Goal: Task Accomplishment & Management: Manage account settings

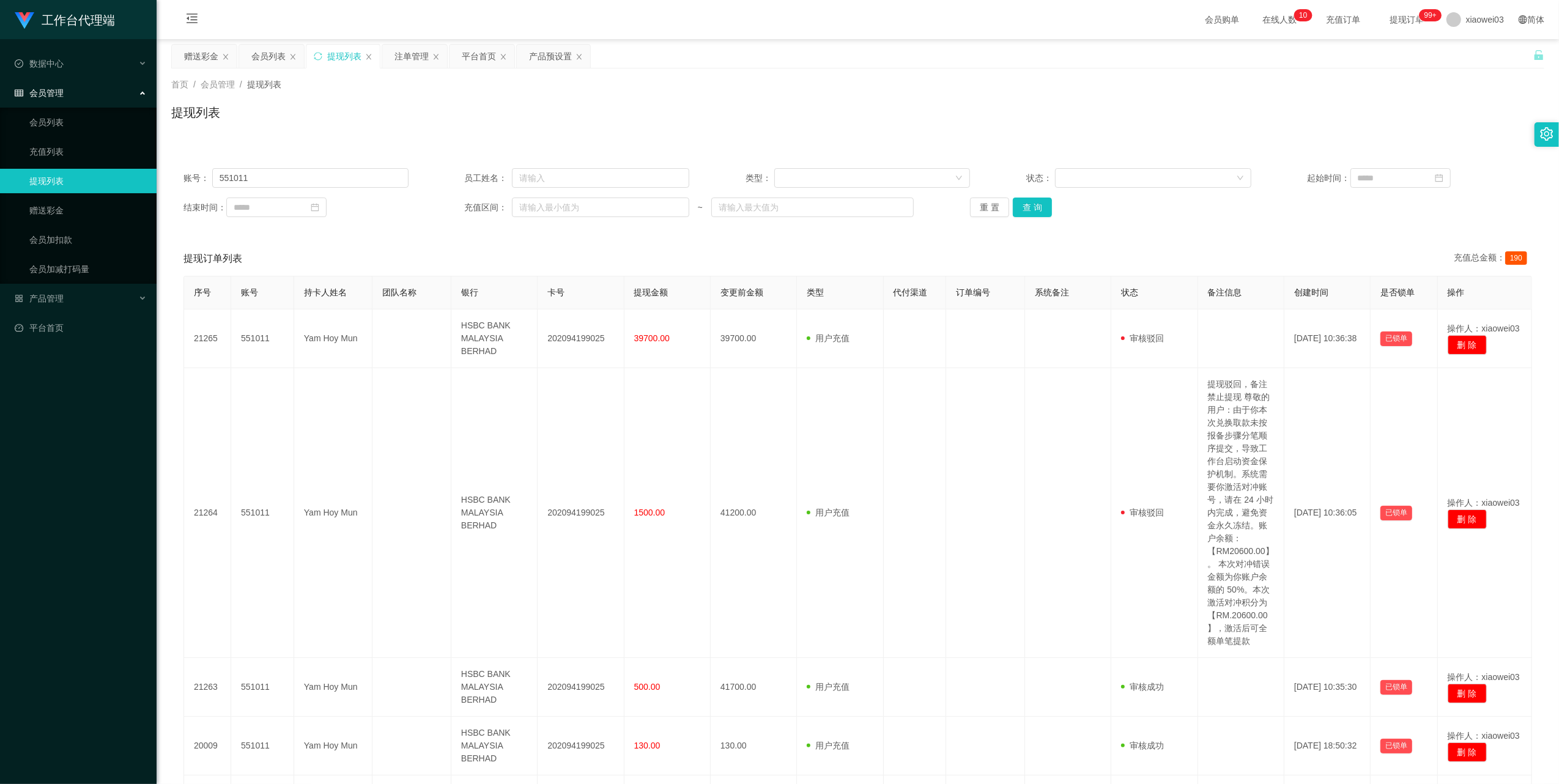
drag, startPoint x: 253, startPoint y: 64, endPoint x: 285, endPoint y: 93, distance: 43.2
click at [253, 64] on div "会员列表" at bounding box center [268, 56] width 34 height 23
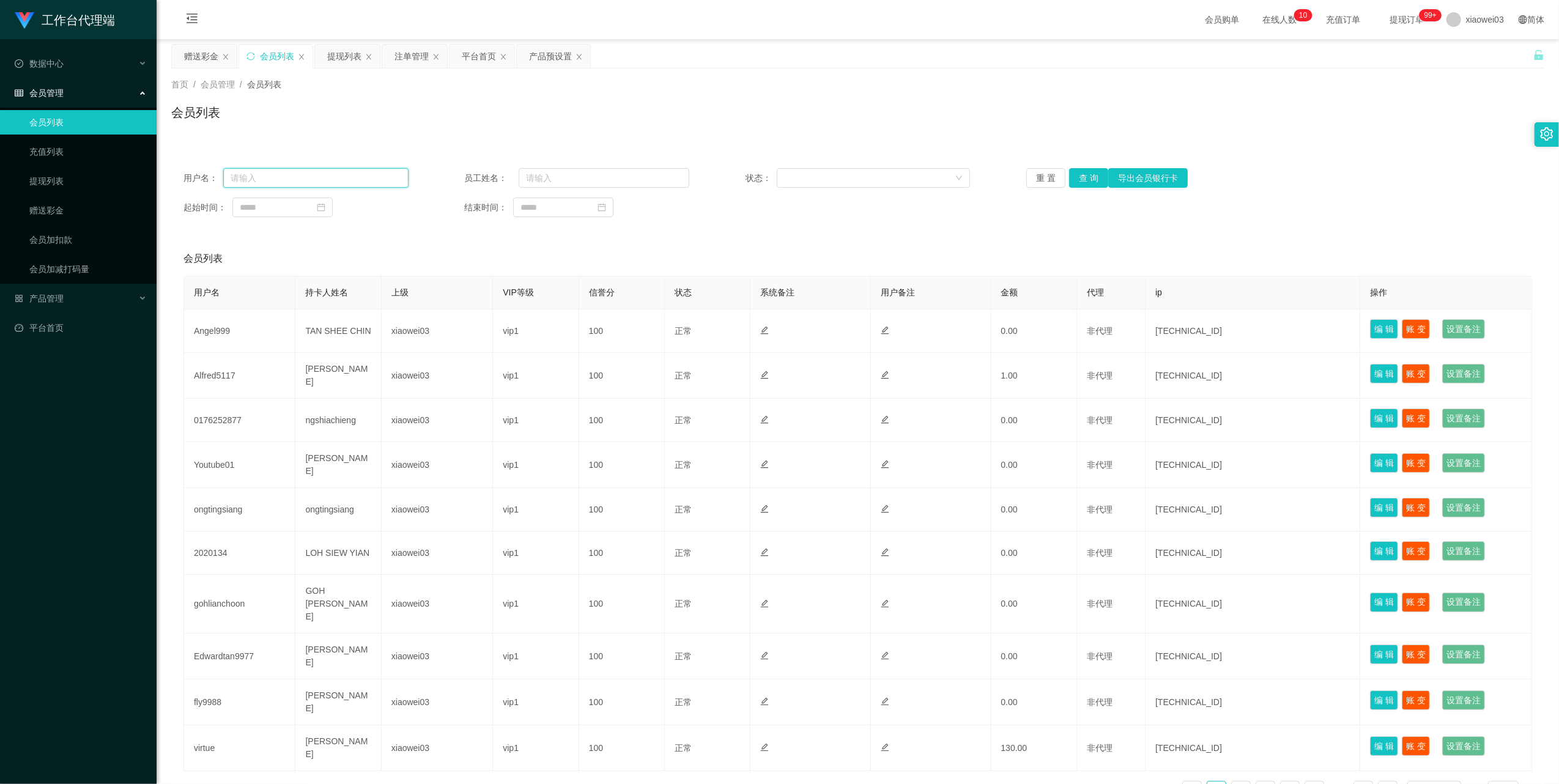
click at [353, 169] on input "text" at bounding box center [316, 178] width 185 height 19
drag, startPoint x: 353, startPoint y: 177, endPoint x: 529, endPoint y: 214, distance: 179.8
click at [353, 177] on input "text" at bounding box center [316, 178] width 185 height 19
paste input "yaya2635"
click at [1087, 170] on button "查 询" at bounding box center [1089, 178] width 39 height 19
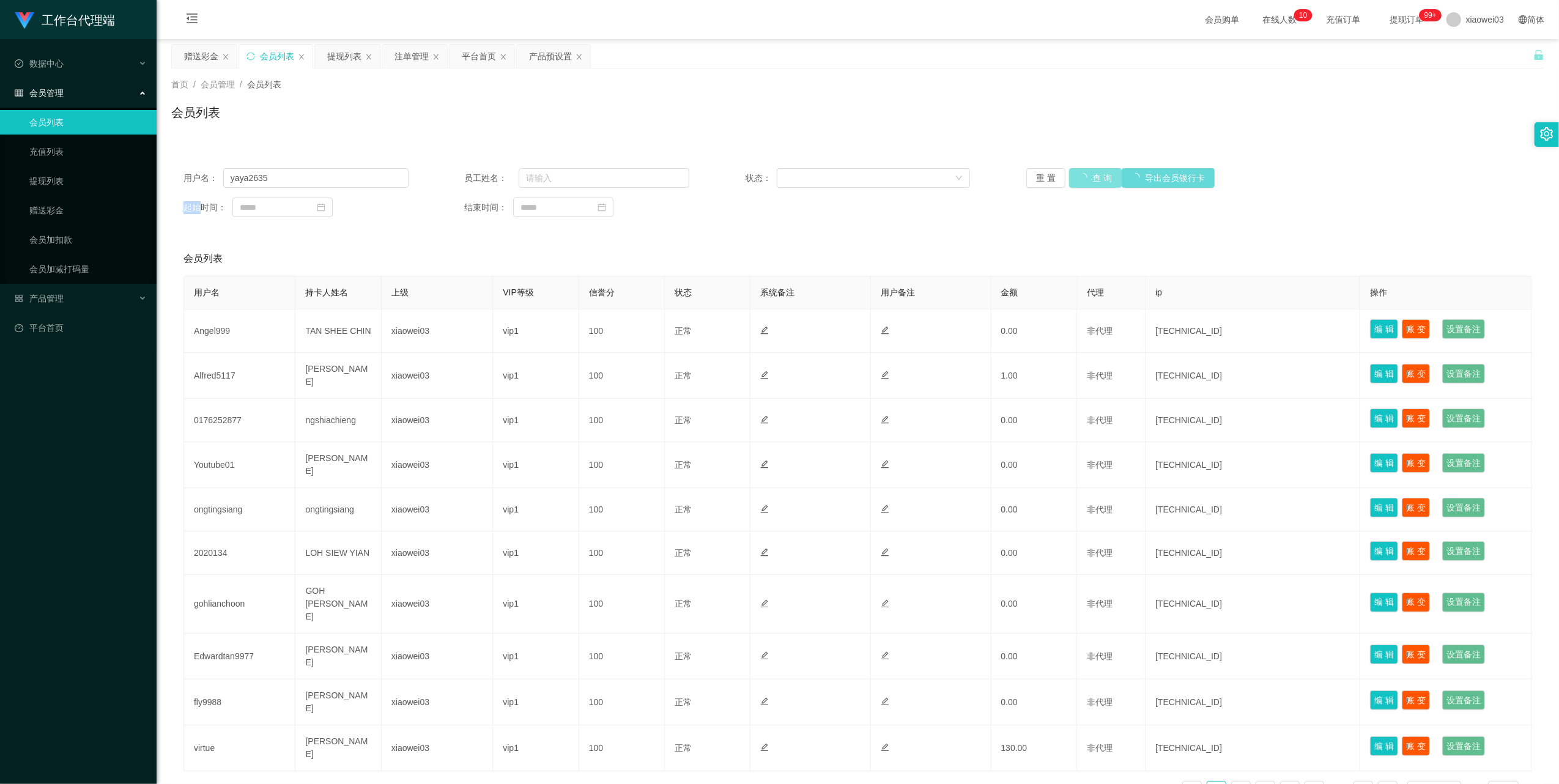
click at [1087, 170] on div "重 置 查 询 导出会员银行卡" at bounding box center [1138, 178] width 225 height 19
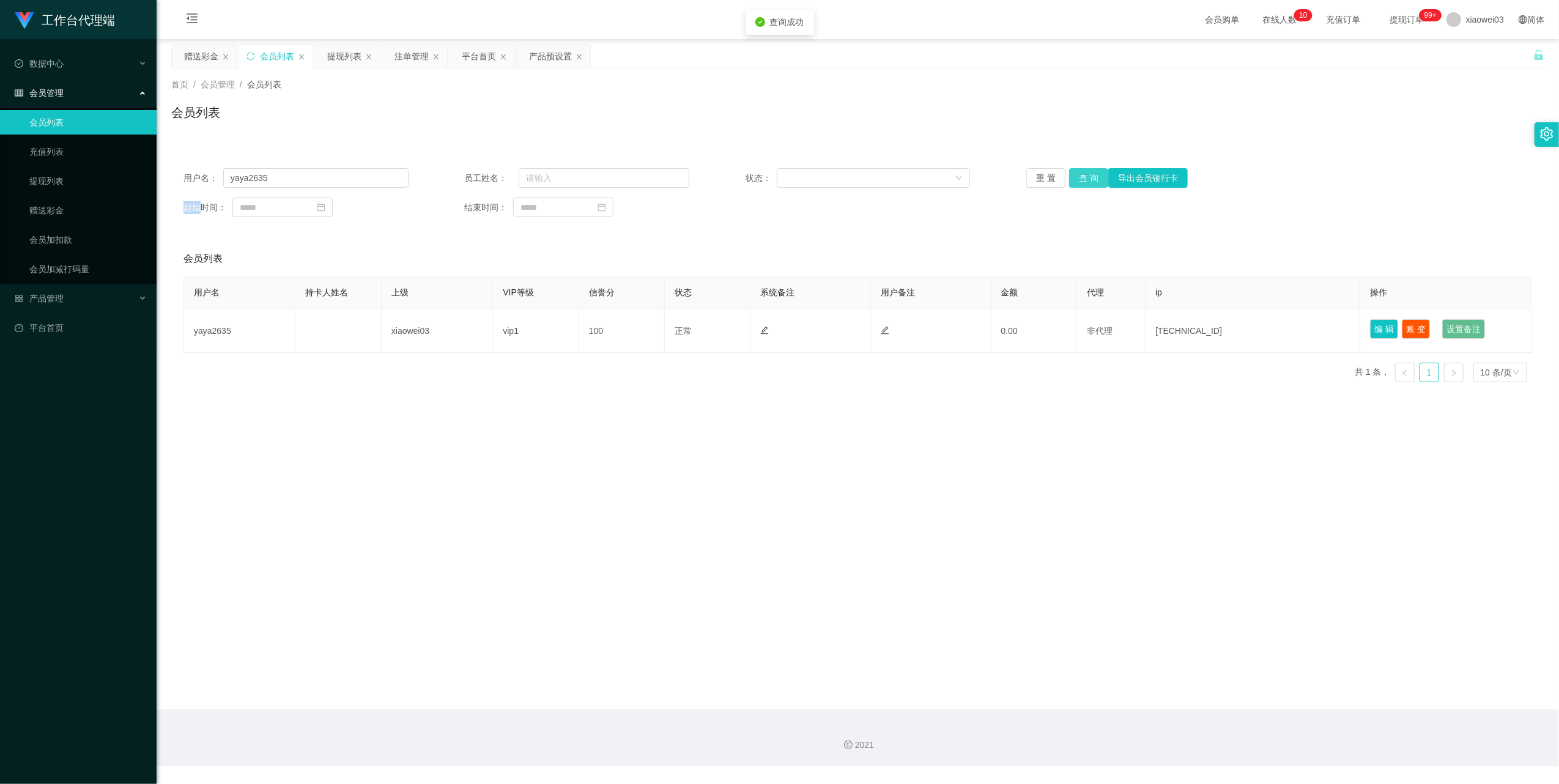
click at [1087, 170] on button "查 询" at bounding box center [1089, 178] width 39 height 19
click at [1087, 170] on div "重 置 查 询 导出会员银行卡" at bounding box center [1138, 178] width 225 height 19
click at [1087, 170] on button "查 询" at bounding box center [1089, 178] width 39 height 19
click at [380, 180] on input "yaya2635" at bounding box center [316, 178] width 185 height 19
drag, startPoint x: 380, startPoint y: 180, endPoint x: 622, endPoint y: 214, distance: 244.4
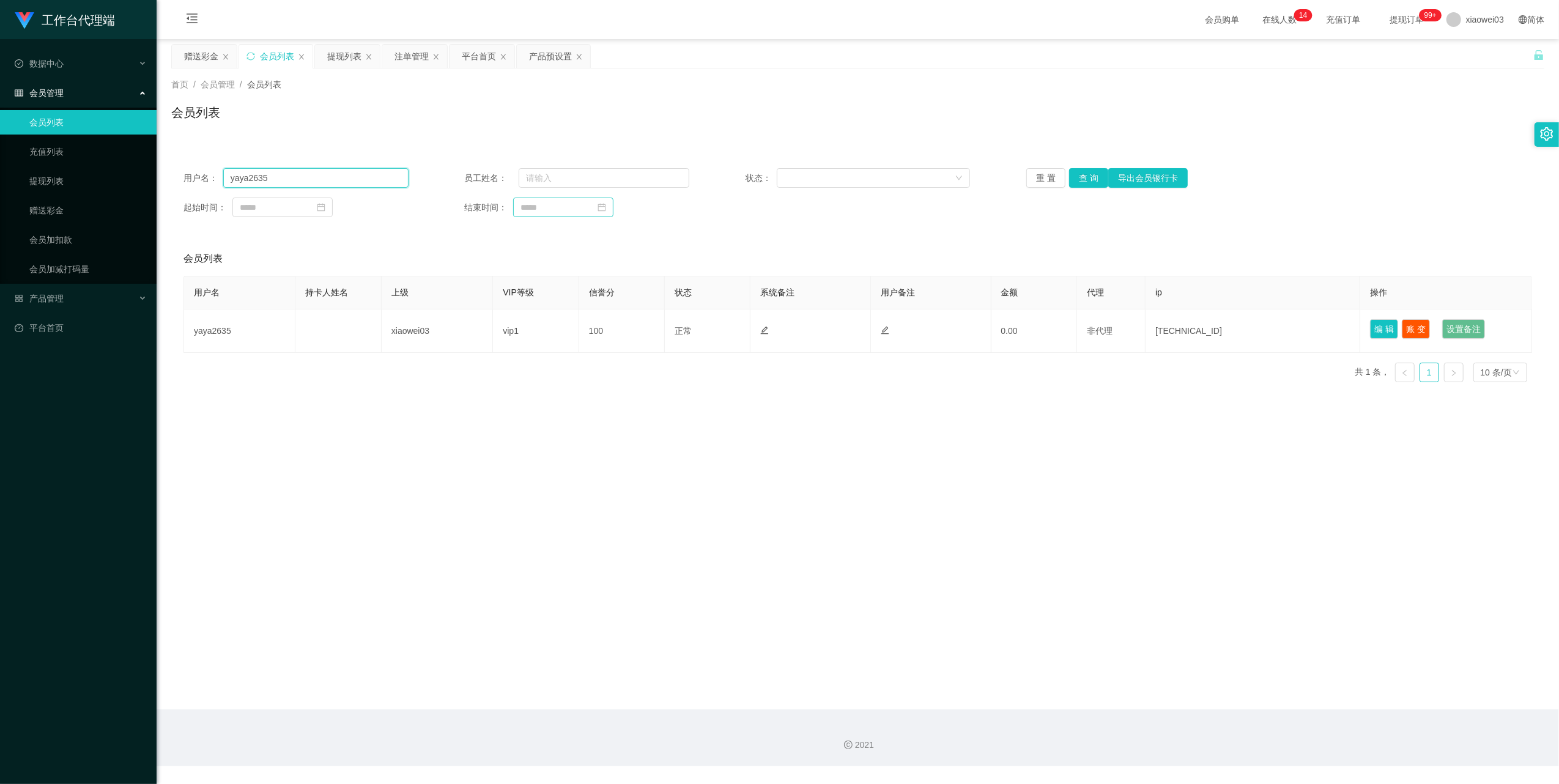
click at [378, 180] on input "yaya2635" at bounding box center [316, 178] width 185 height 19
paste input "[EMAIL_ADDRESS][DOMAIN_NAME]"
click at [1084, 177] on button "查 询" at bounding box center [1089, 178] width 39 height 19
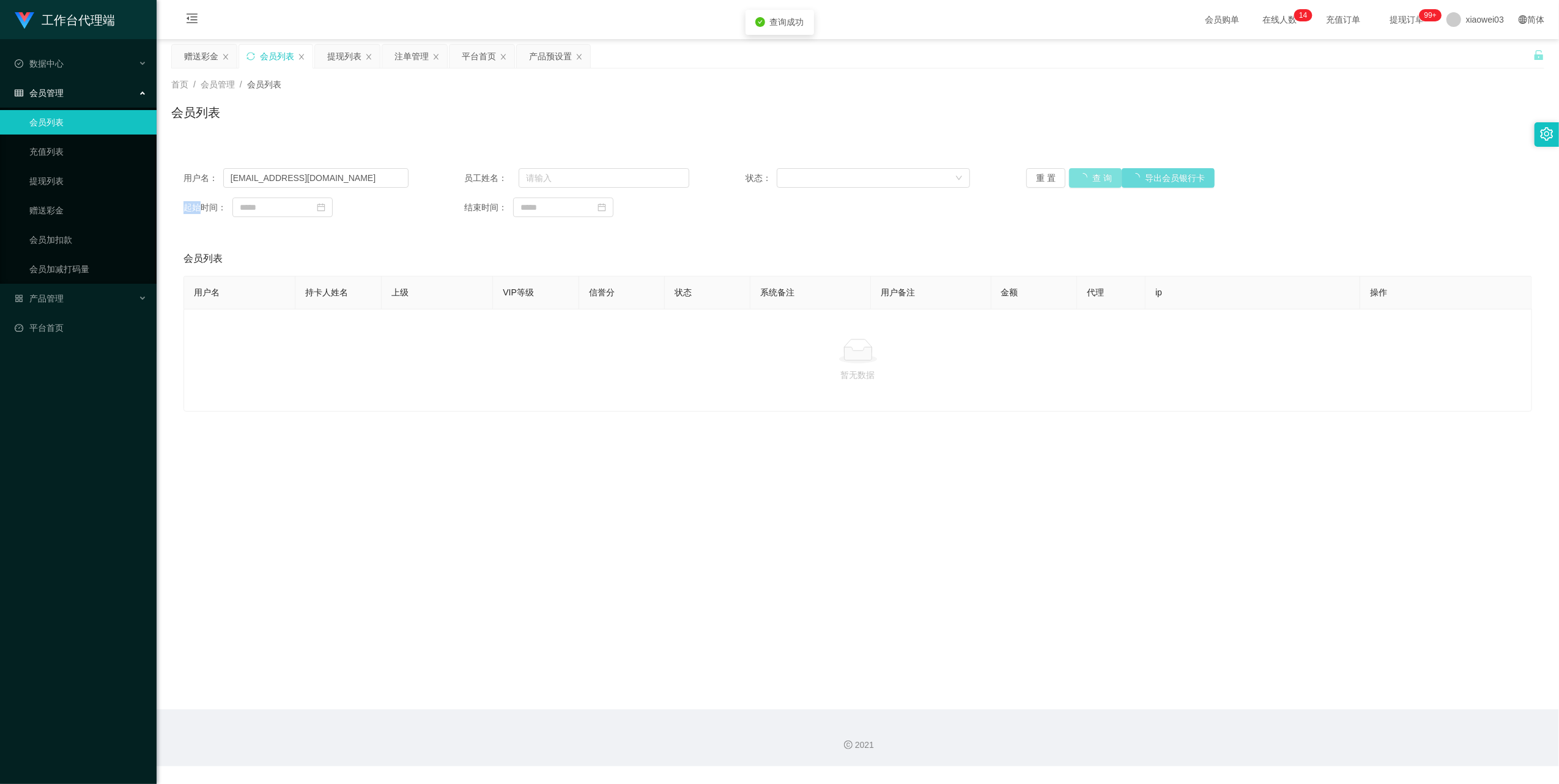
click at [1084, 177] on div "重 置 查 询 导出会员银行卡" at bounding box center [1138, 178] width 225 height 19
click at [336, 182] on input "[EMAIL_ADDRESS][DOMAIN_NAME]" at bounding box center [316, 178] width 185 height 19
paste input "gaomiao"
paste input "text"
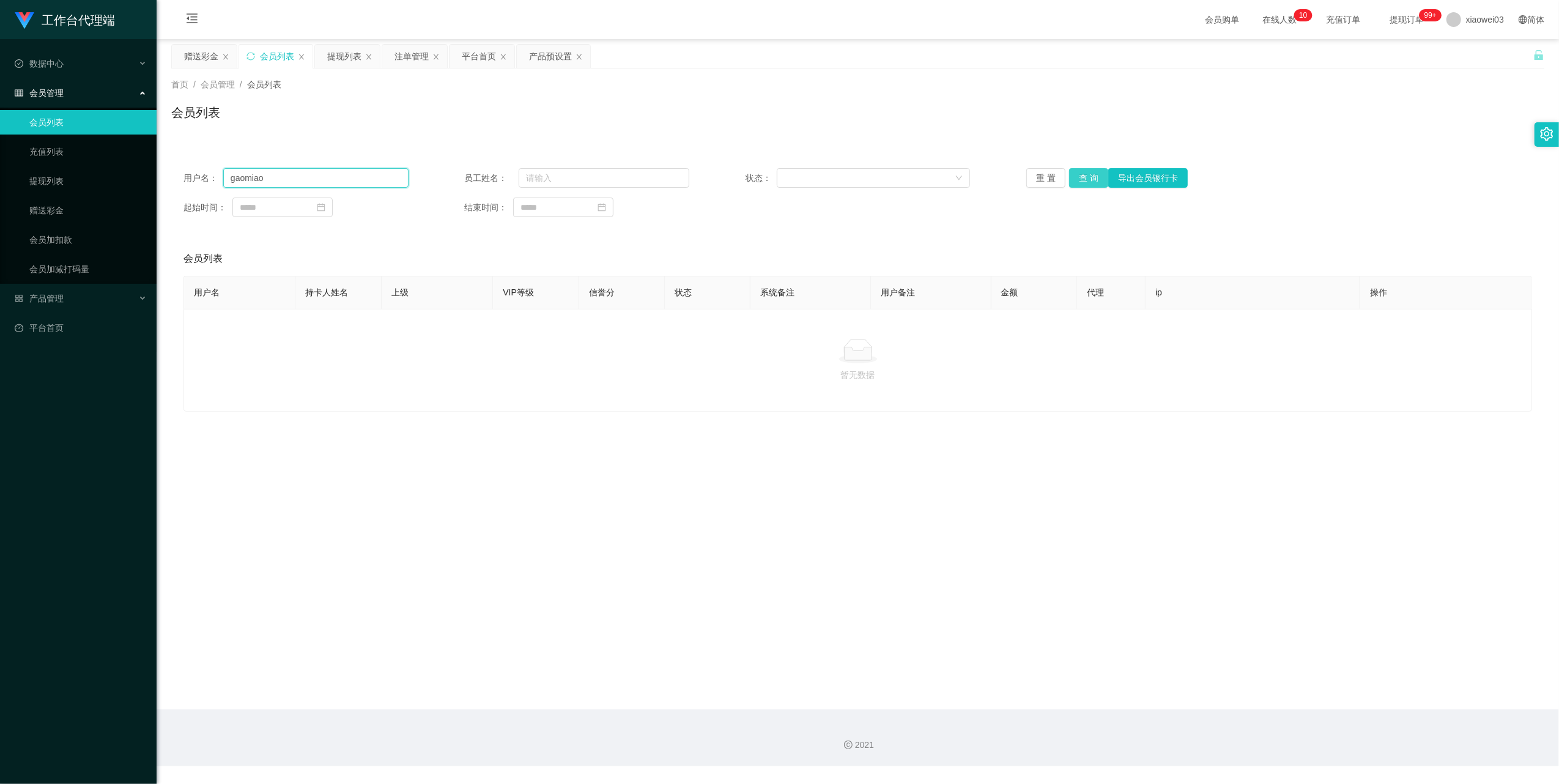
type input "gaomiao"
click at [1087, 184] on button "查 询" at bounding box center [1089, 178] width 39 height 19
click at [1026, 177] on button "重 置" at bounding box center [1046, 178] width 39 height 19
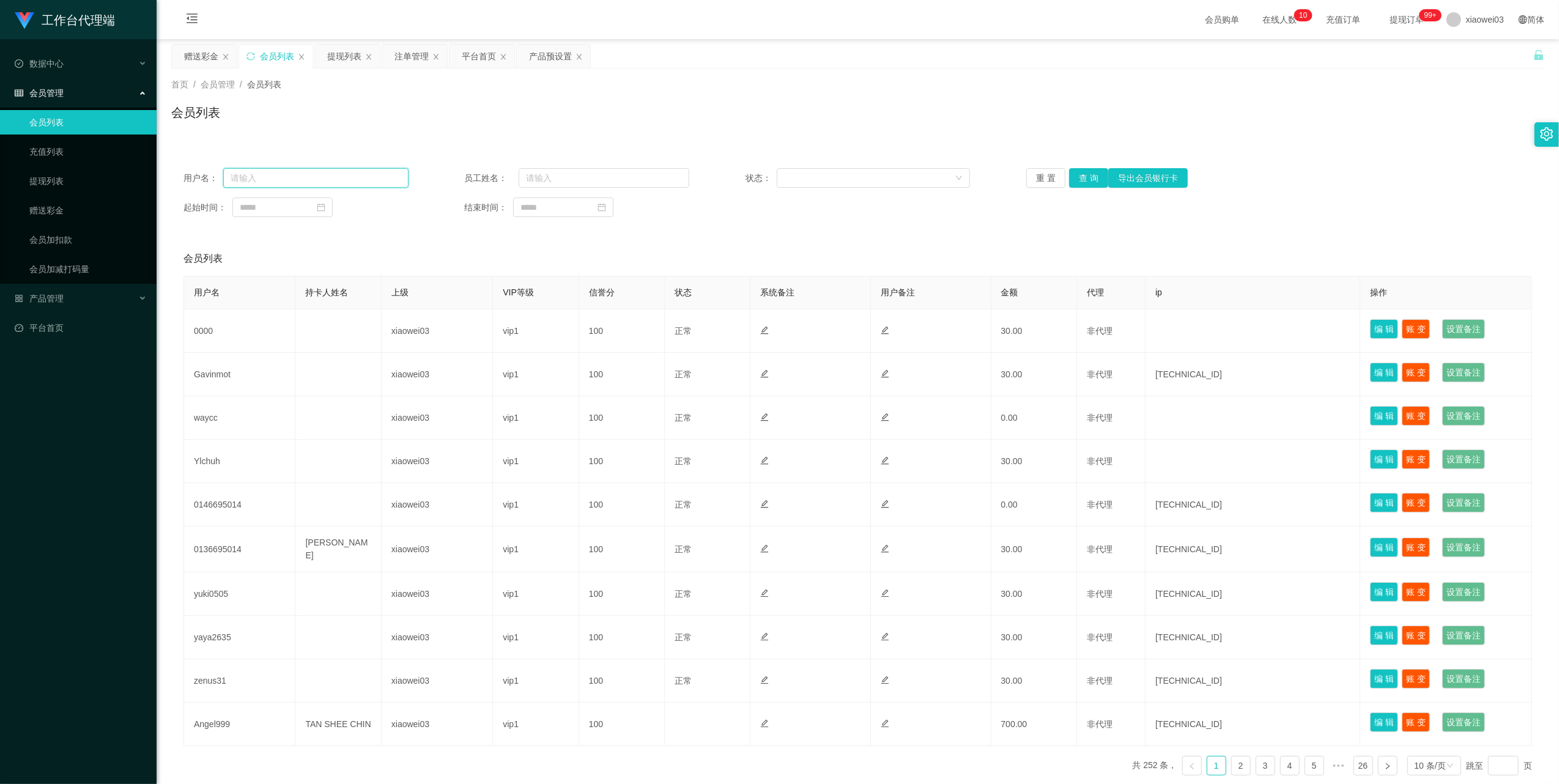
click at [300, 179] on input "text" at bounding box center [316, 178] width 185 height 19
paste input "gaomiao"
type input "gaomiao"
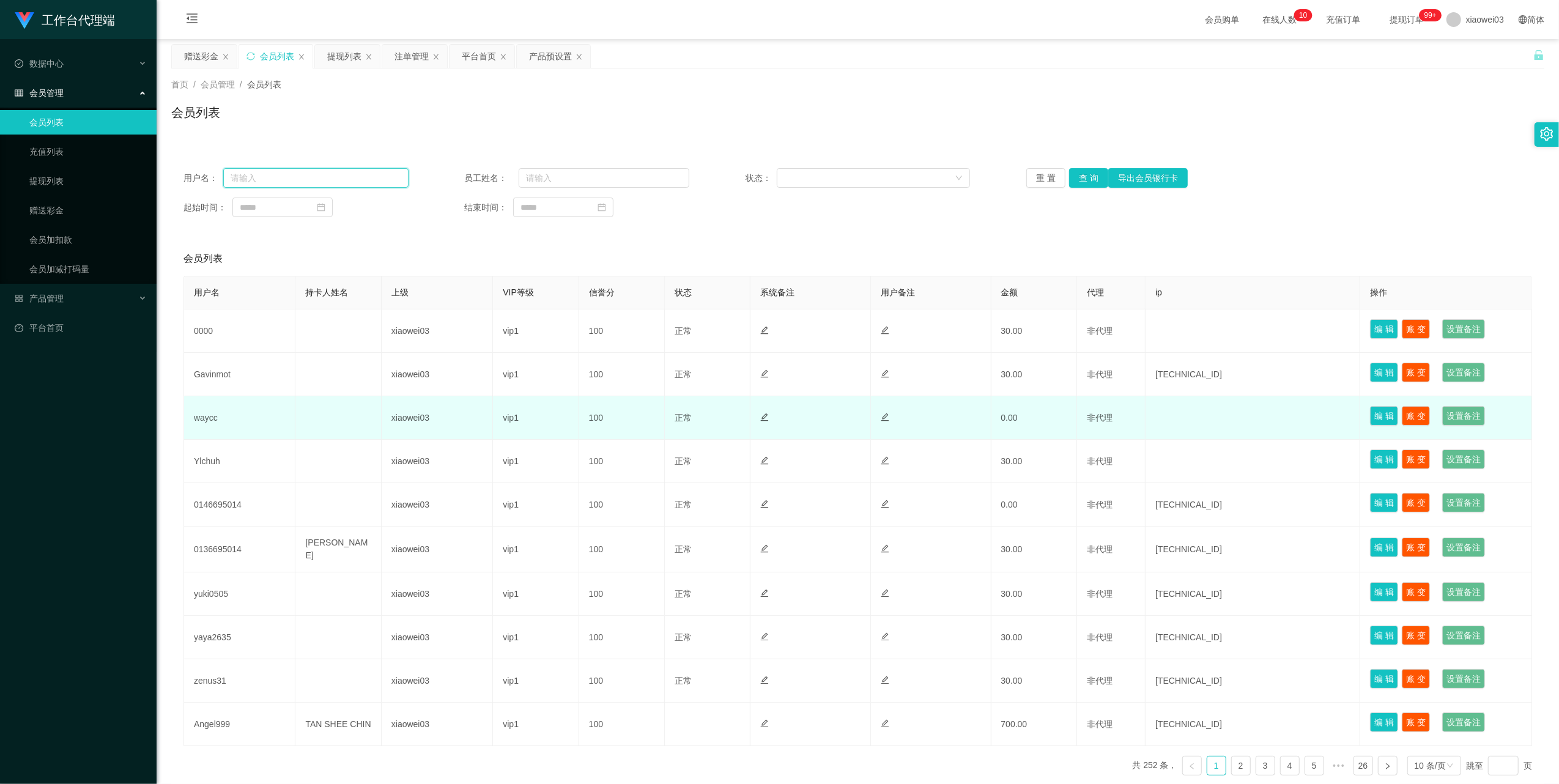
scroll to position [57, 0]
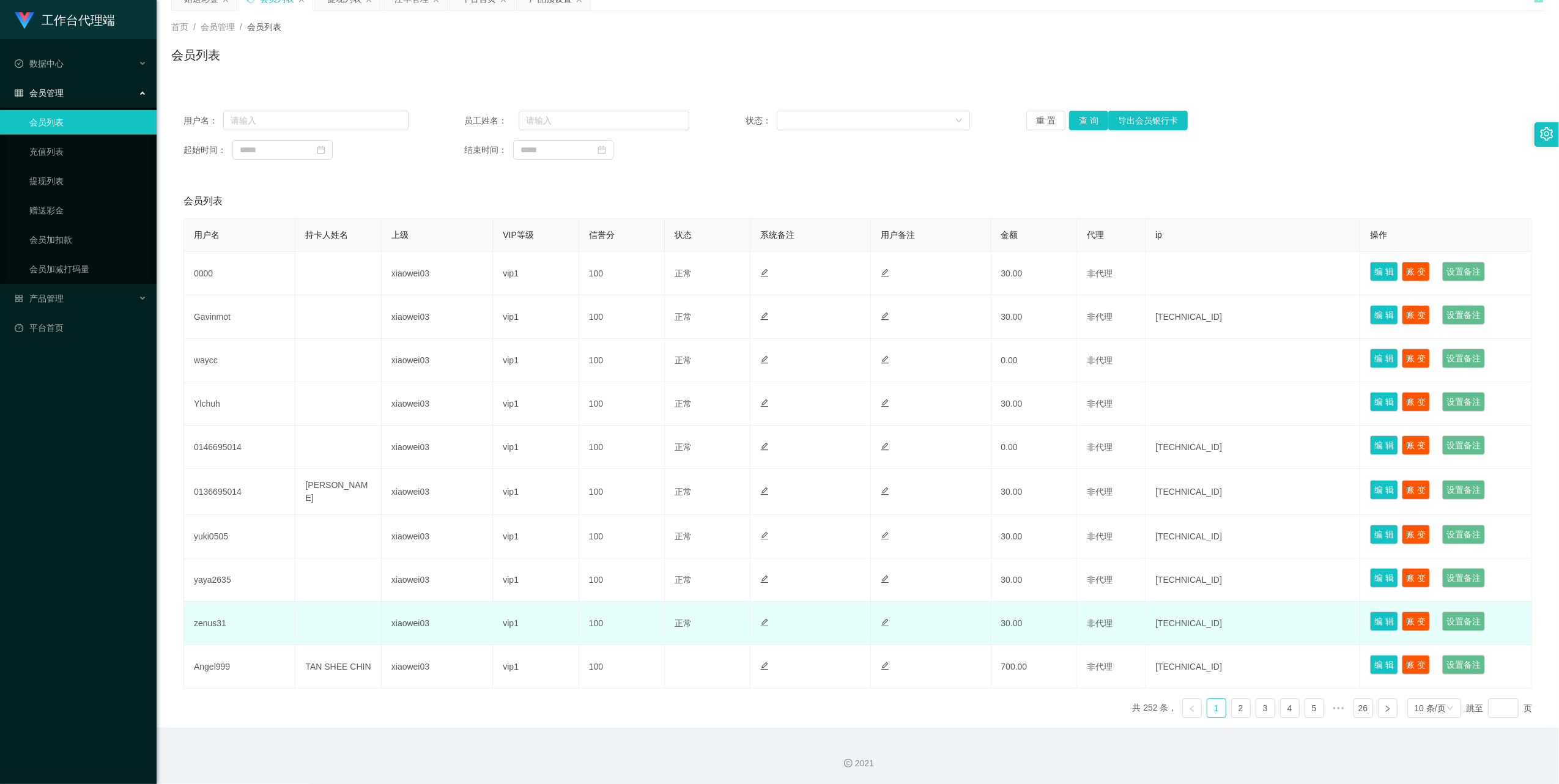
click at [215, 621] on td "zenus31" at bounding box center [239, 624] width 111 height 44
copy td "zenus31"
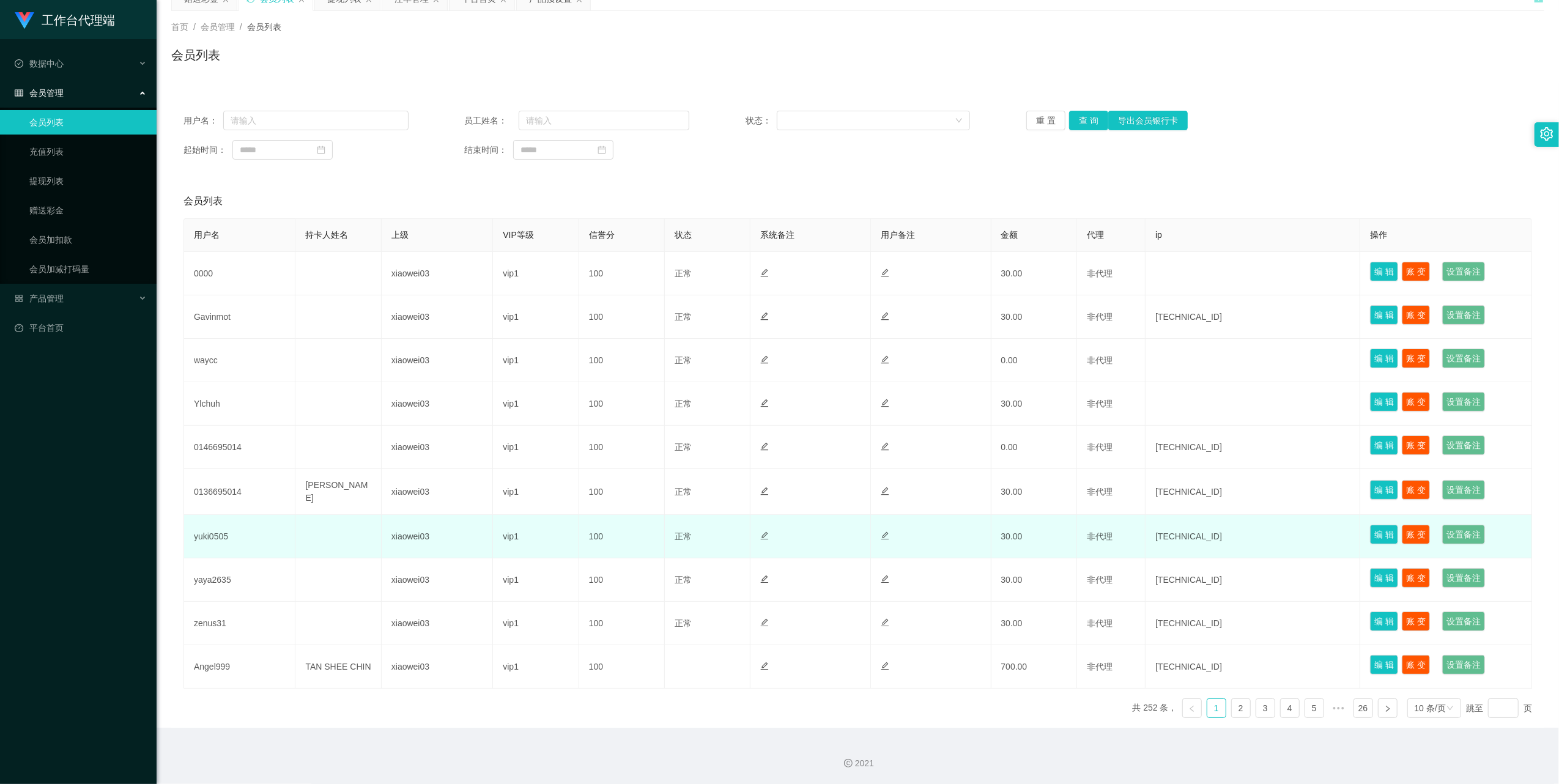
click at [218, 531] on td "yuki0505" at bounding box center [239, 537] width 111 height 44
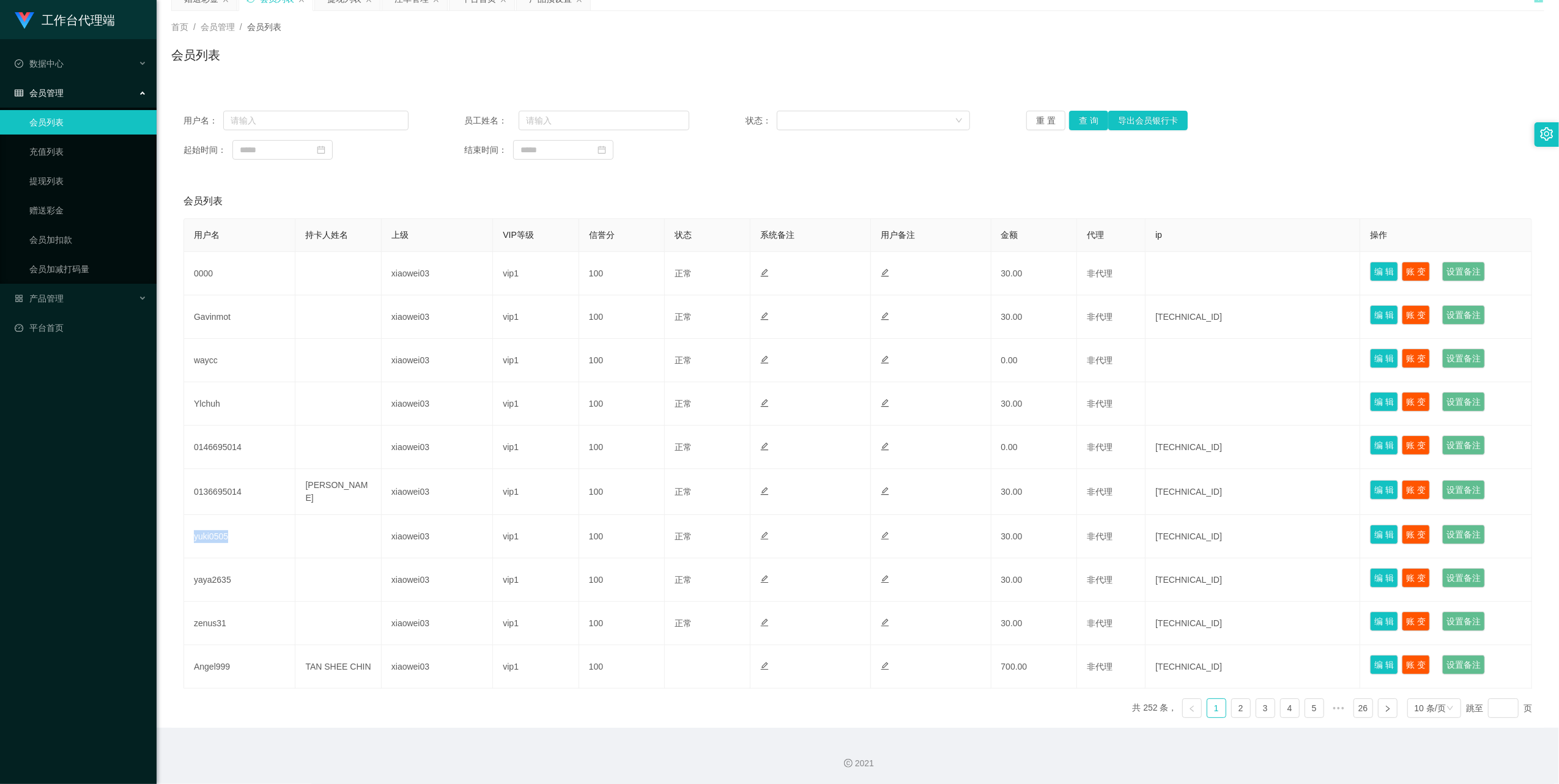
copy td "yuki0505"
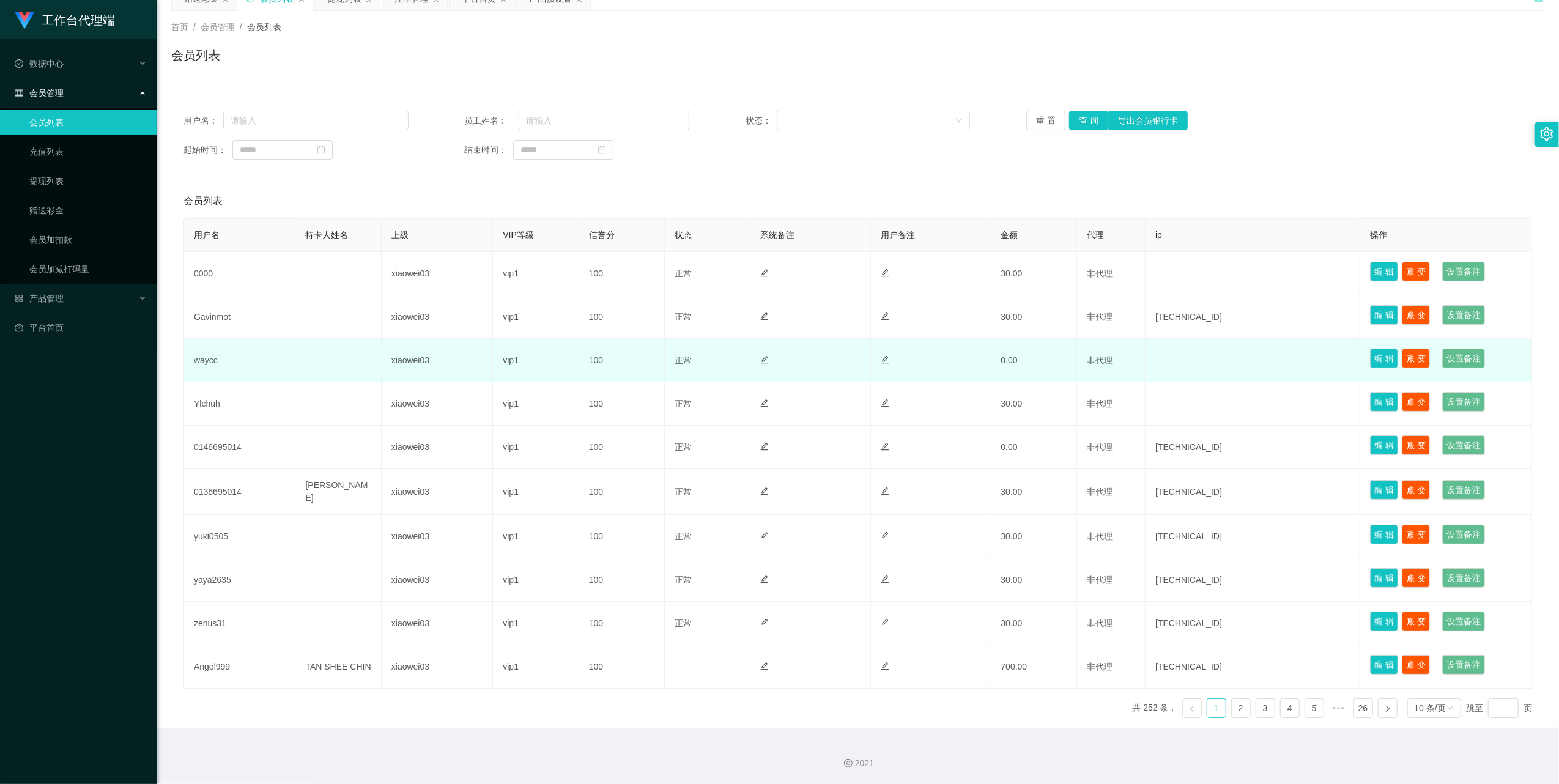
click at [206, 357] on td "waycc" at bounding box center [239, 360] width 111 height 44
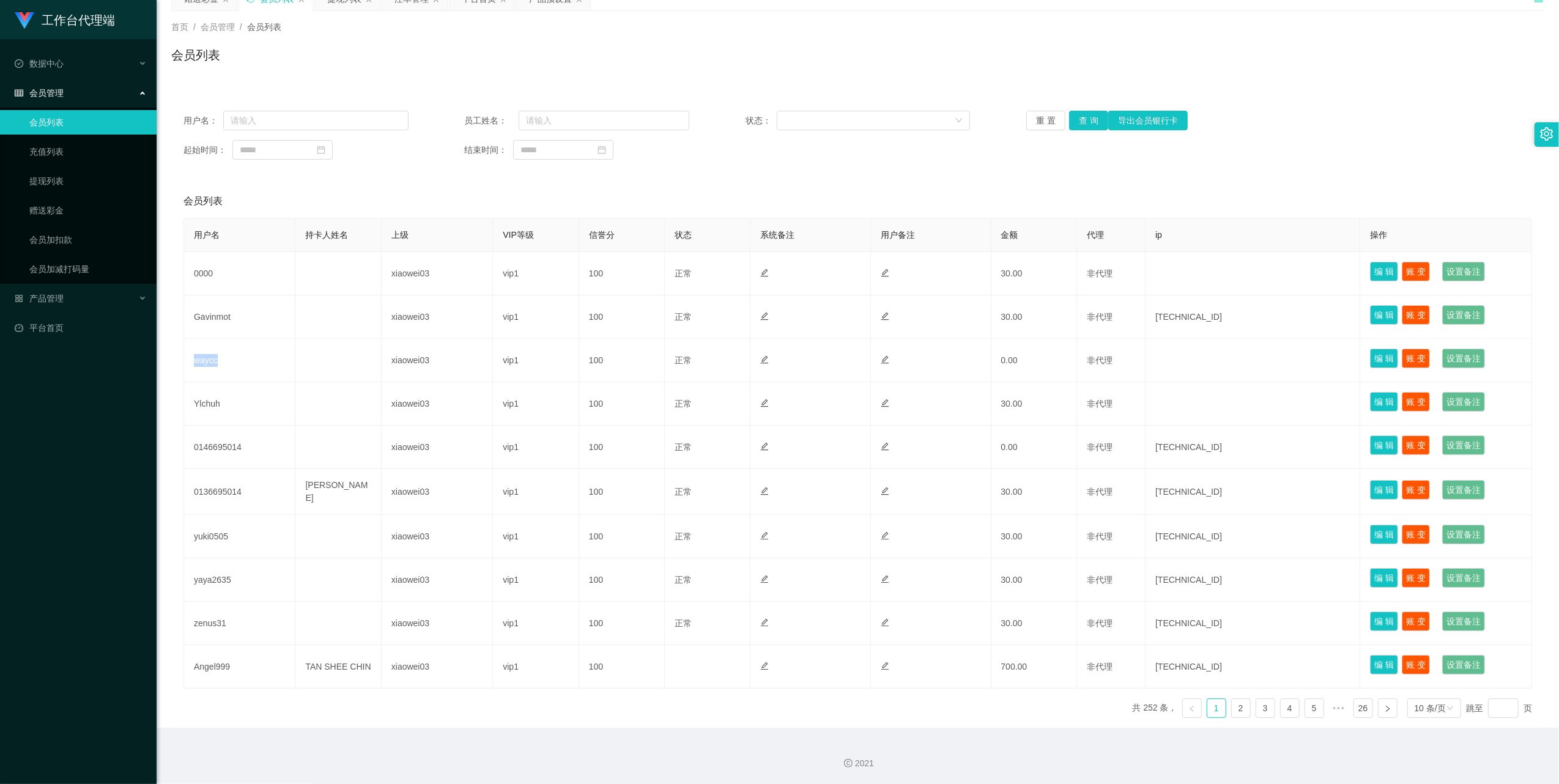
copy td "waycc"
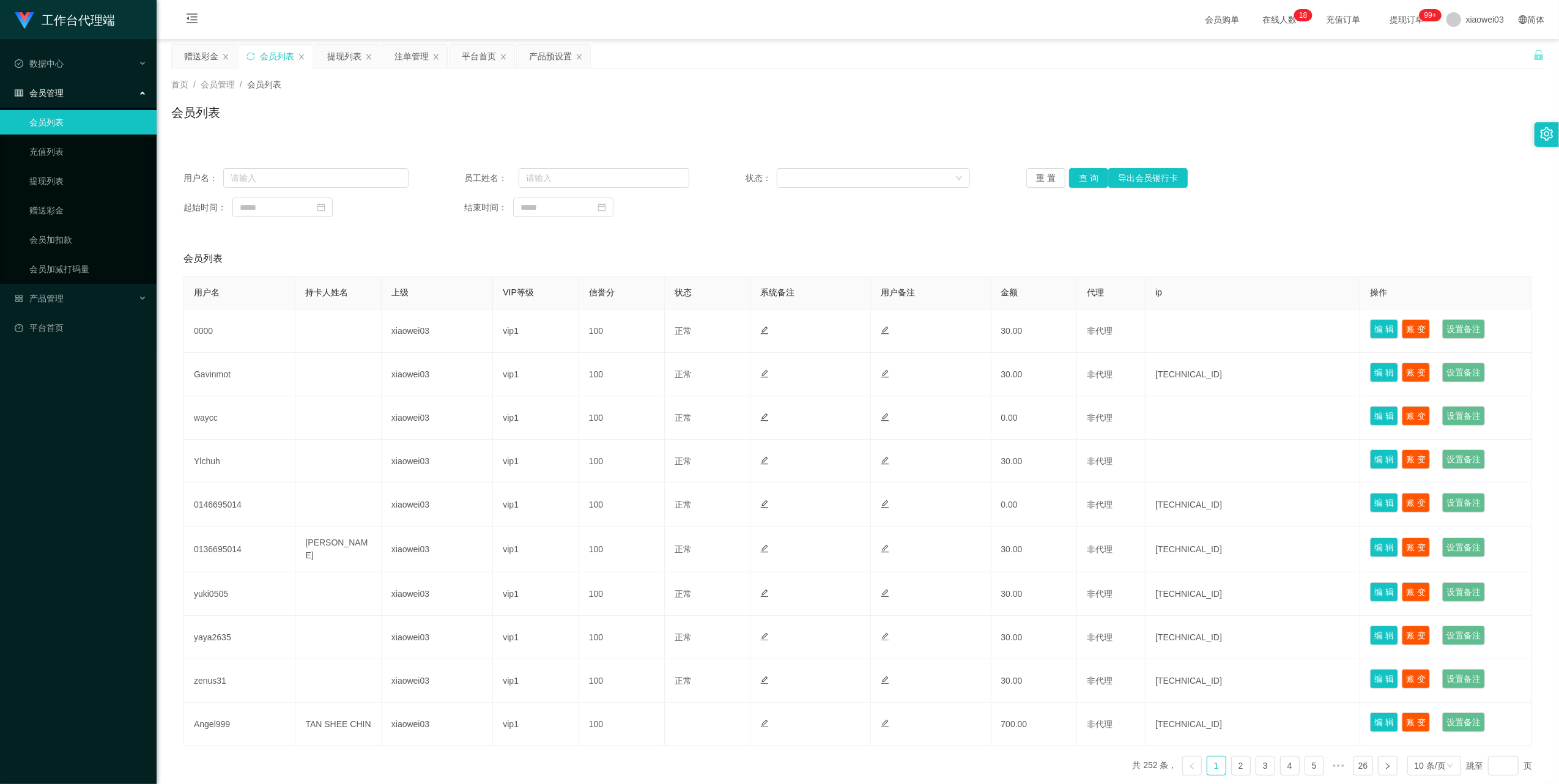
click at [539, 39] on main "关闭左侧 关闭右侧 关闭其它 刷新页面 赠送彩金 会员列表 提现列表 注单管理 平台首页 产品预设置 首页 / 会员管理 / 会员列表 / 会员列表 用户名：…" at bounding box center [858, 413] width 1403 height 746
click at [542, 54] on div "产品预设置" at bounding box center [550, 56] width 43 height 23
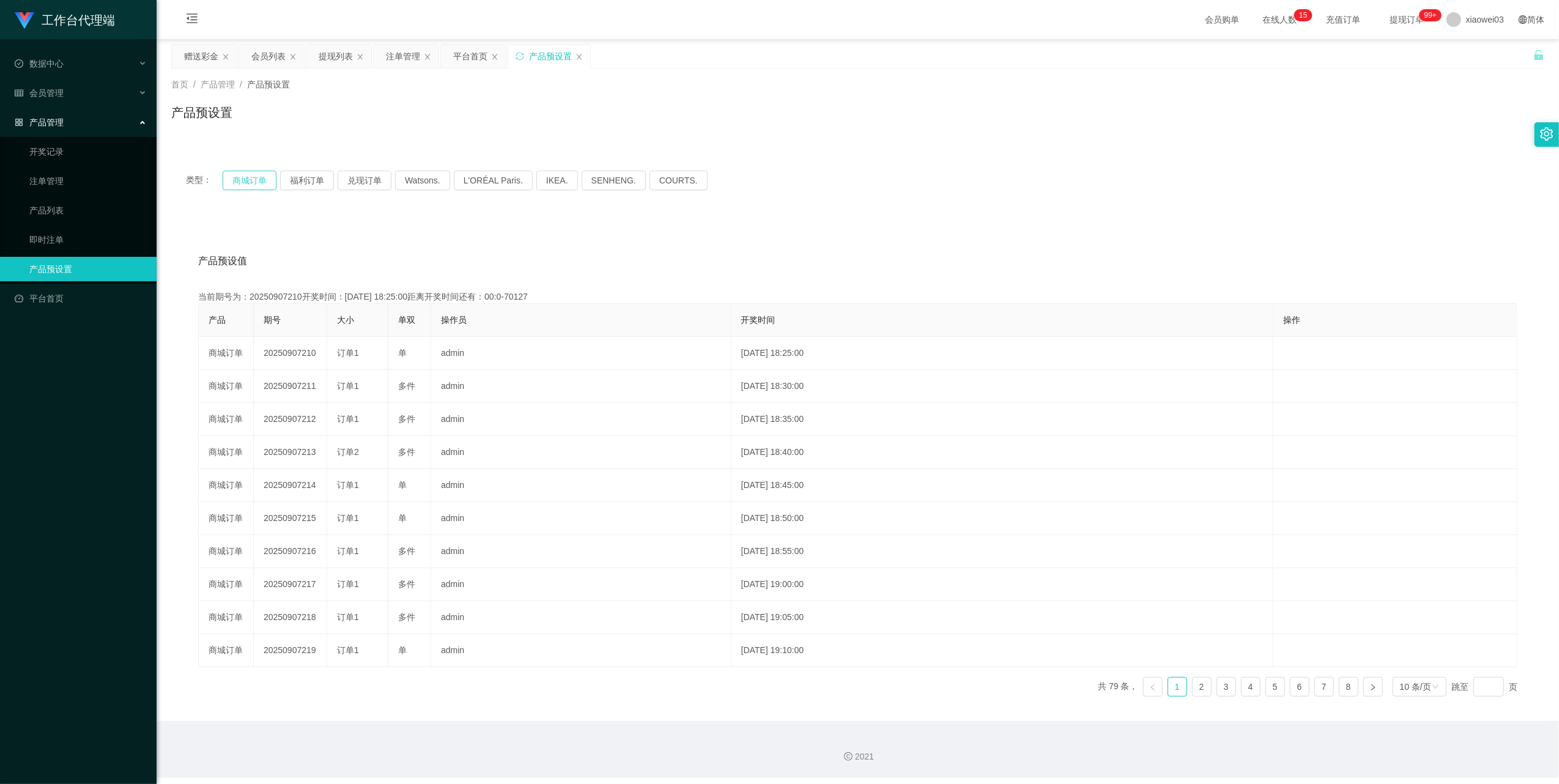
click at [252, 177] on button "商城订单" at bounding box center [249, 180] width 54 height 19
click at [409, 62] on div "注单管理" at bounding box center [403, 56] width 34 height 23
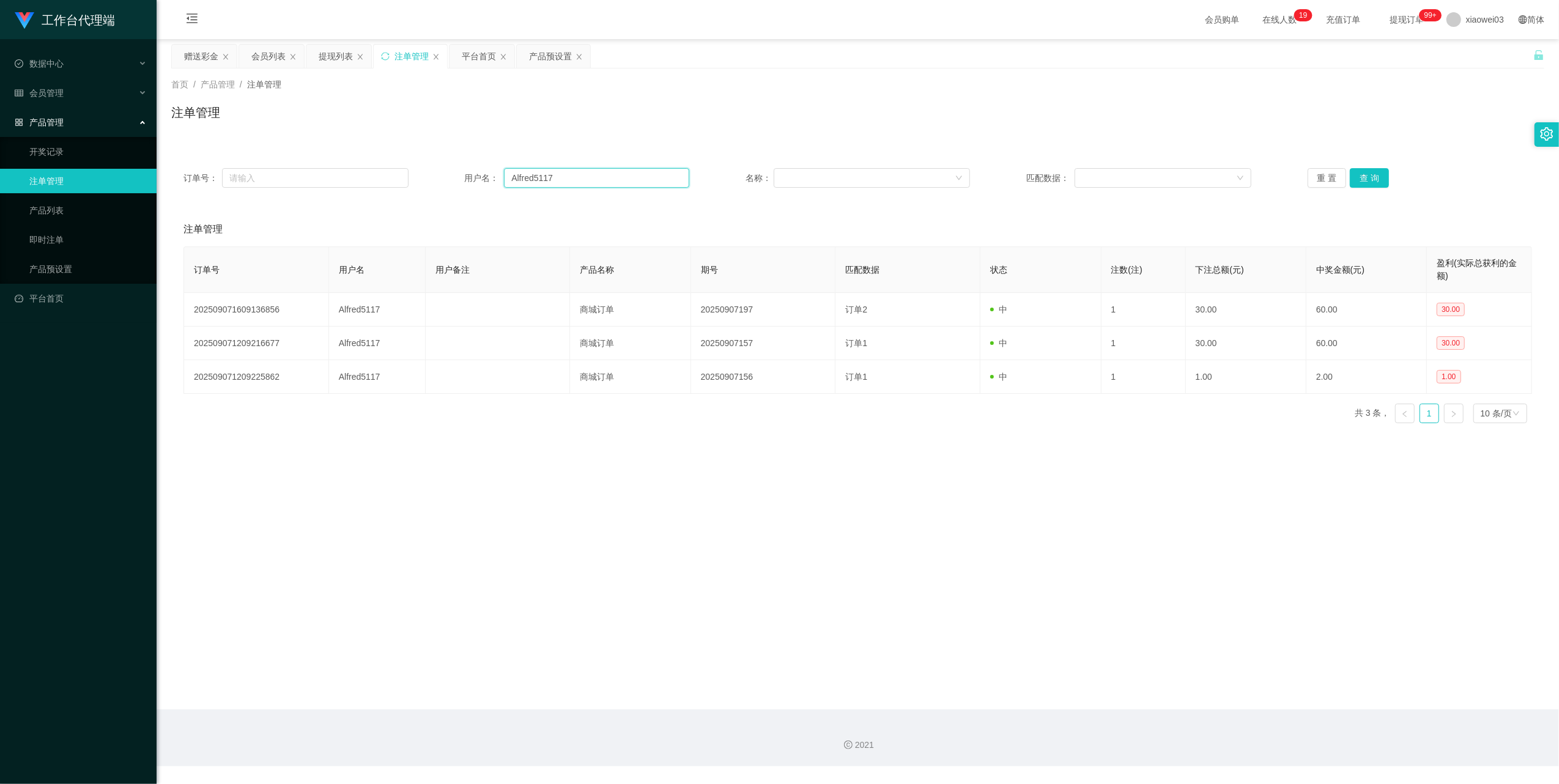
click at [567, 182] on input "Alfred5117" at bounding box center [597, 178] width 185 height 19
paste input "0000"
click at [1366, 180] on button "查 询" at bounding box center [1370, 178] width 39 height 19
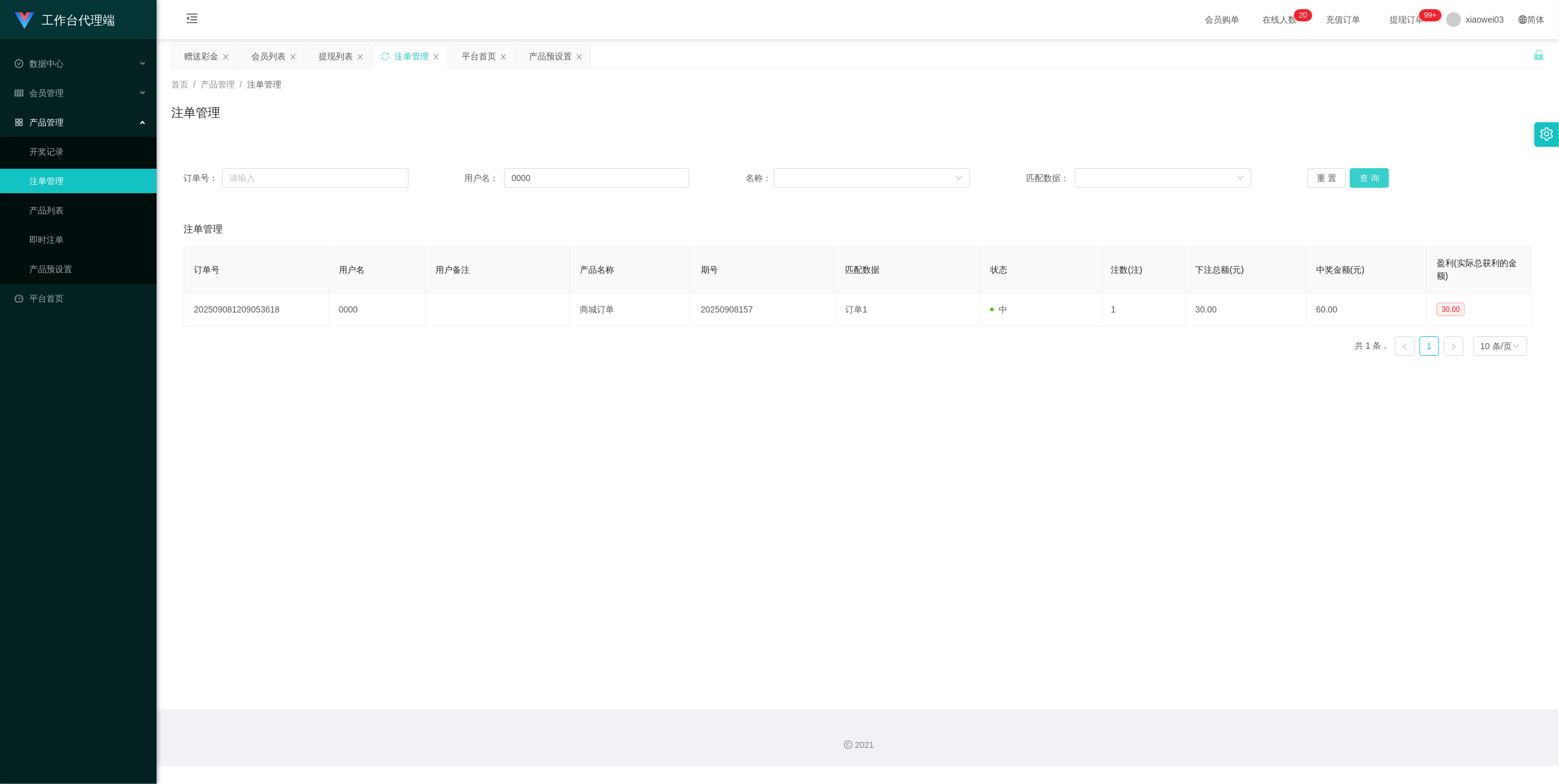
click at [1366, 180] on button "查 询" at bounding box center [1370, 178] width 39 height 19
click at [539, 166] on div "订单号： 用户名： 0000 名称： 匹配数据： 重 置 查 询" at bounding box center [858, 178] width 1374 height 44
click at [555, 180] on input "0000" at bounding box center [597, 178] width 185 height 19
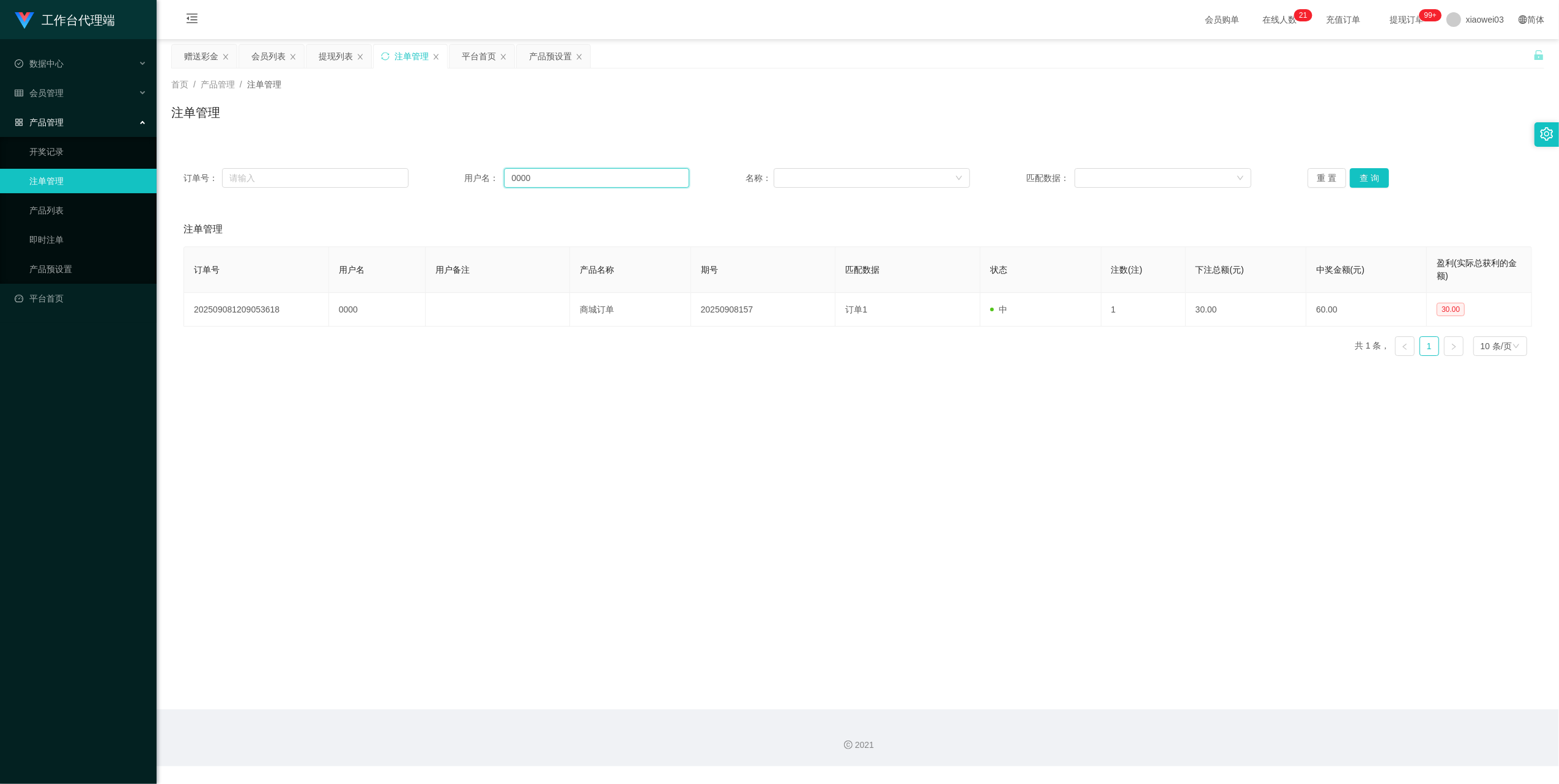
paste input "zenus31"
type input "zenus31"
click at [1369, 174] on button "查 询" at bounding box center [1370, 178] width 39 height 19
drag, startPoint x: 1303, startPoint y: 170, endPoint x: 1312, endPoint y: 172, distance: 9.2
click at [1307, 171] on button "重 置" at bounding box center [1327, 178] width 39 height 19
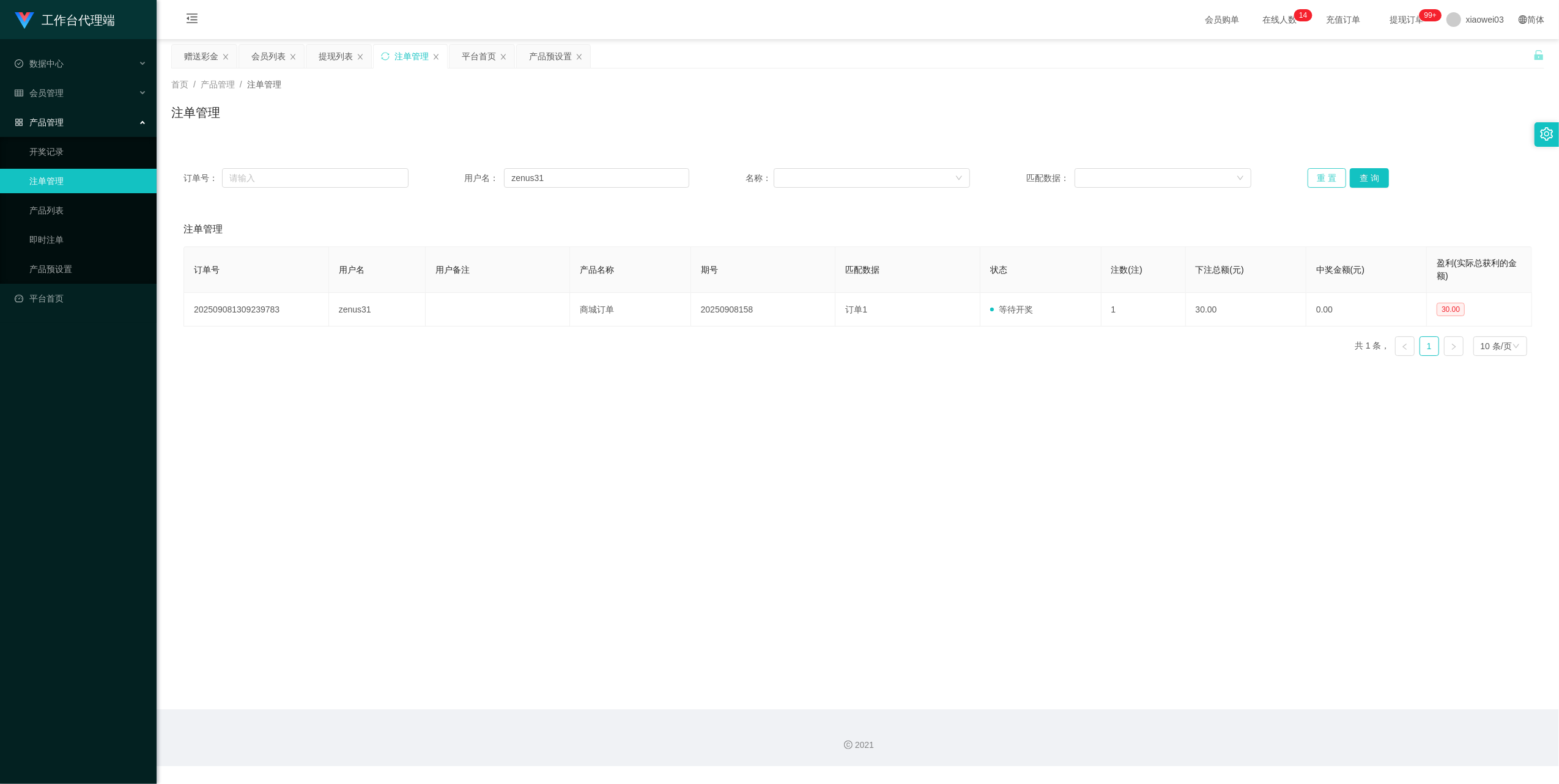
click at [1312, 172] on button "重 置" at bounding box center [1327, 178] width 39 height 19
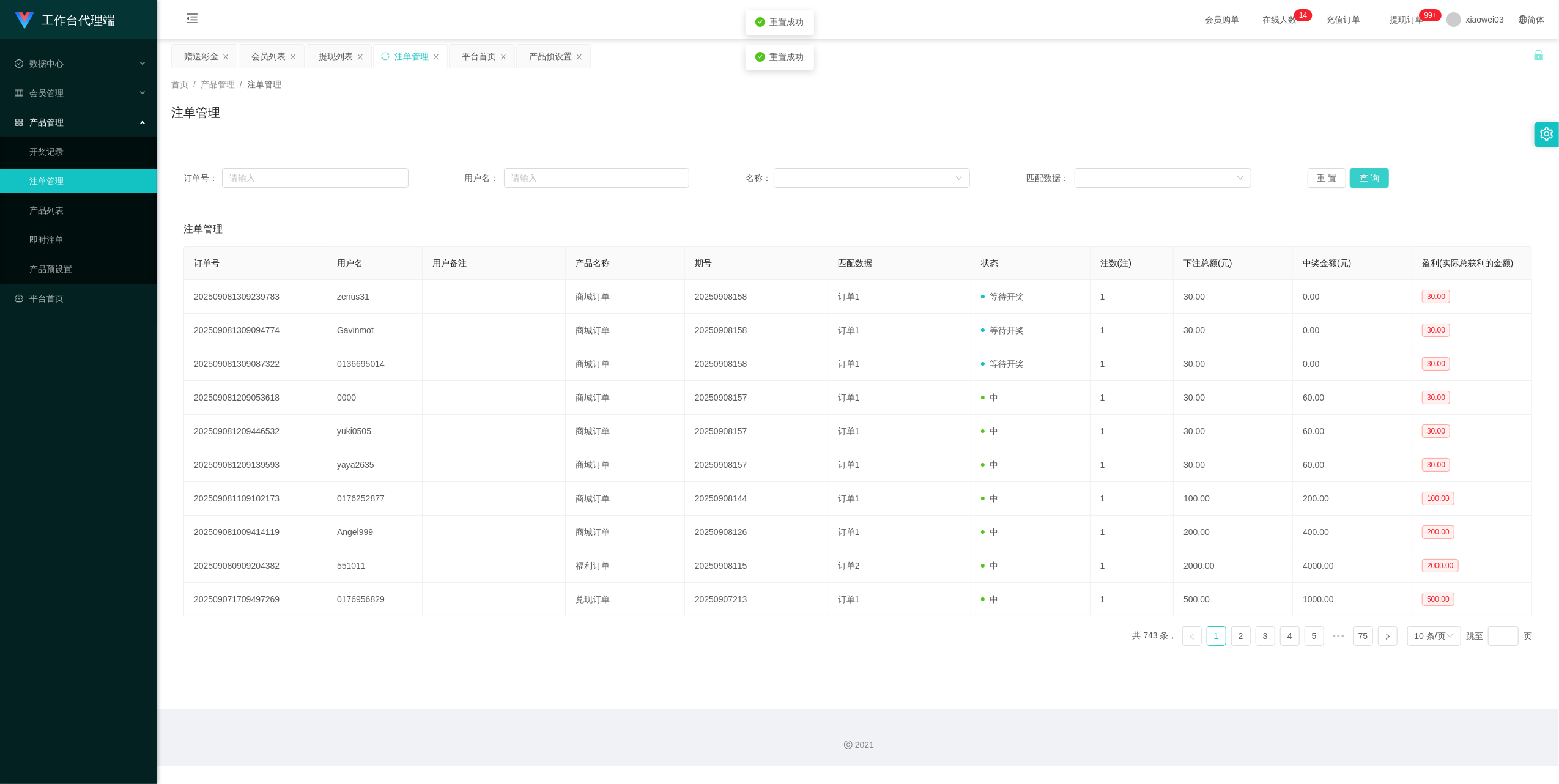
click at [1366, 179] on button "查 询" at bounding box center [1370, 178] width 39 height 19
click at [1366, 179] on div "重 置 查 询" at bounding box center [1420, 178] width 225 height 19
click at [1366, 179] on button "查 询" at bounding box center [1370, 178] width 39 height 19
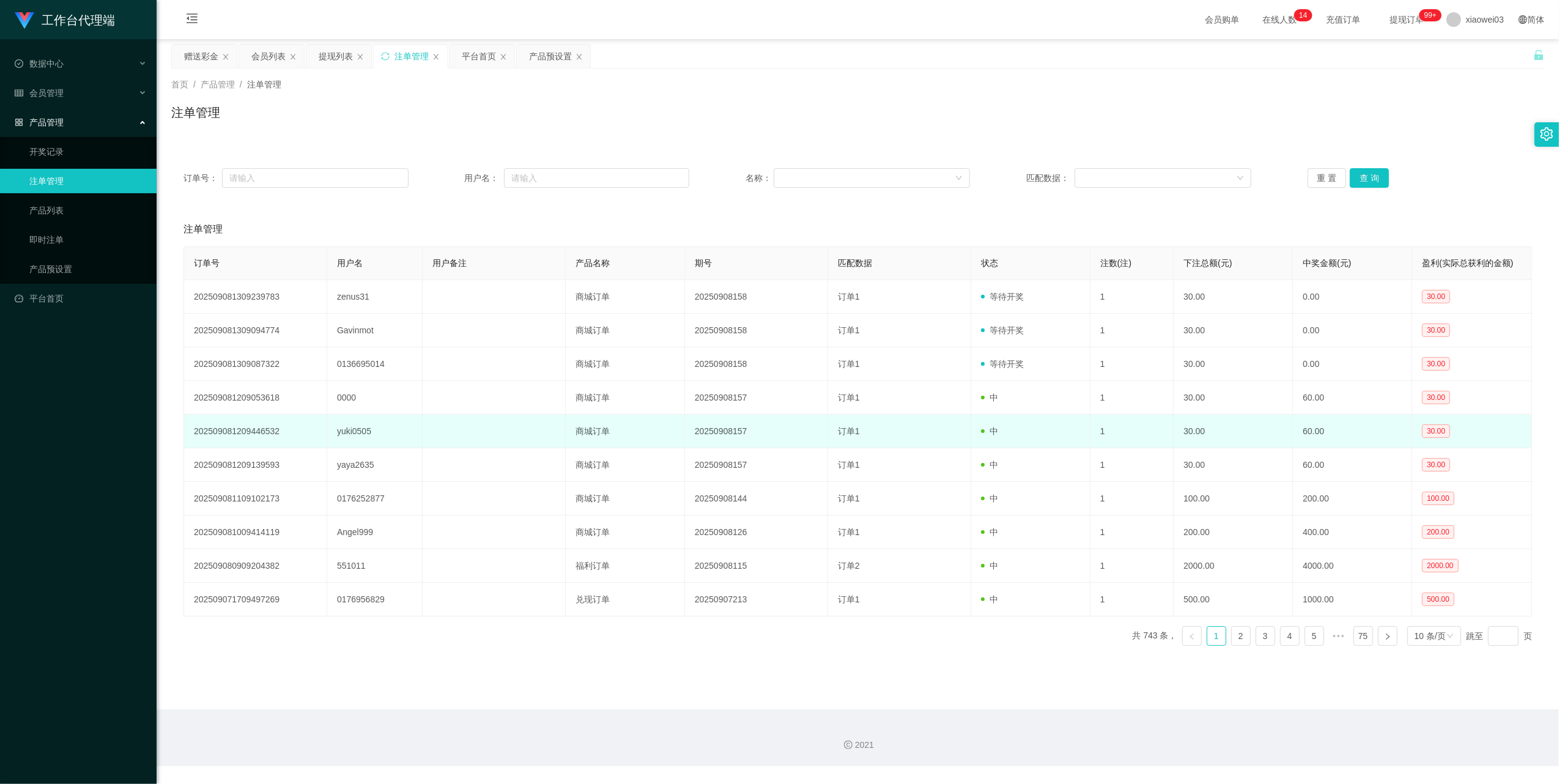
click at [351, 435] on td "yuki0505" at bounding box center [375, 432] width 95 height 34
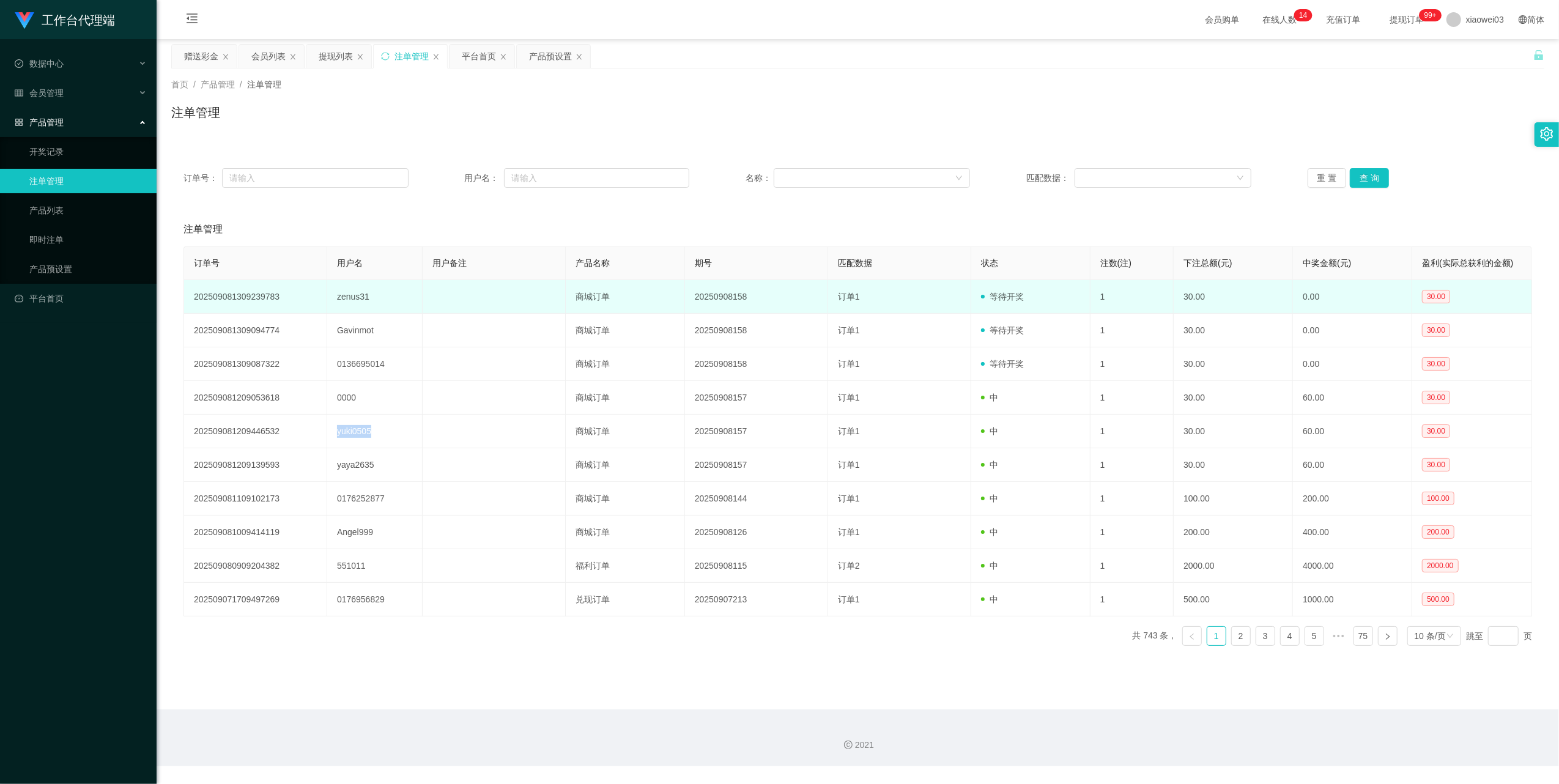
copy td "yuki0505"
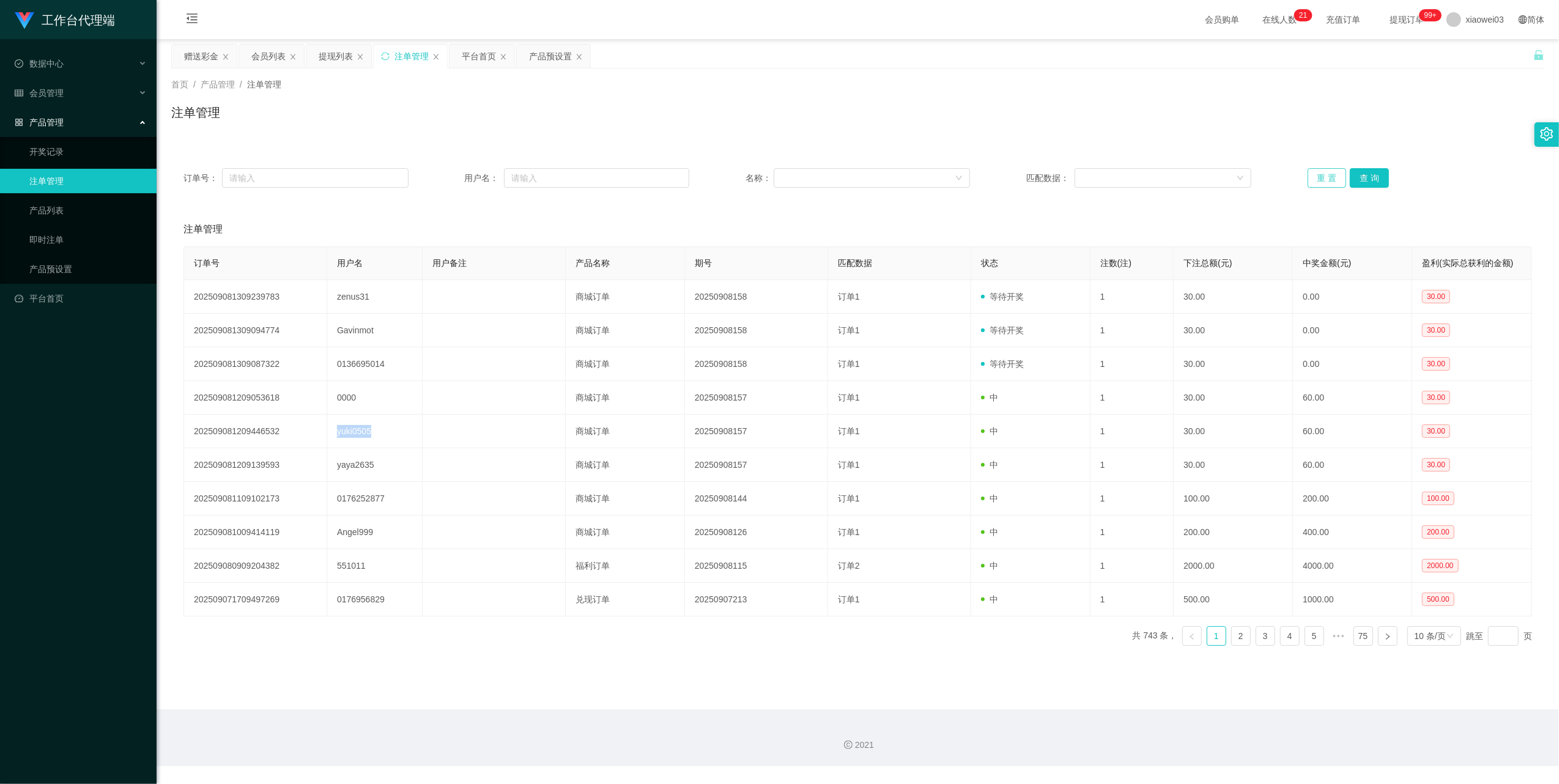
click at [1324, 179] on button "重 置" at bounding box center [1327, 178] width 39 height 19
click at [542, 55] on div "产品预设置" at bounding box center [550, 56] width 43 height 23
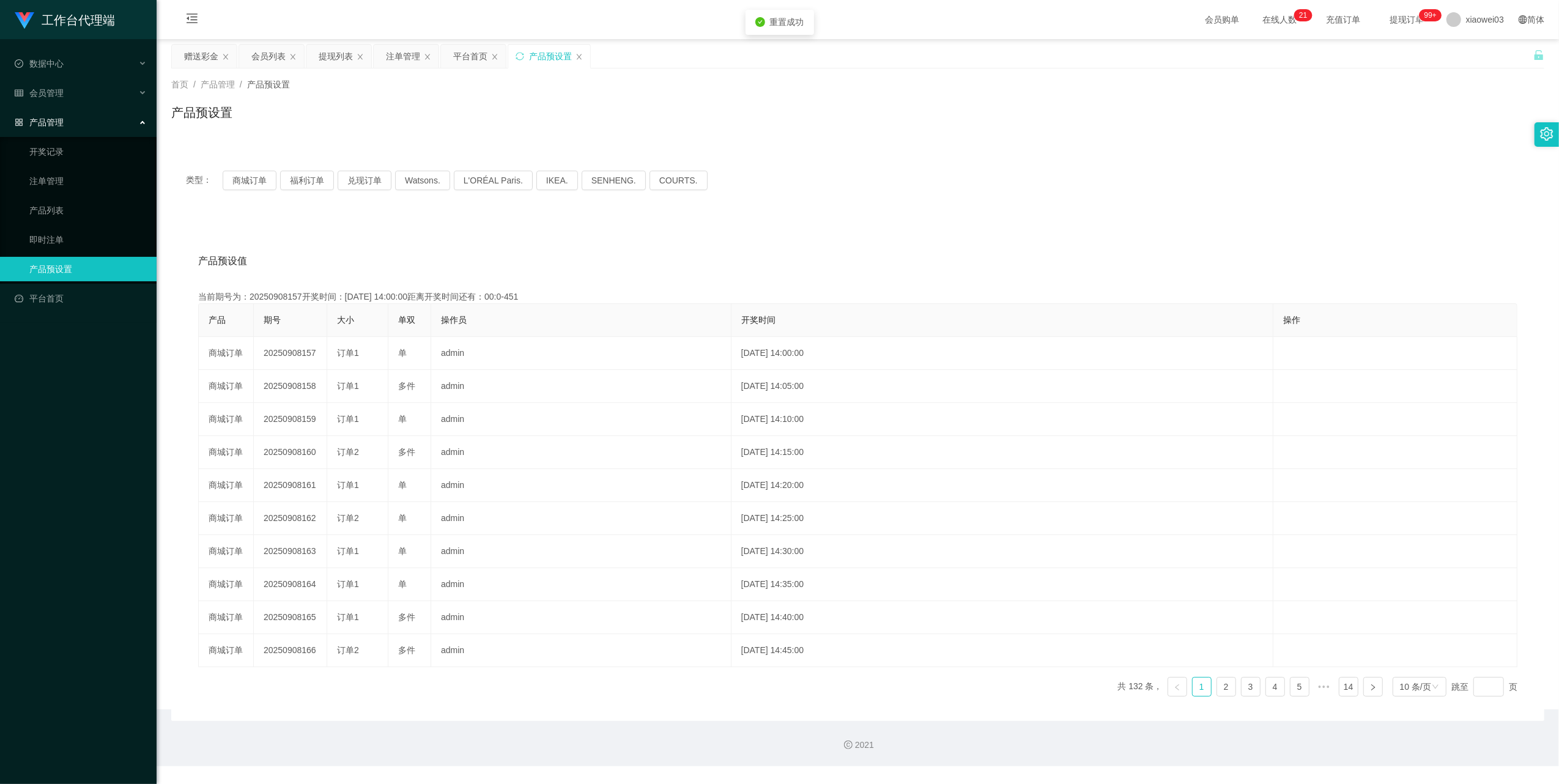
click at [542, 55] on div "产品预设置" at bounding box center [550, 56] width 43 height 23
click at [240, 181] on button "商城订单" at bounding box center [249, 180] width 54 height 19
click at [326, 55] on div "提现列表" at bounding box center [335, 56] width 34 height 23
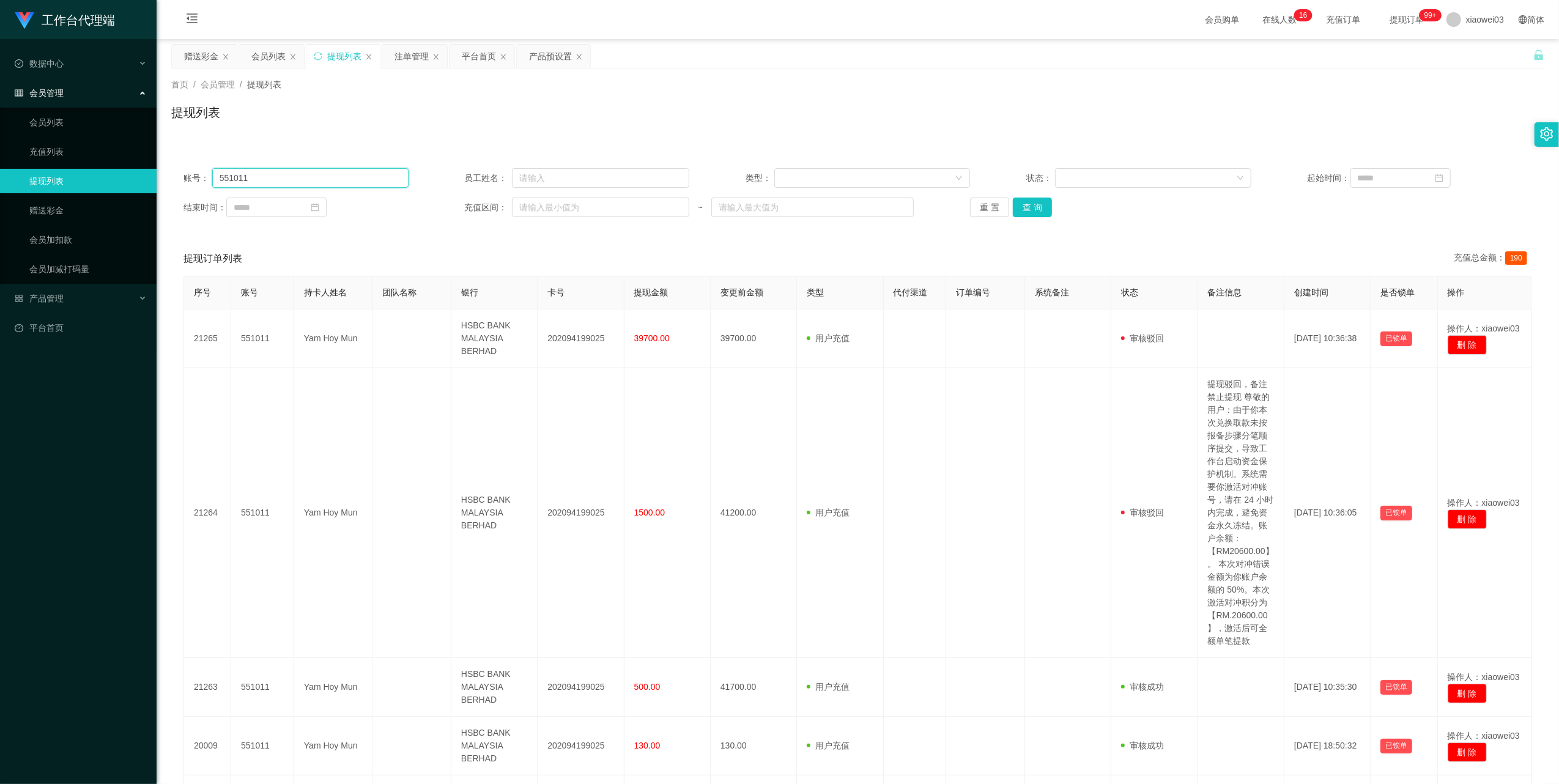
click at [345, 179] on input "551011" at bounding box center [310, 178] width 197 height 19
paste input "0000"
click at [1019, 214] on button "查 询" at bounding box center [1033, 207] width 39 height 19
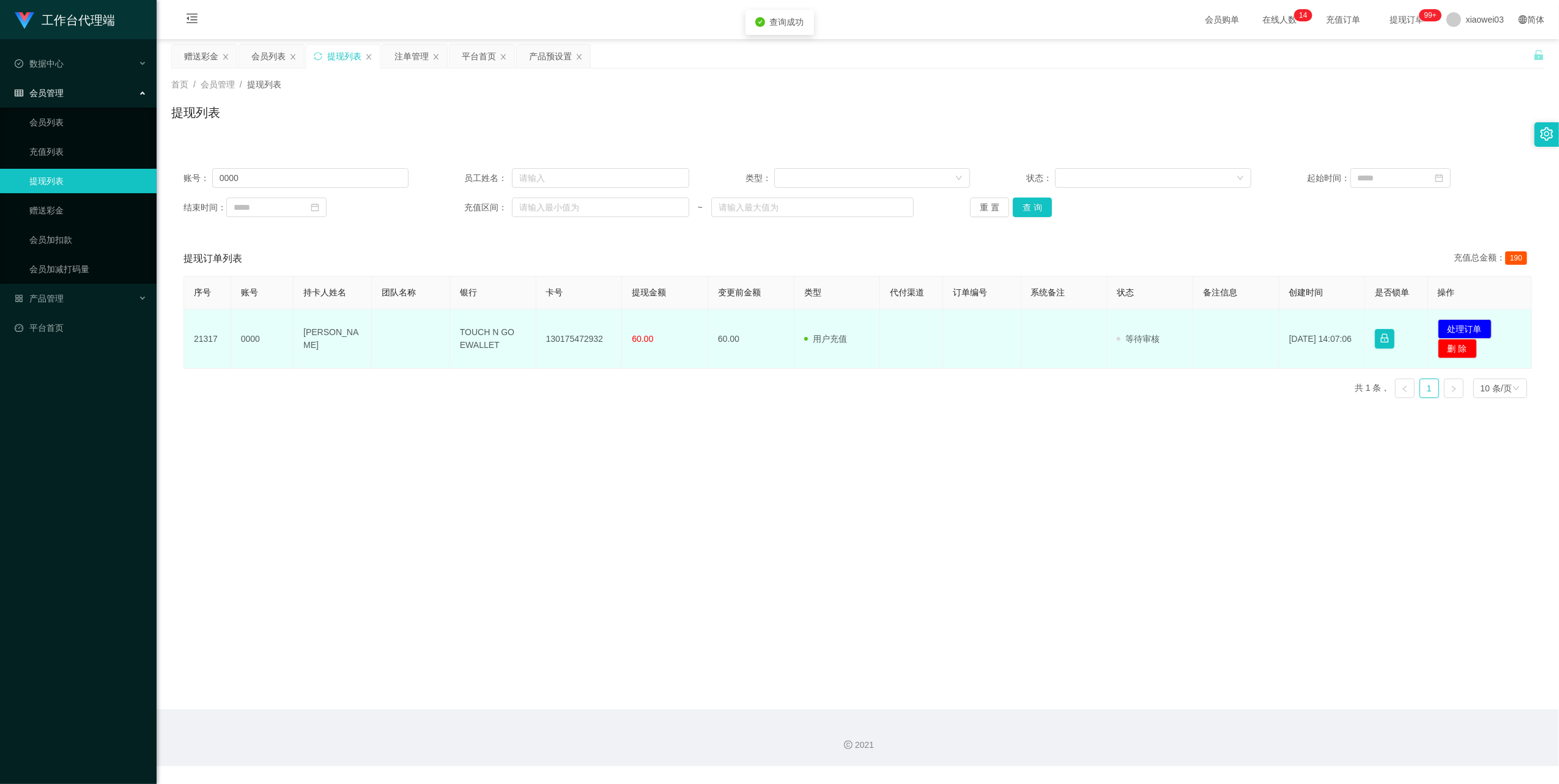
click at [585, 334] on td "130175472932" at bounding box center [580, 339] width 86 height 60
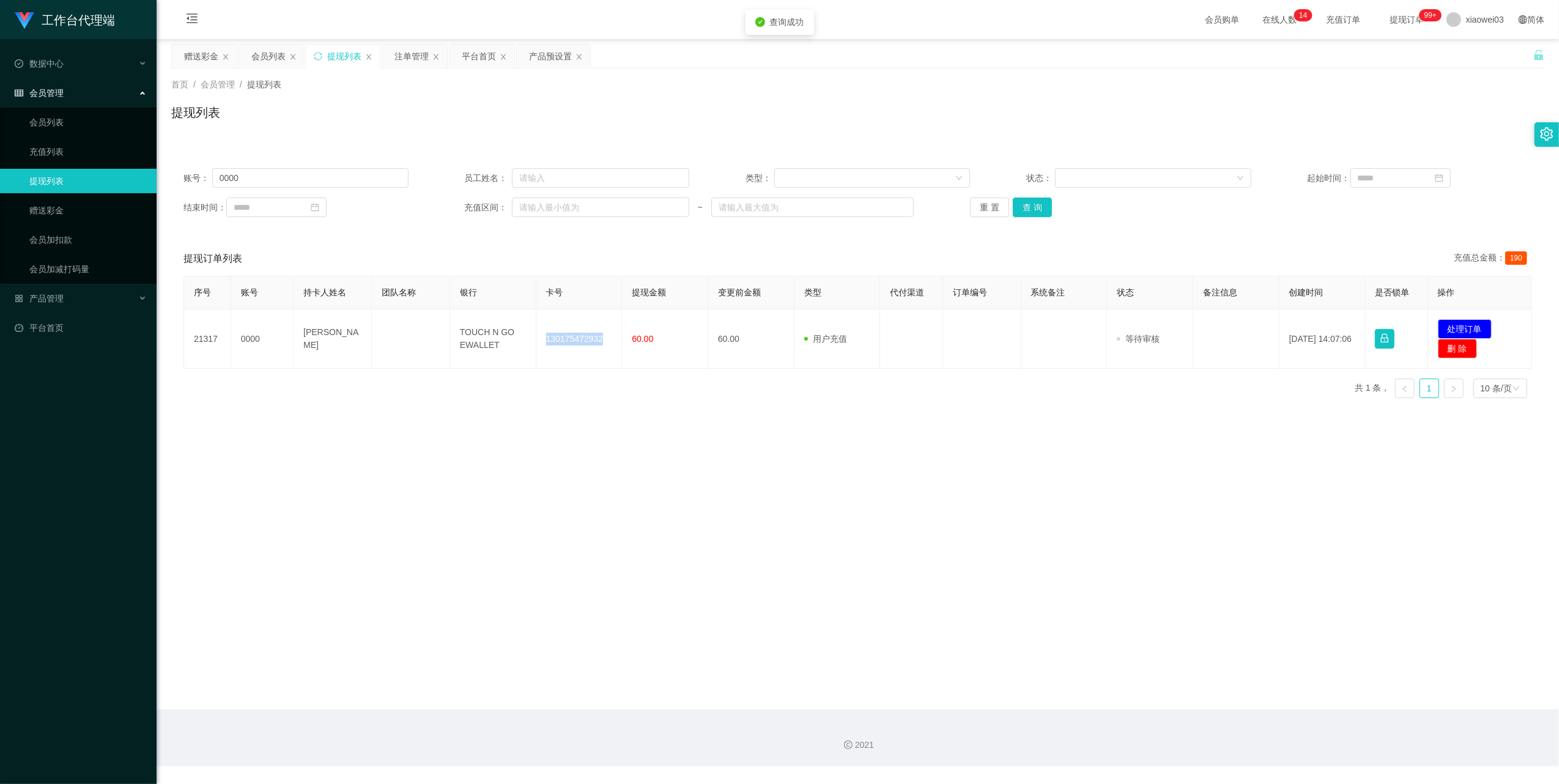
copy td "130175472932"
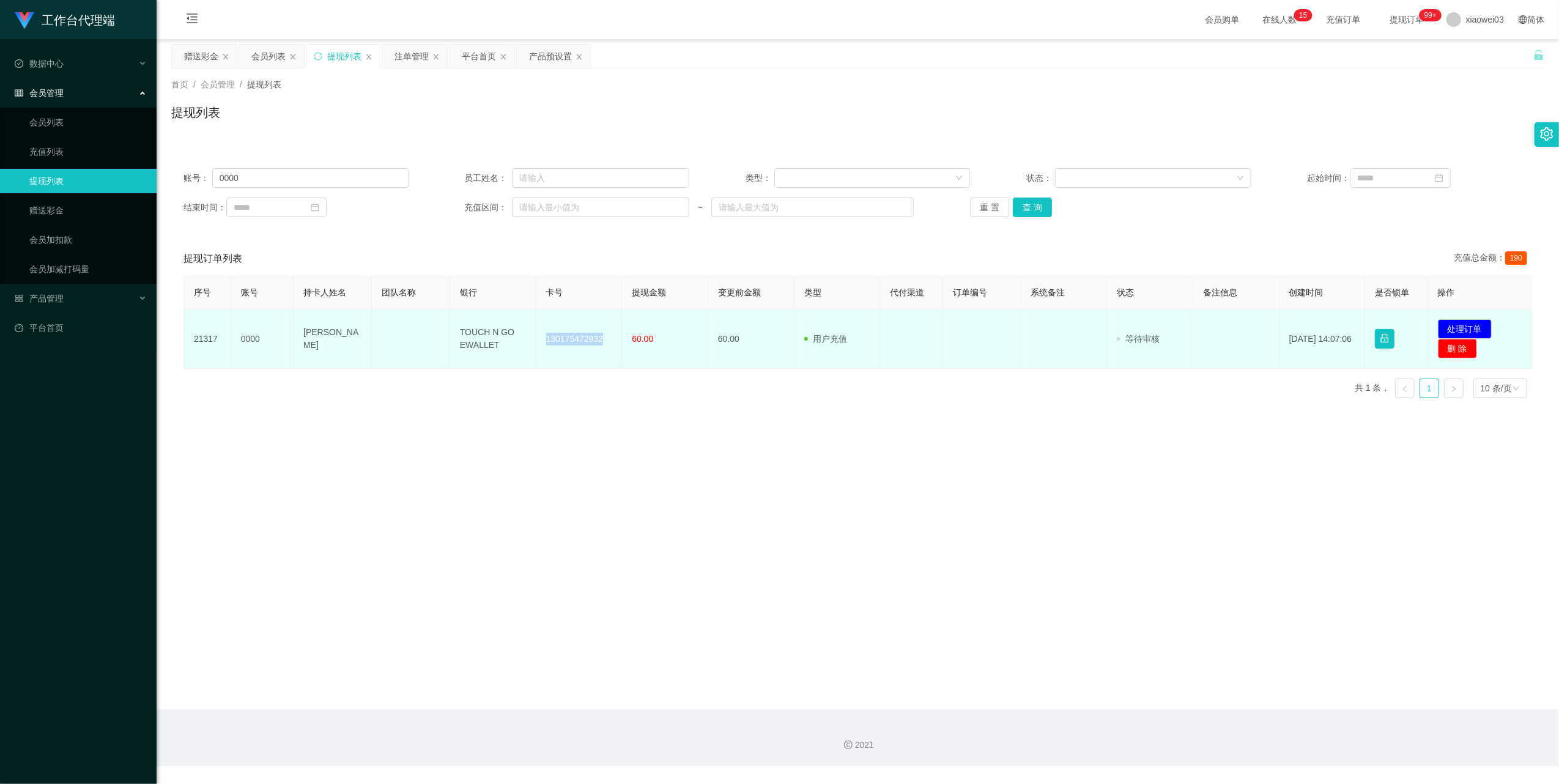
click at [478, 335] on td "TOUCH N GO EWALLET" at bounding box center [493, 339] width 86 height 60
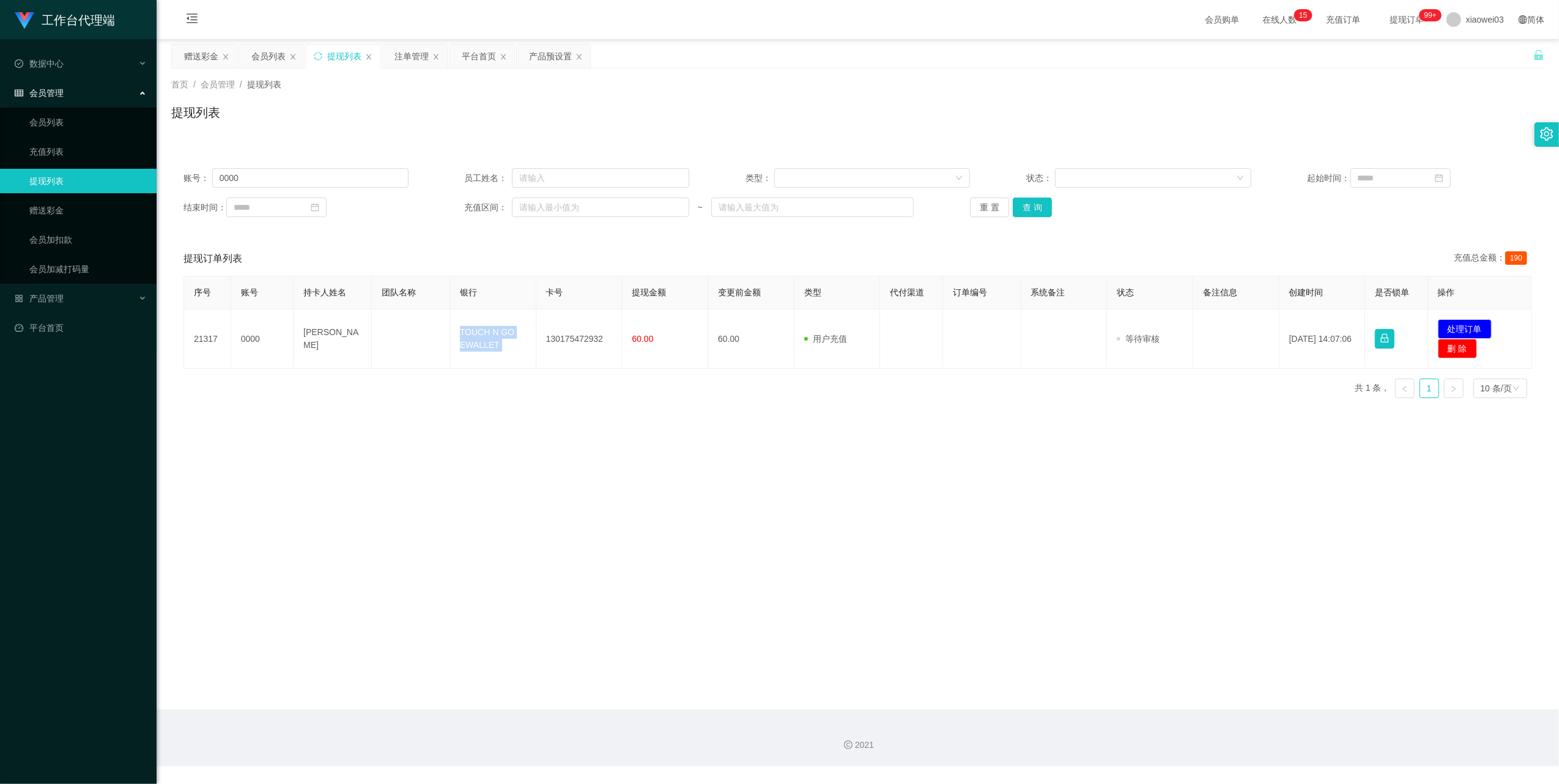
copy td "TOUCH N GO EWALLET"
drag, startPoint x: 1461, startPoint y: 323, endPoint x: 1454, endPoint y: 321, distance: 7.3
click at [1461, 323] on button "处理订单" at bounding box center [1465, 329] width 54 height 19
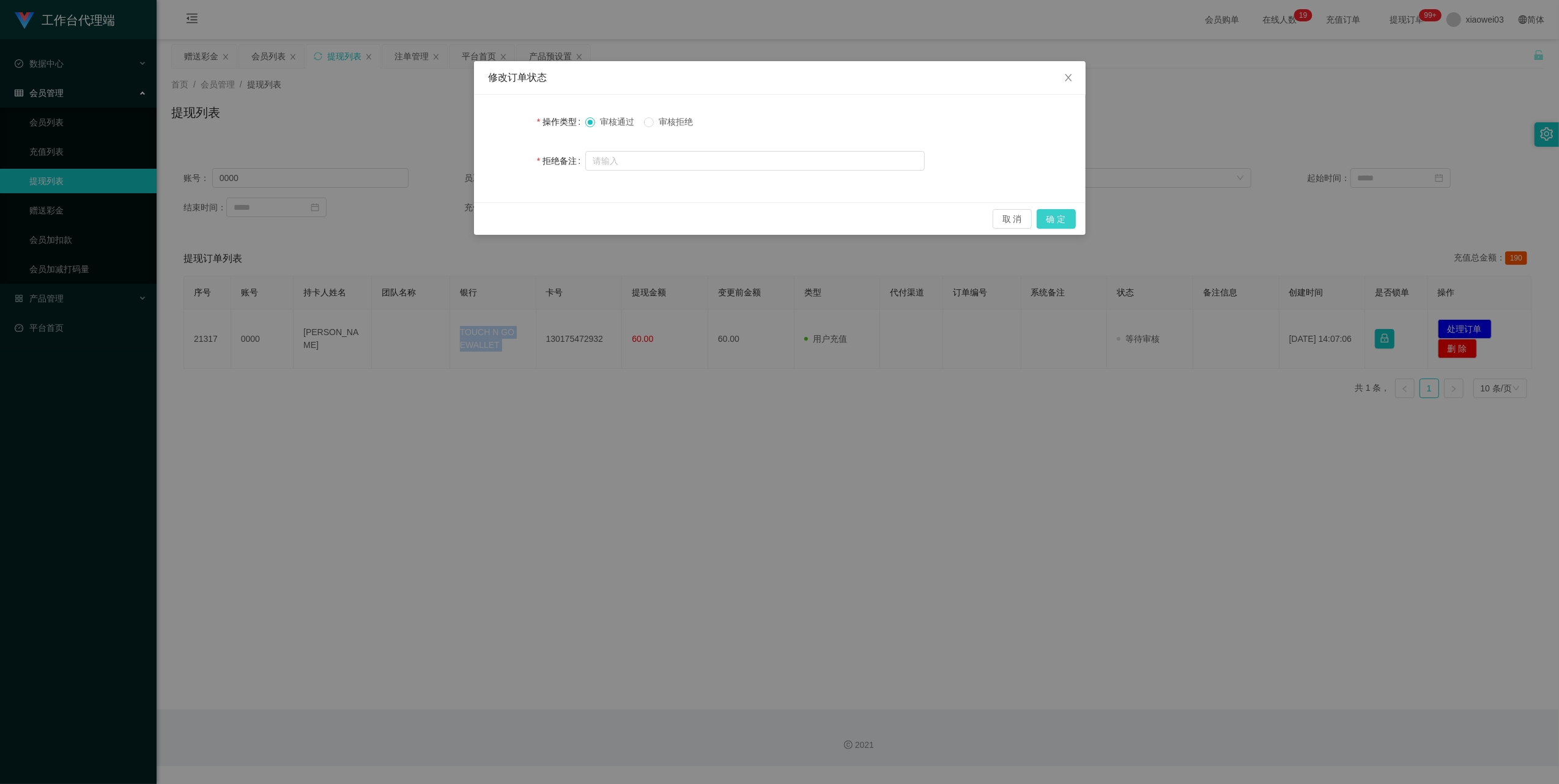
click at [1072, 219] on button "确 定" at bounding box center [1056, 219] width 39 height 19
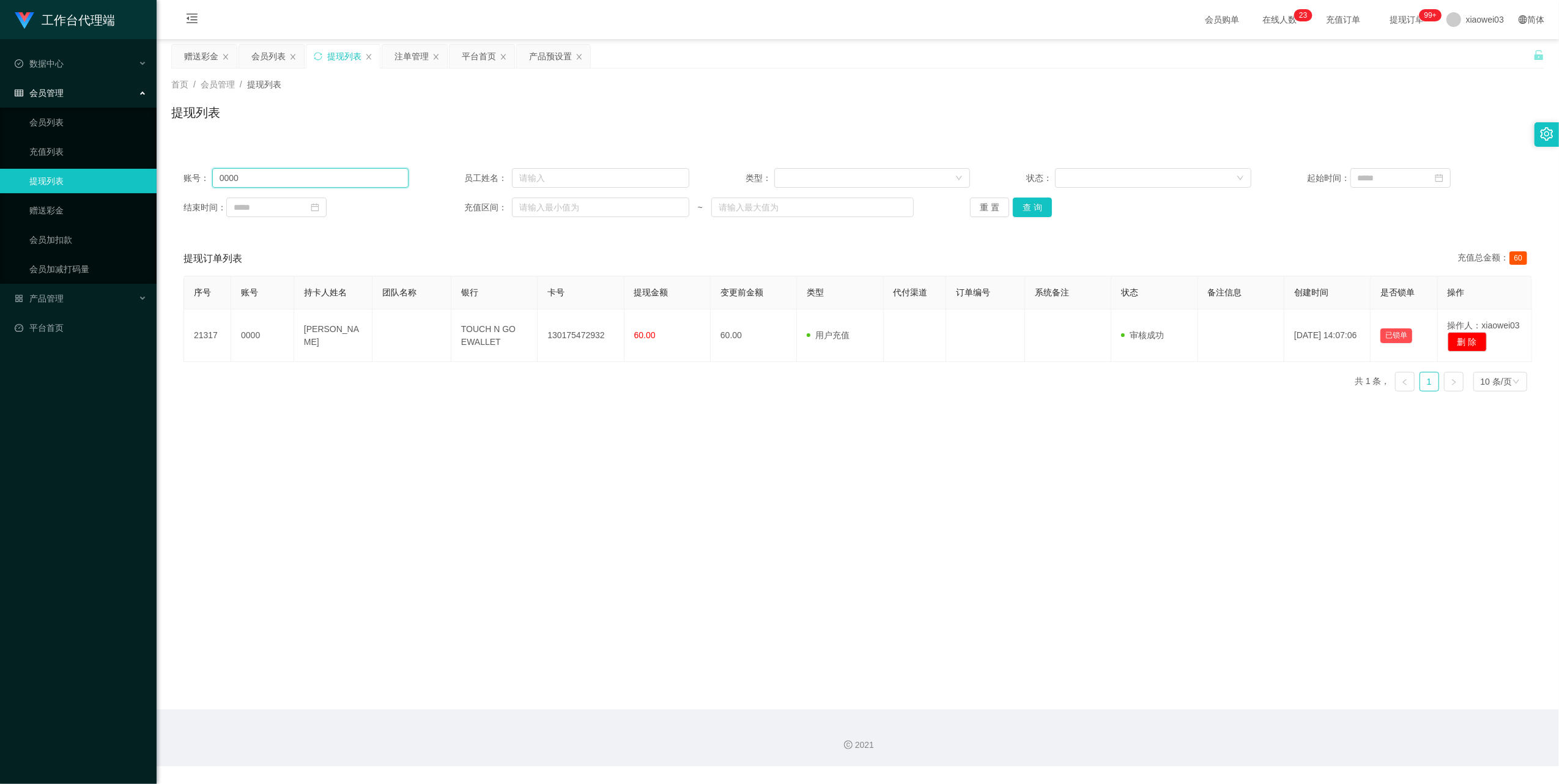
click at [324, 172] on input "0000" at bounding box center [310, 178] width 197 height 19
drag, startPoint x: 324, startPoint y: 172, endPoint x: 336, endPoint y: 176, distance: 12.6
click at [326, 172] on input "0000" at bounding box center [310, 178] width 197 height 19
paste input "136695014"
type input "0136695014"
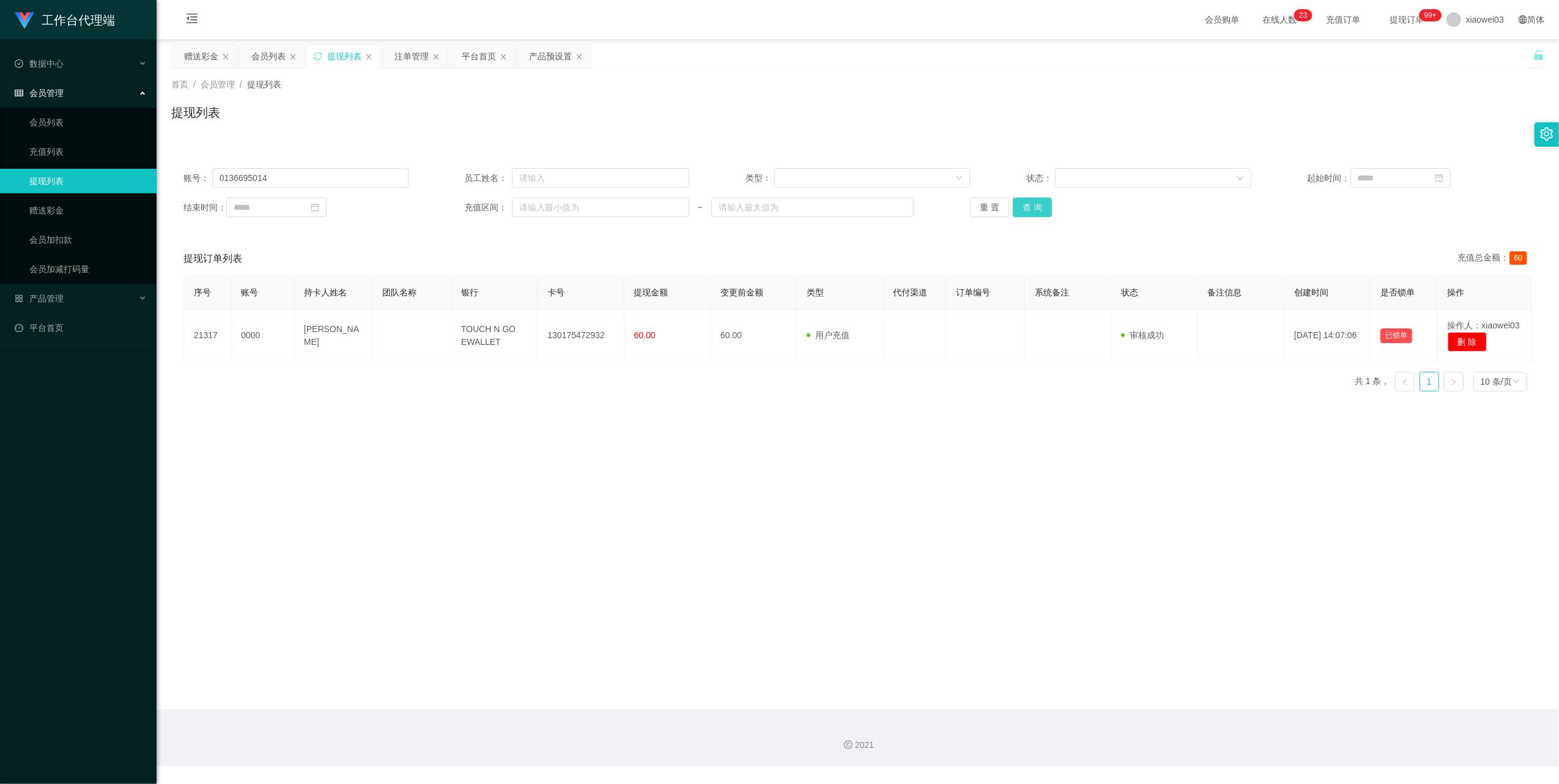
click at [1024, 209] on button "查 询" at bounding box center [1033, 207] width 39 height 19
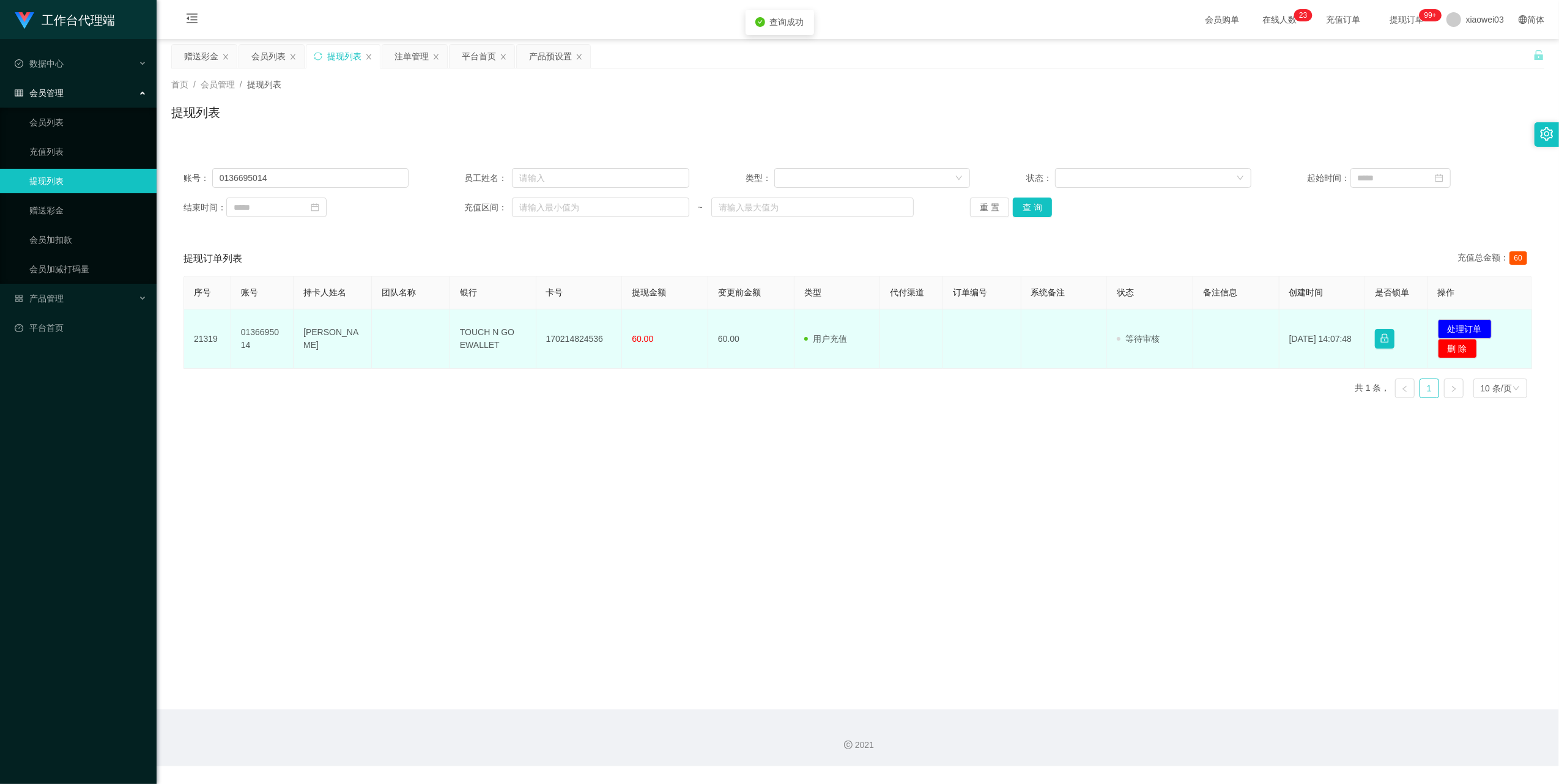
click at [568, 338] on td "170214824536" at bounding box center [580, 339] width 86 height 60
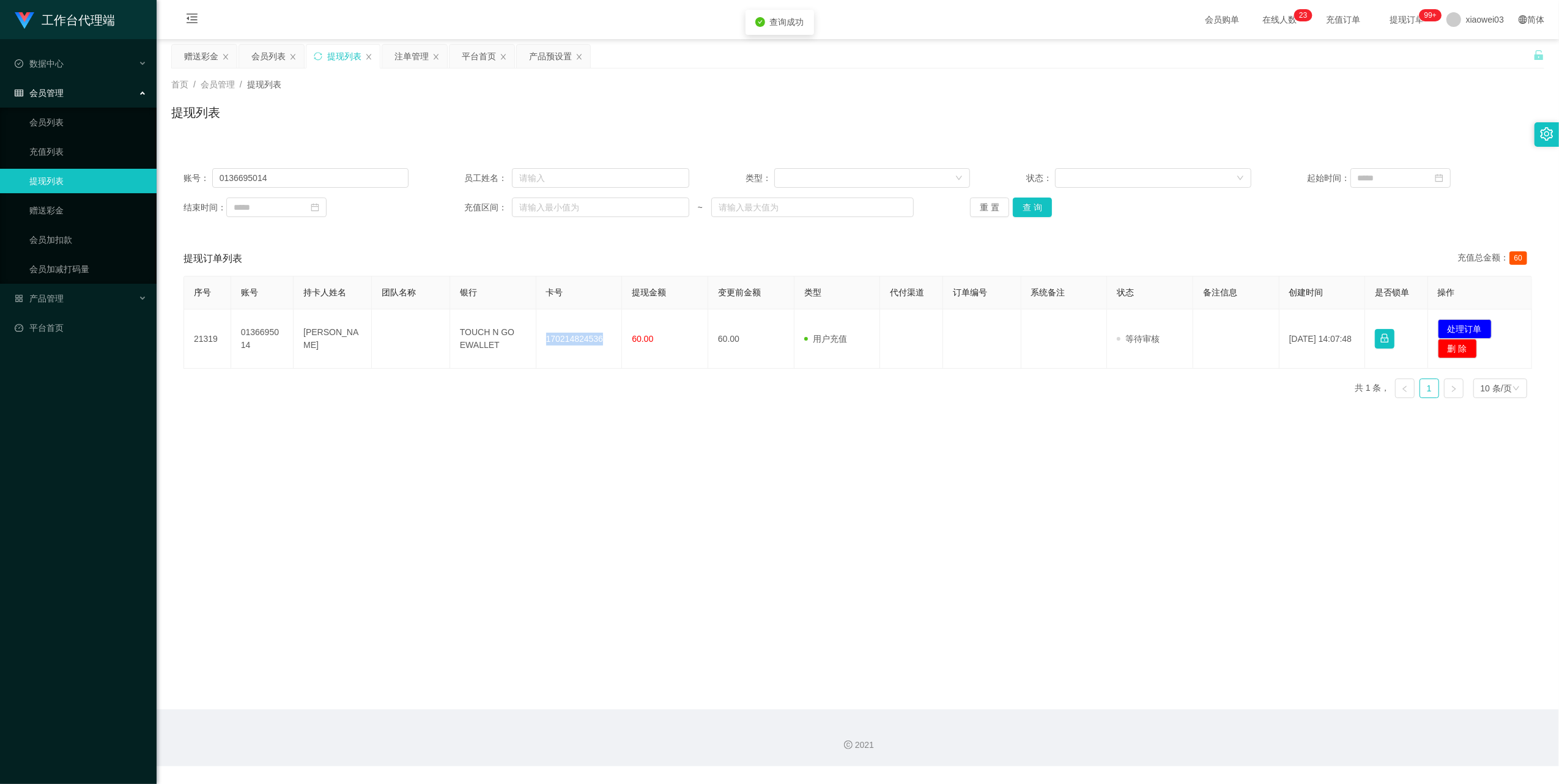
copy td "170214824536"
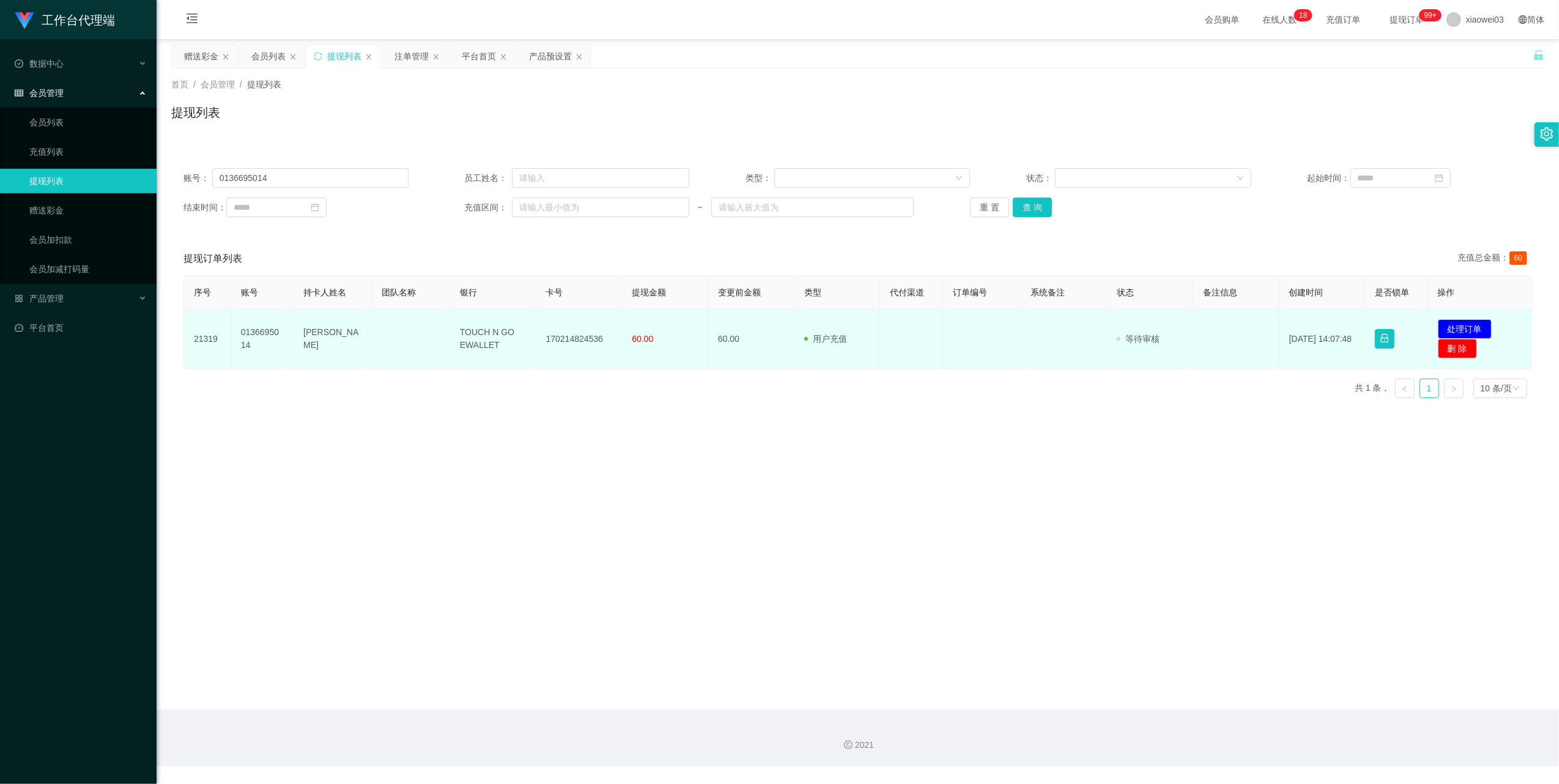
click at [477, 331] on td "TOUCH N GO EWALLET" at bounding box center [493, 339] width 86 height 60
click at [478, 333] on td "TOUCH N GO EWALLET" at bounding box center [493, 339] width 86 height 60
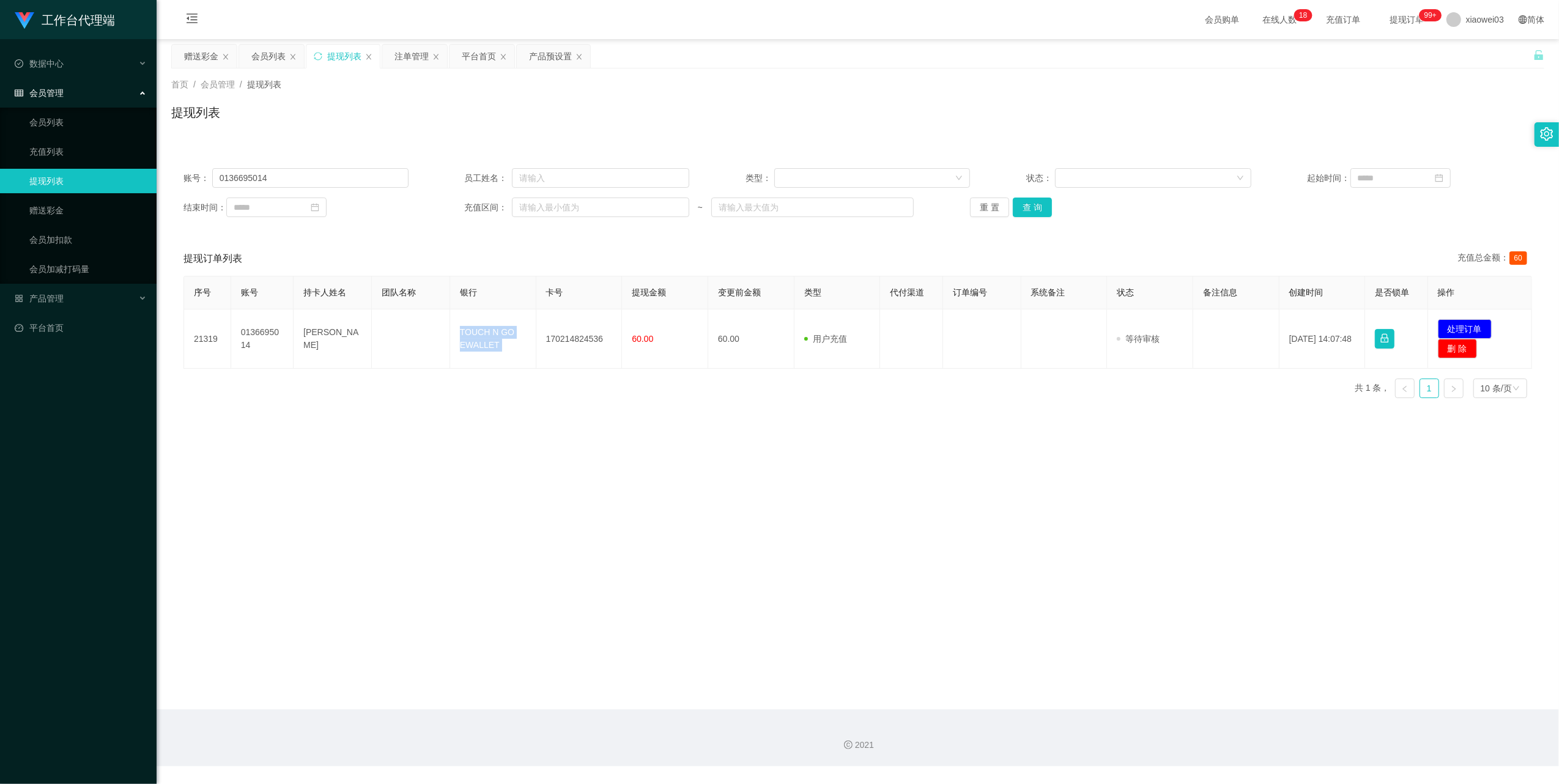
copy td "TOUCH N GO EWALLET"
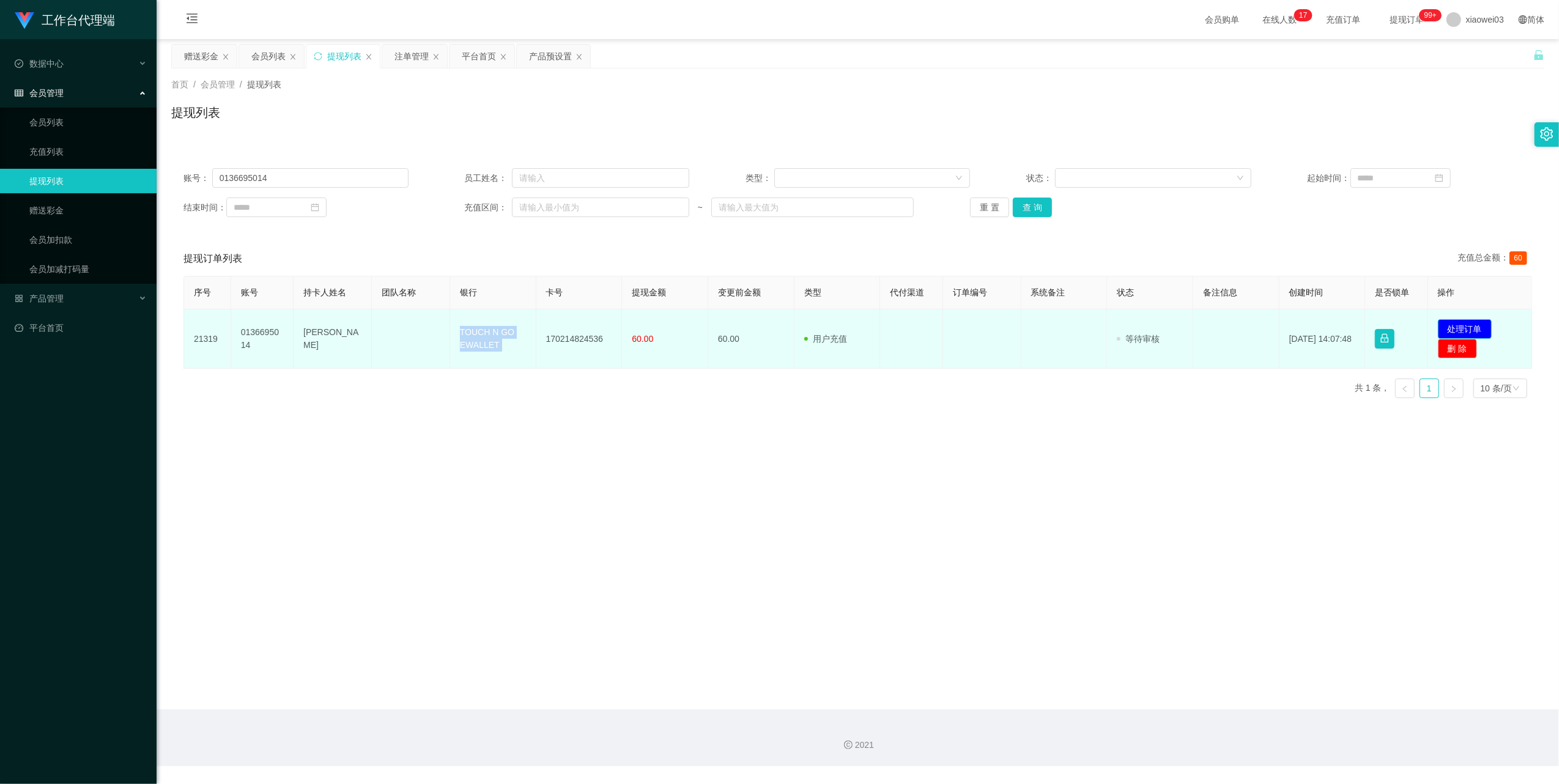
click at [1456, 328] on button "处理订单" at bounding box center [1465, 329] width 54 height 19
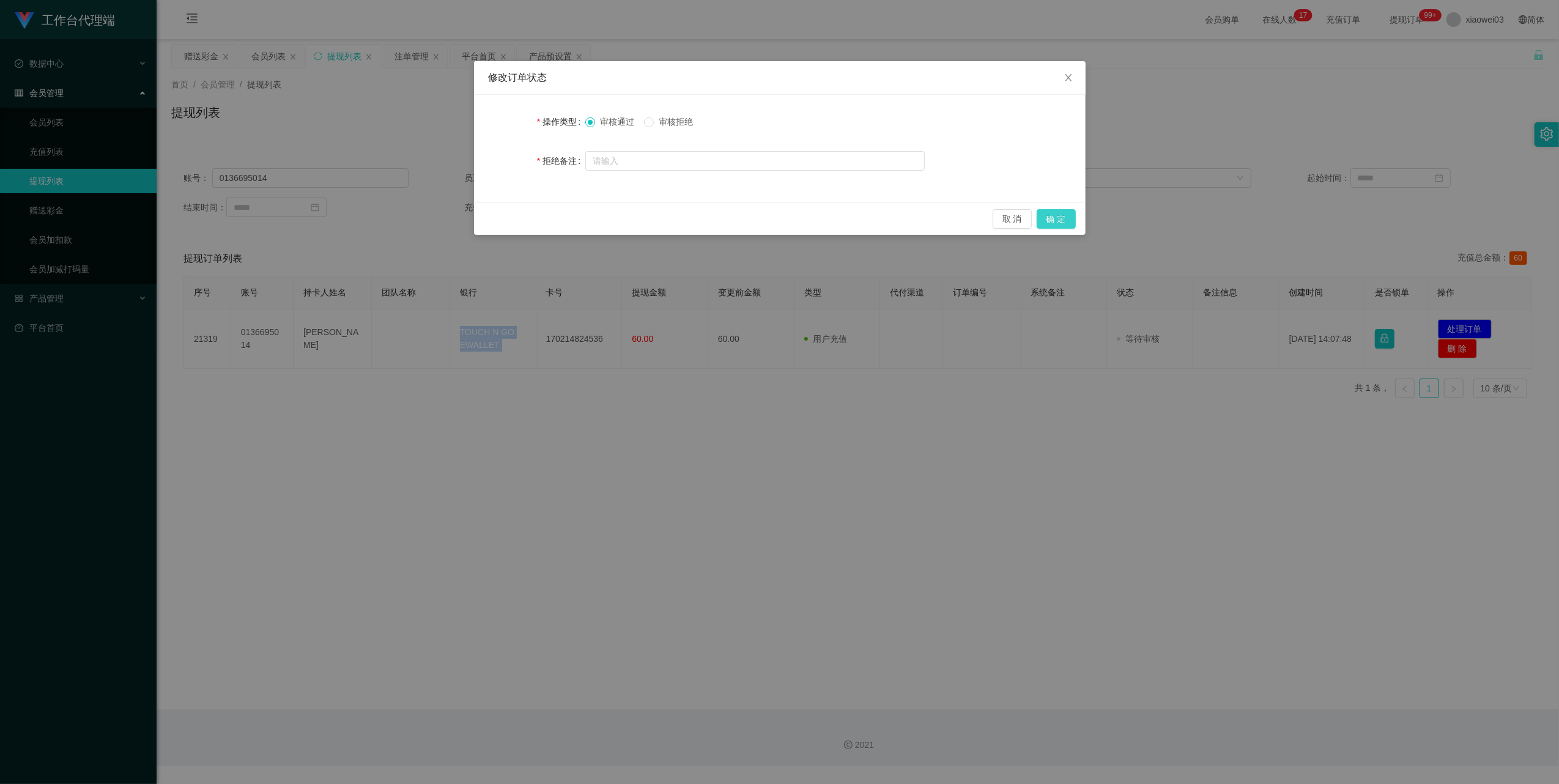
click at [1054, 215] on button "确 定" at bounding box center [1056, 219] width 39 height 19
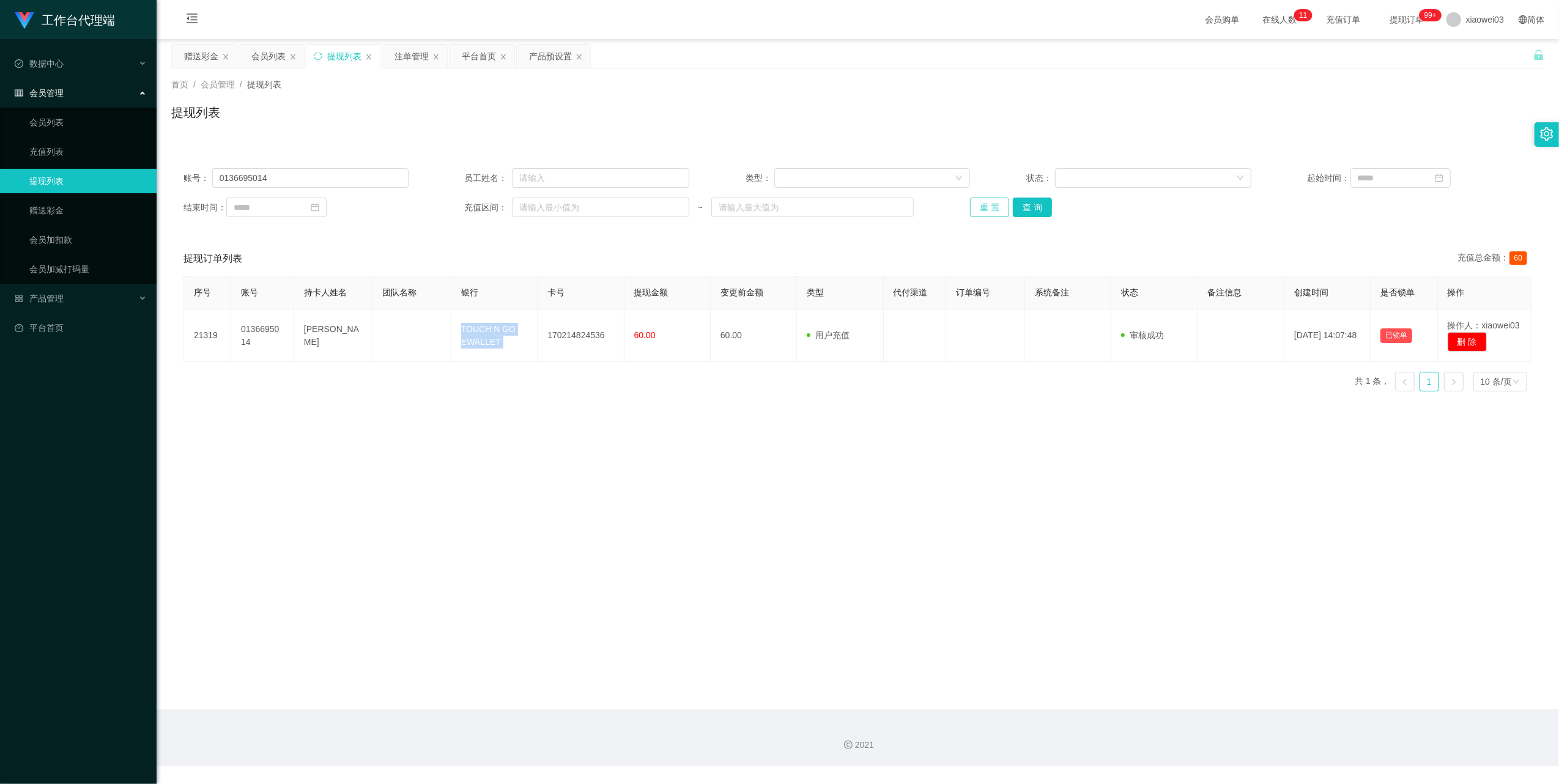
click at [981, 207] on button "重 置" at bounding box center [990, 207] width 39 height 19
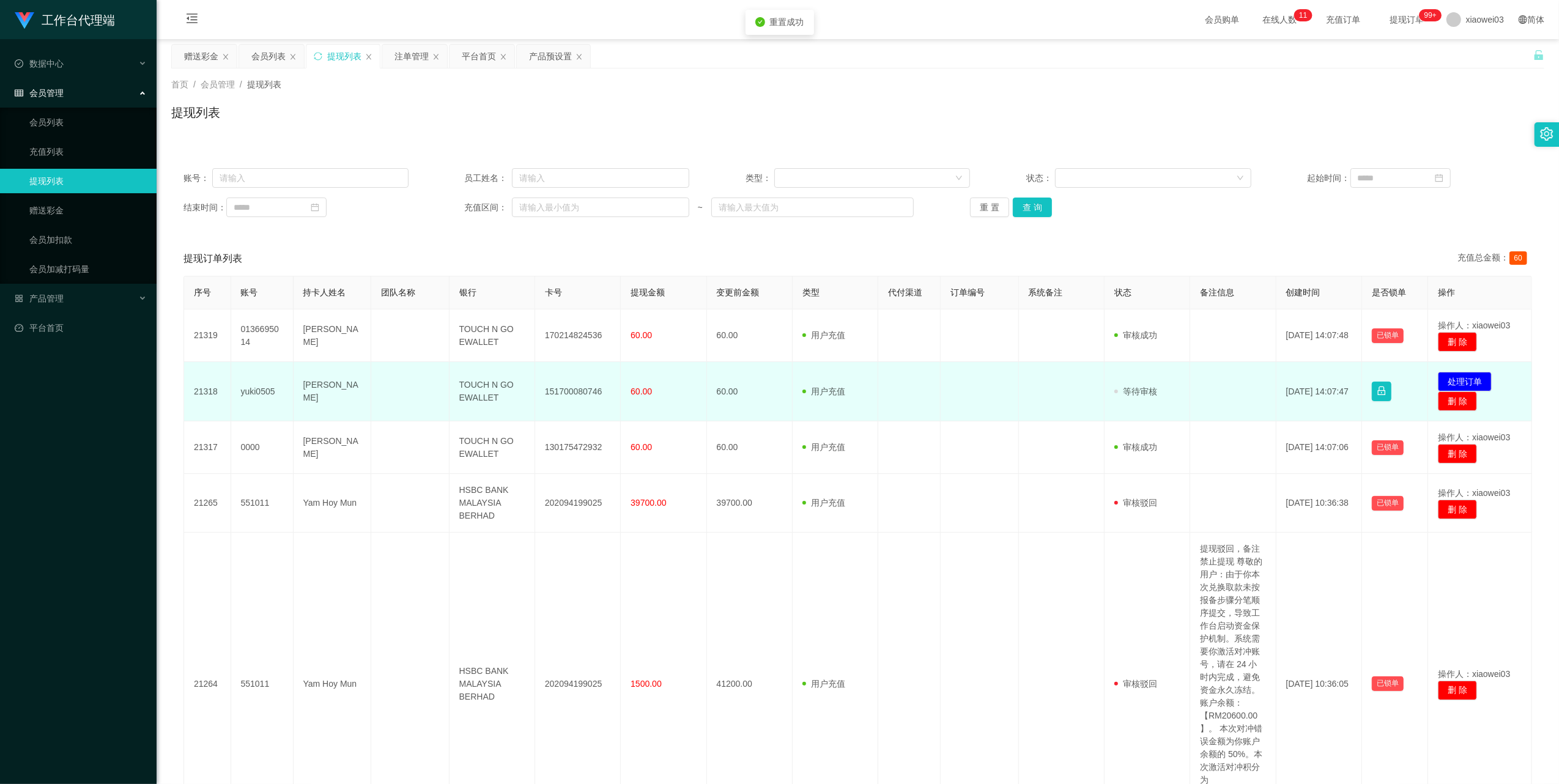
click at [578, 385] on td "151700080746" at bounding box center [578, 392] width 85 height 60
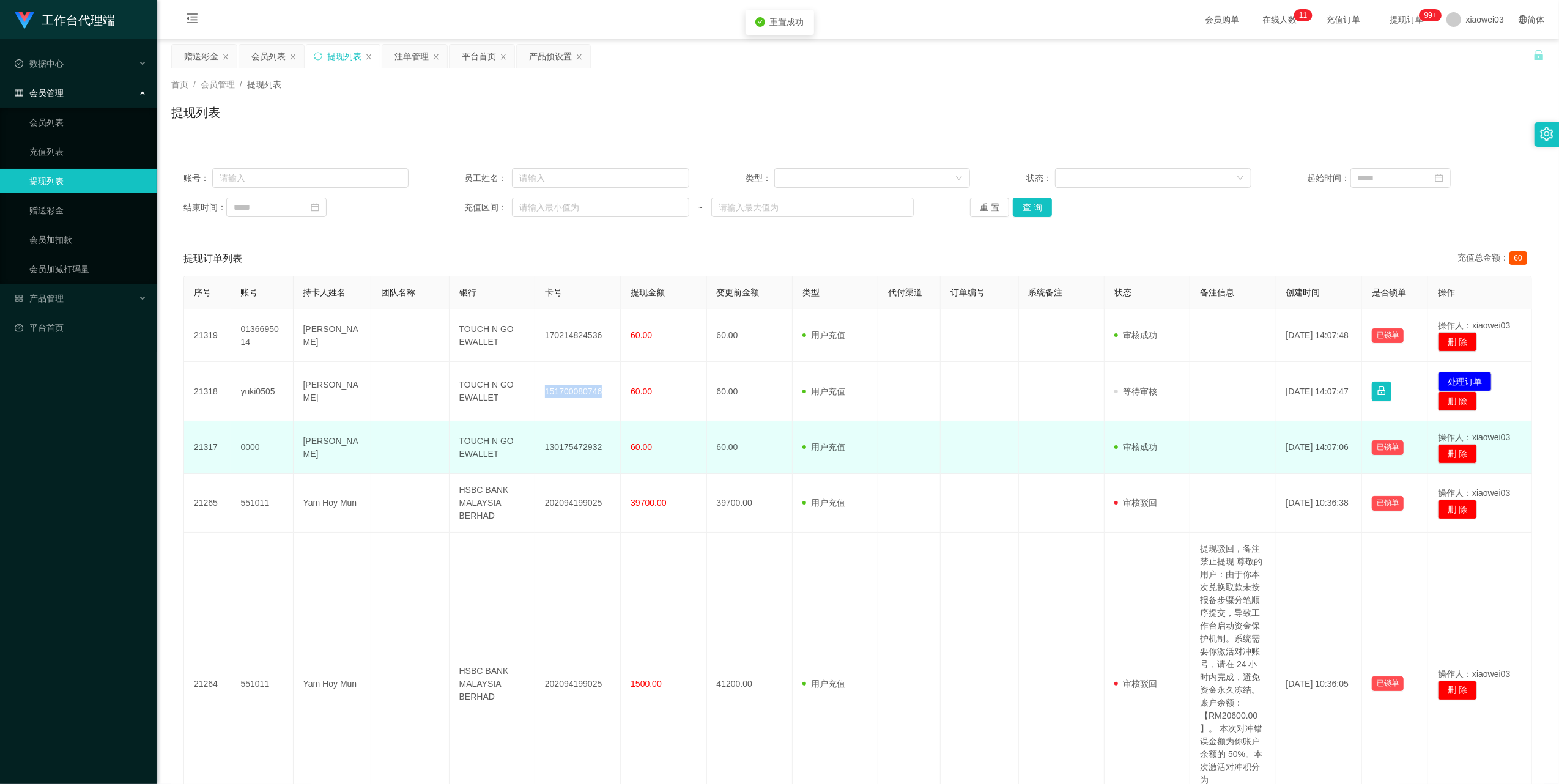
copy td "151700080746"
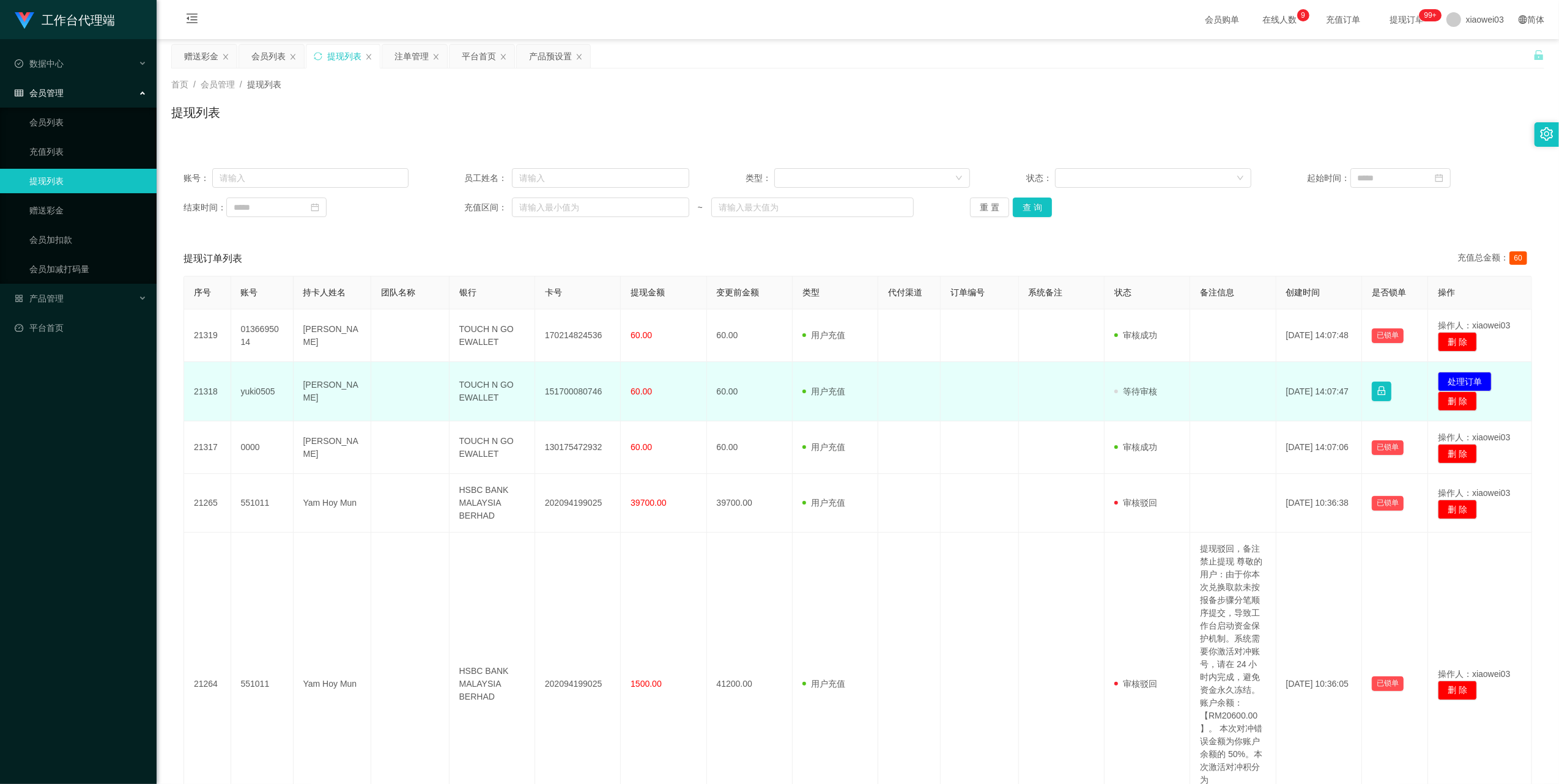
click at [473, 385] on td "TOUCH N GO EWALLET" at bounding box center [493, 392] width 85 height 60
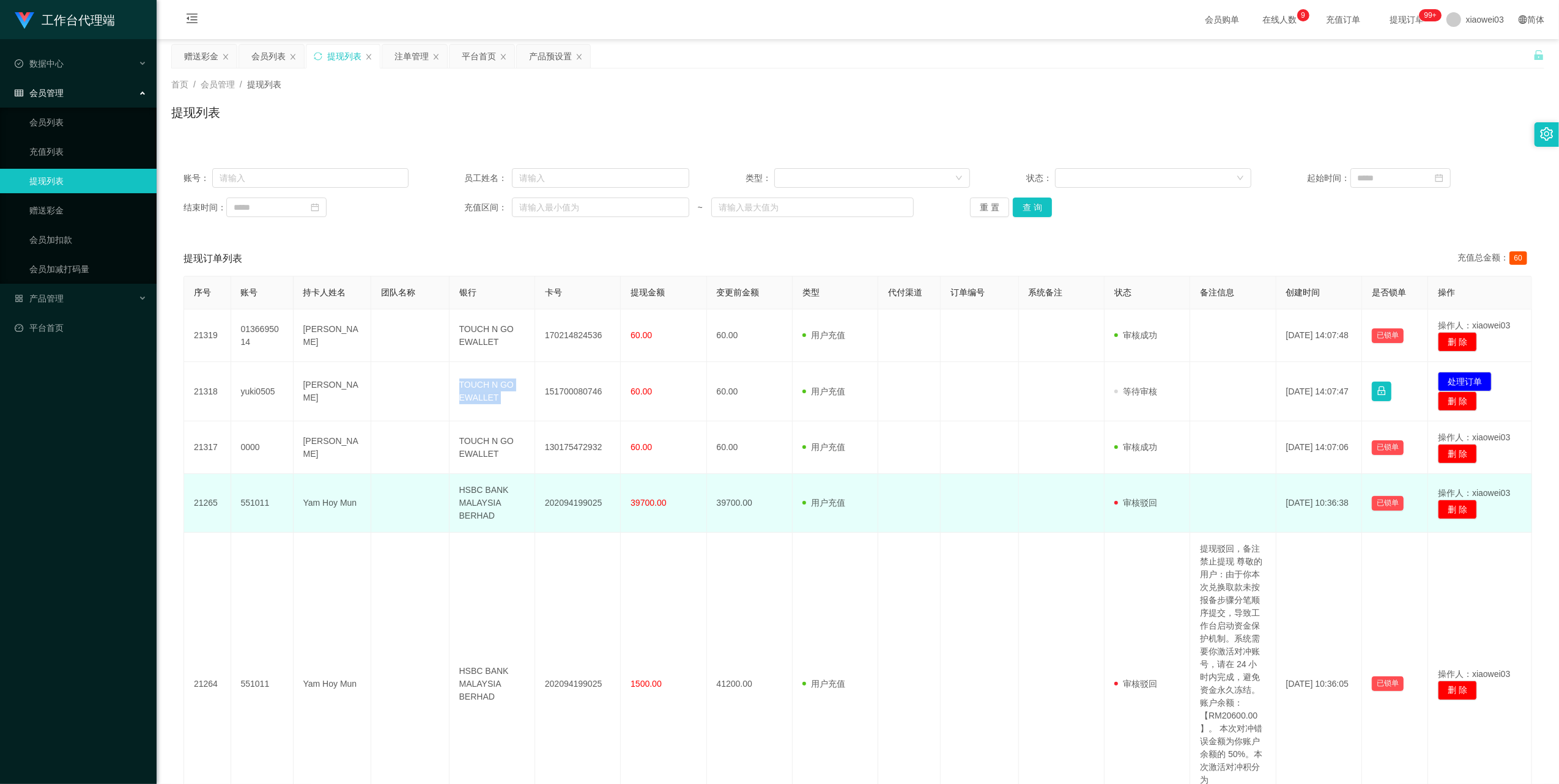
copy td "TOUCH N GO EWALLET"
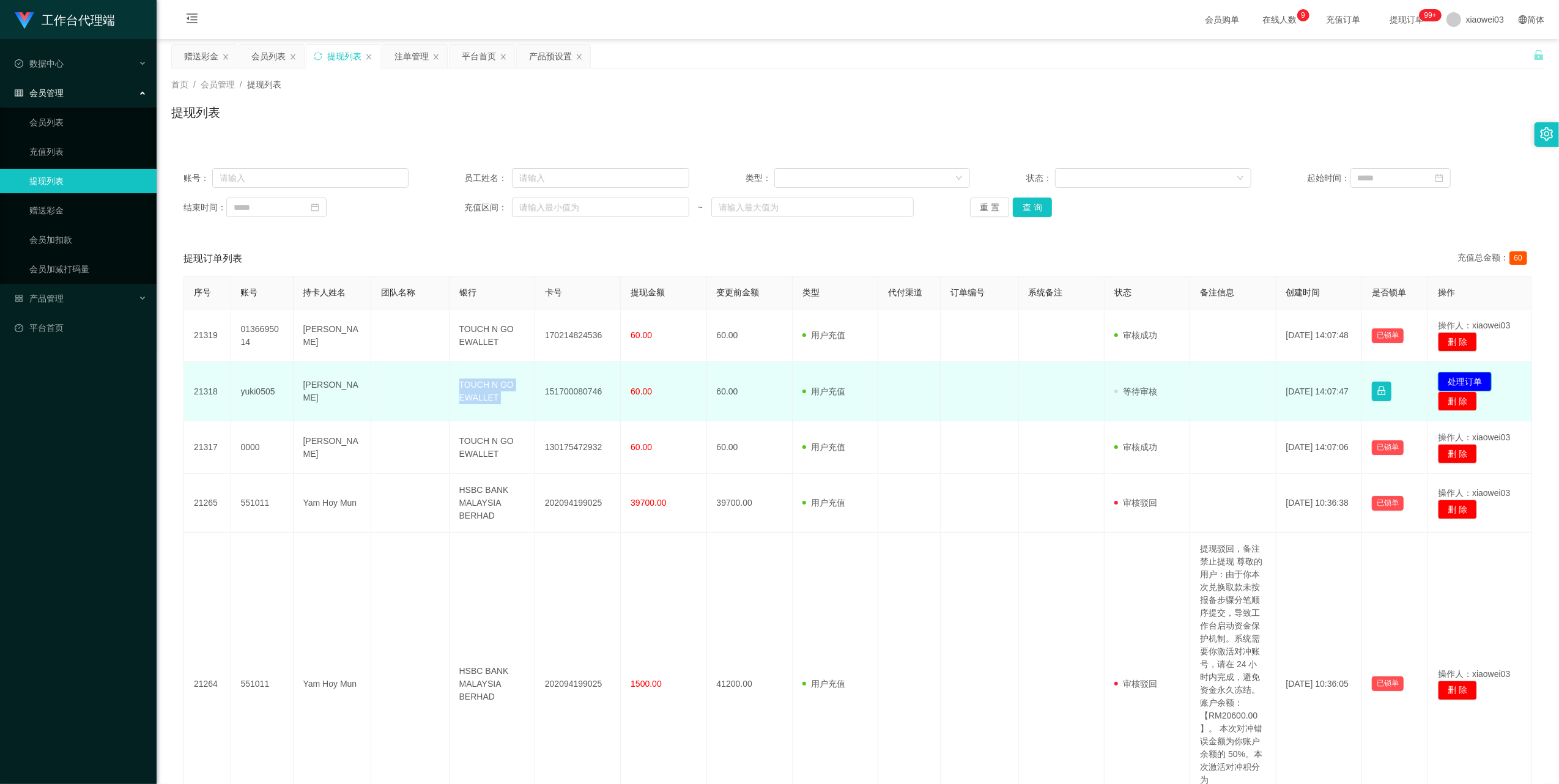
click at [1456, 375] on button "处理订单" at bounding box center [1465, 381] width 54 height 19
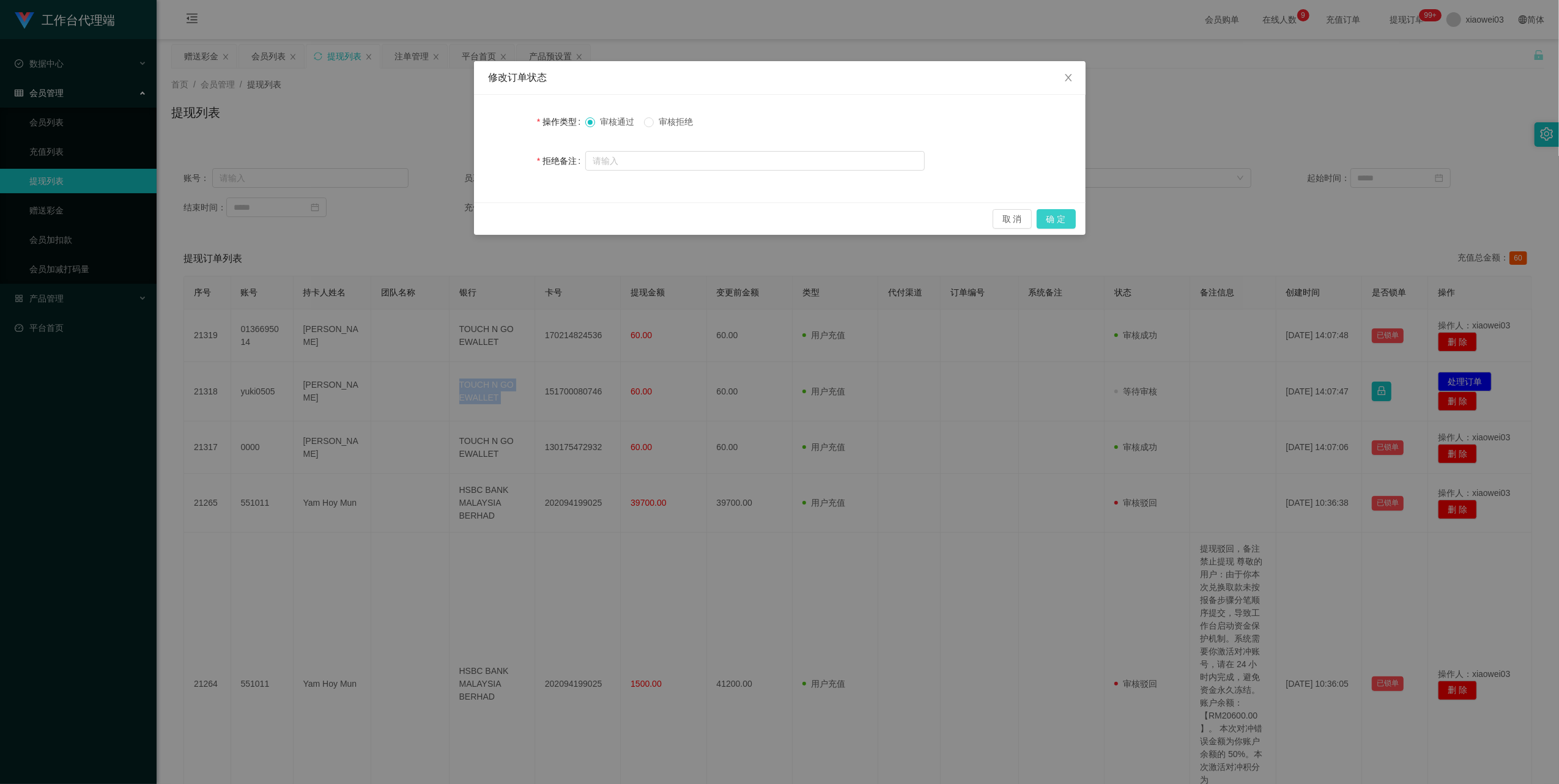
click at [1056, 216] on button "确 定" at bounding box center [1056, 219] width 39 height 19
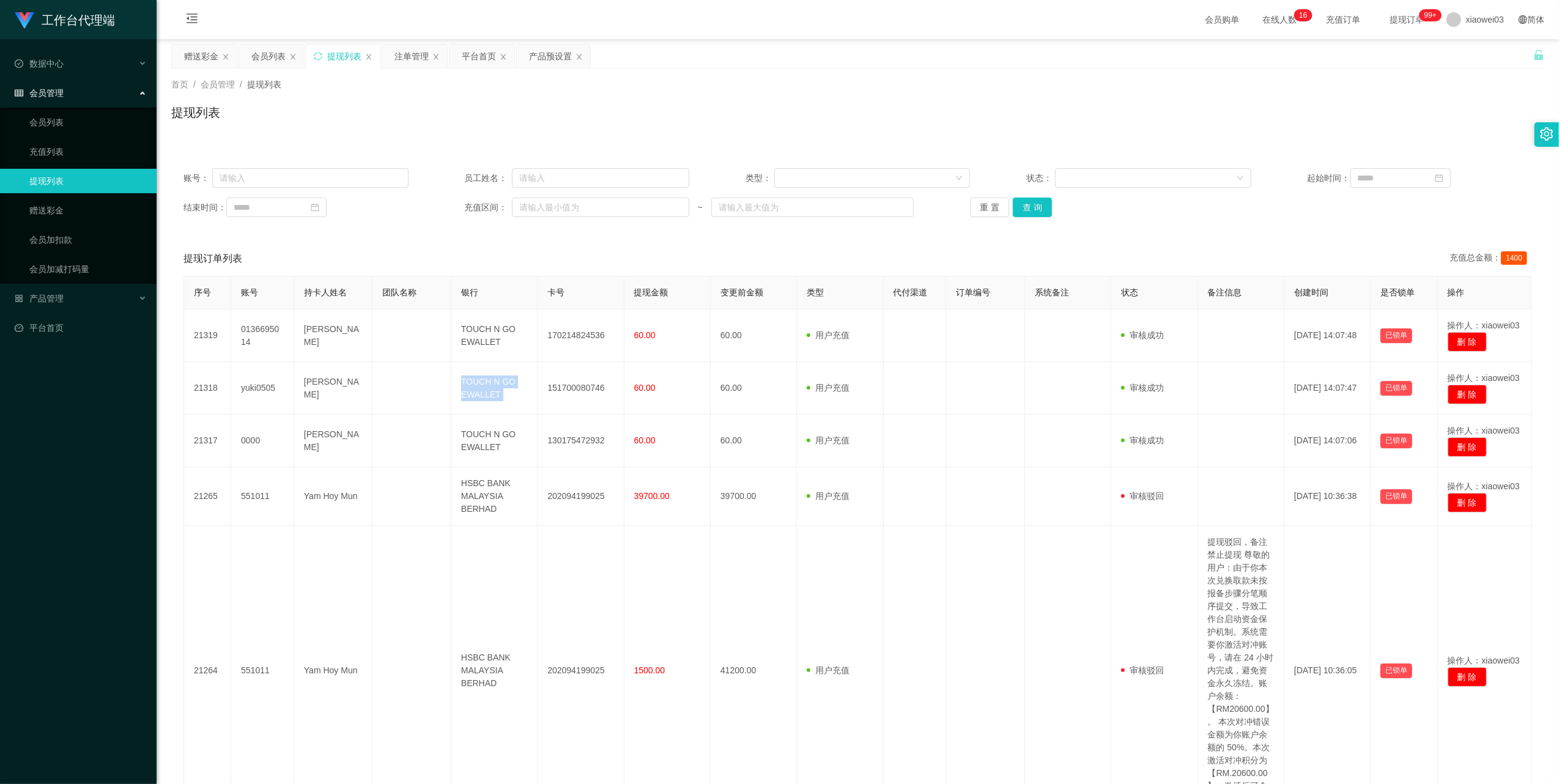
drag, startPoint x: 418, startPoint y: 60, endPoint x: 514, endPoint y: 197, distance: 167.3
click at [418, 60] on div "注单管理" at bounding box center [411, 56] width 34 height 23
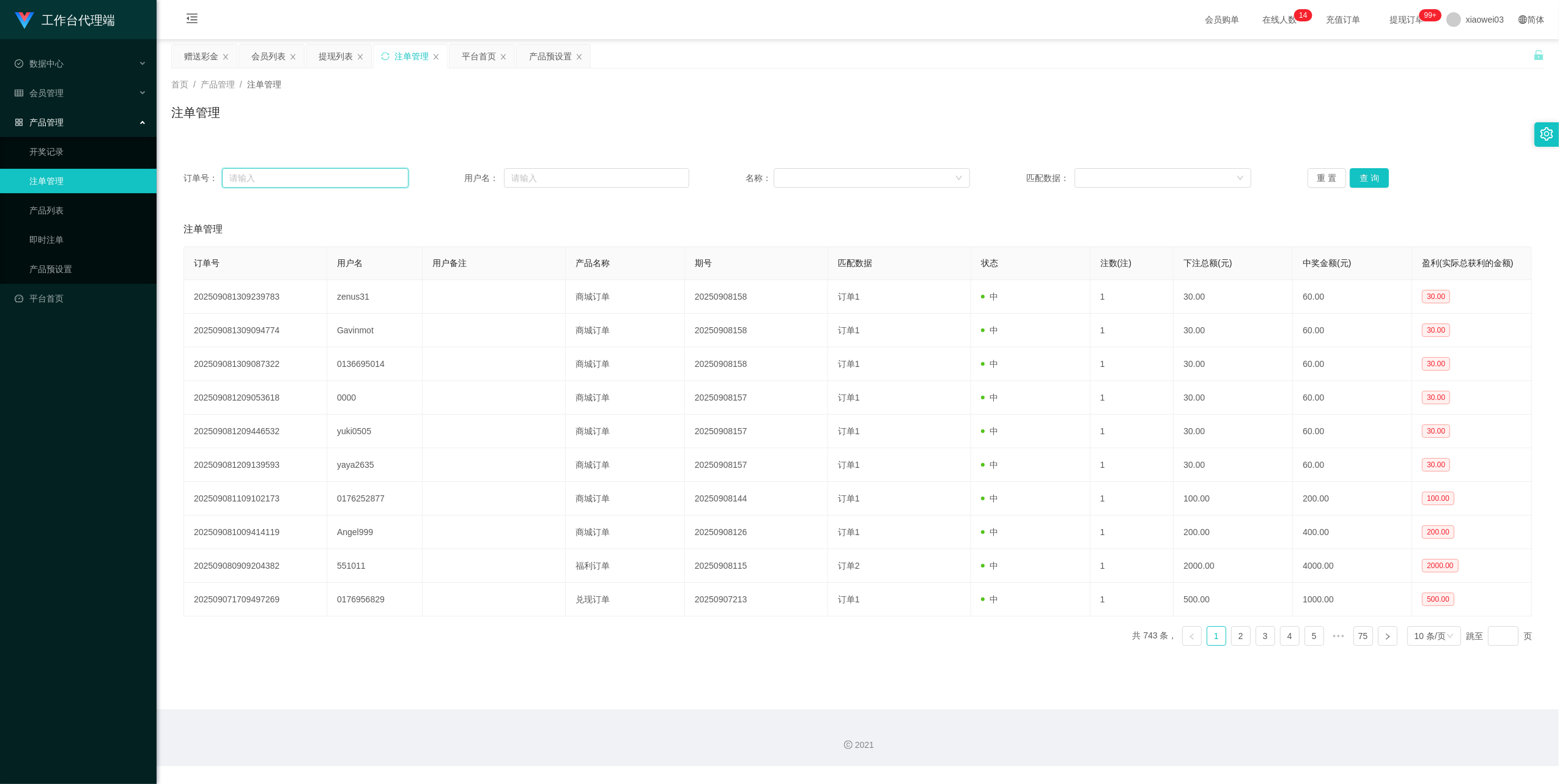
click at [349, 168] on input "text" at bounding box center [314, 178] width 186 height 19
click at [563, 179] on input "text" at bounding box center [597, 178] width 185 height 19
paste input "Ylchuh"
type input "Ylchuh"
click at [1366, 185] on button "查 询" at bounding box center [1370, 178] width 39 height 19
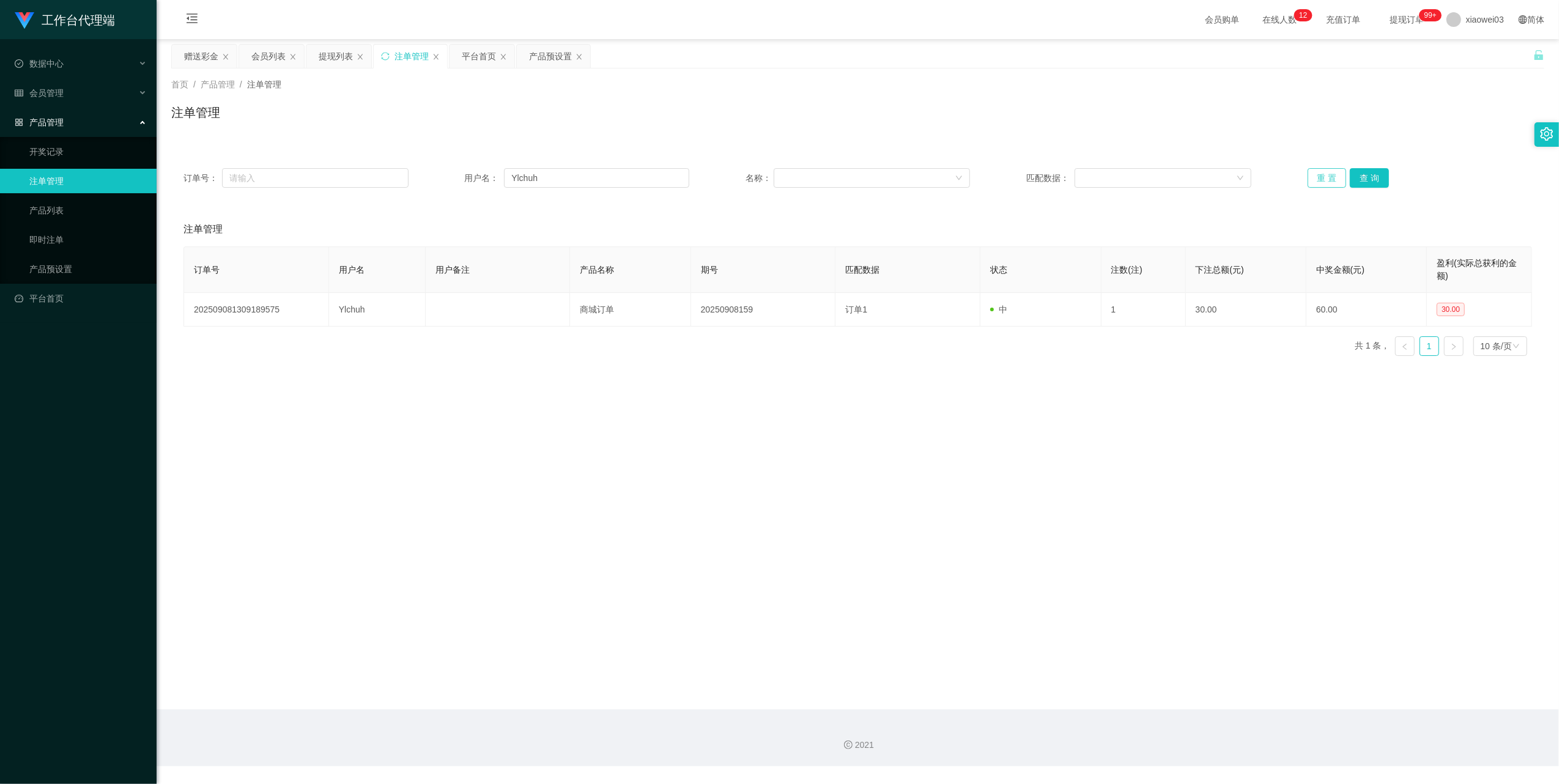
drag, startPoint x: 1324, startPoint y: 179, endPoint x: 1054, endPoint y: 304, distance: 297.5
click at [1323, 179] on button "重 置" at bounding box center [1327, 178] width 39 height 19
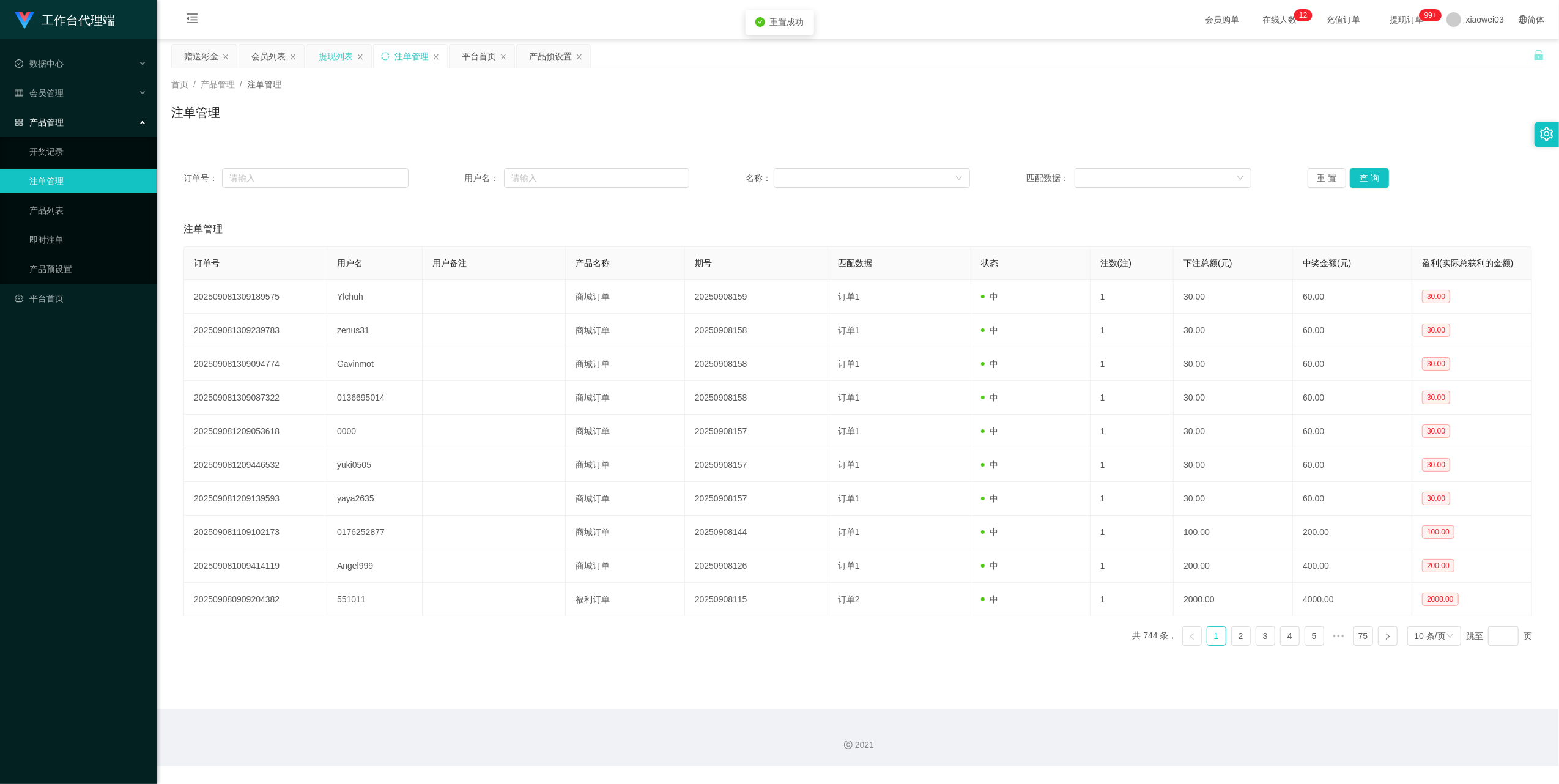
click at [326, 57] on div "提现列表" at bounding box center [335, 56] width 34 height 23
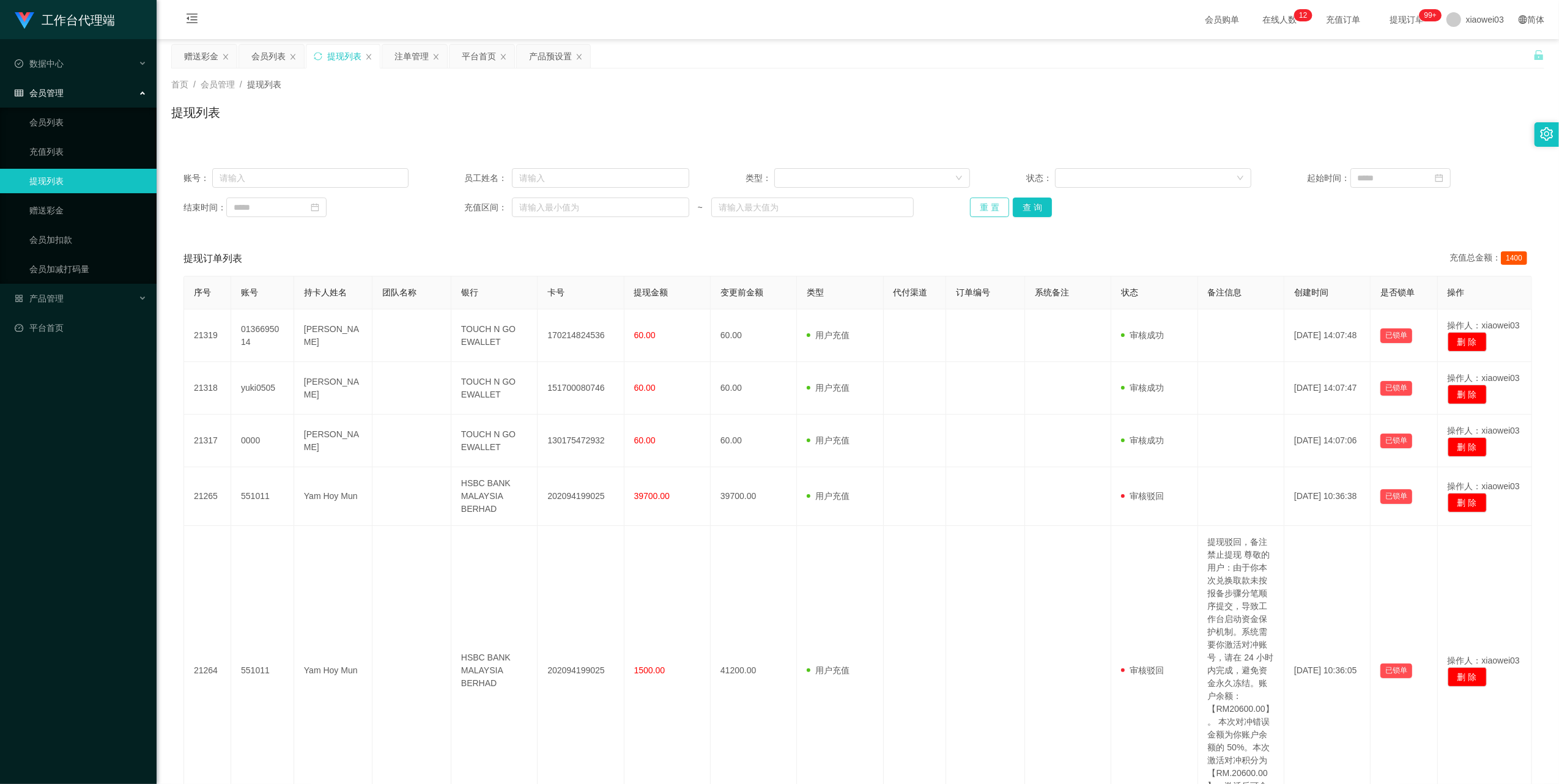
click at [985, 209] on button "重 置" at bounding box center [990, 207] width 39 height 19
click at [971, 211] on button "重 置" at bounding box center [990, 207] width 39 height 19
click at [994, 209] on button "重 置" at bounding box center [990, 207] width 39 height 19
click at [991, 205] on button "重 置" at bounding box center [990, 207] width 39 height 19
click at [1037, 205] on button "查 询" at bounding box center [1033, 207] width 39 height 19
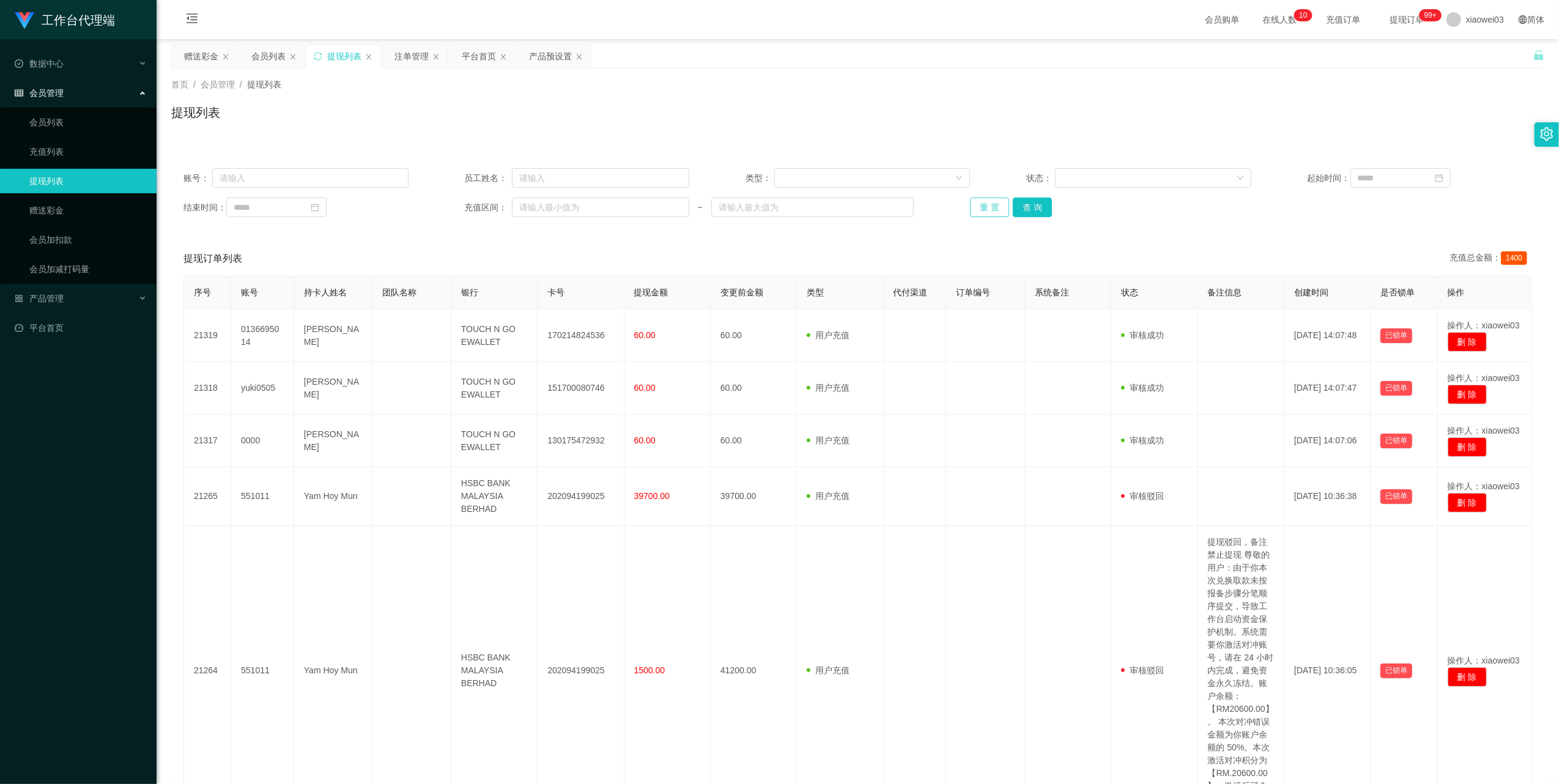
click at [987, 201] on button "重 置" at bounding box center [990, 207] width 39 height 19
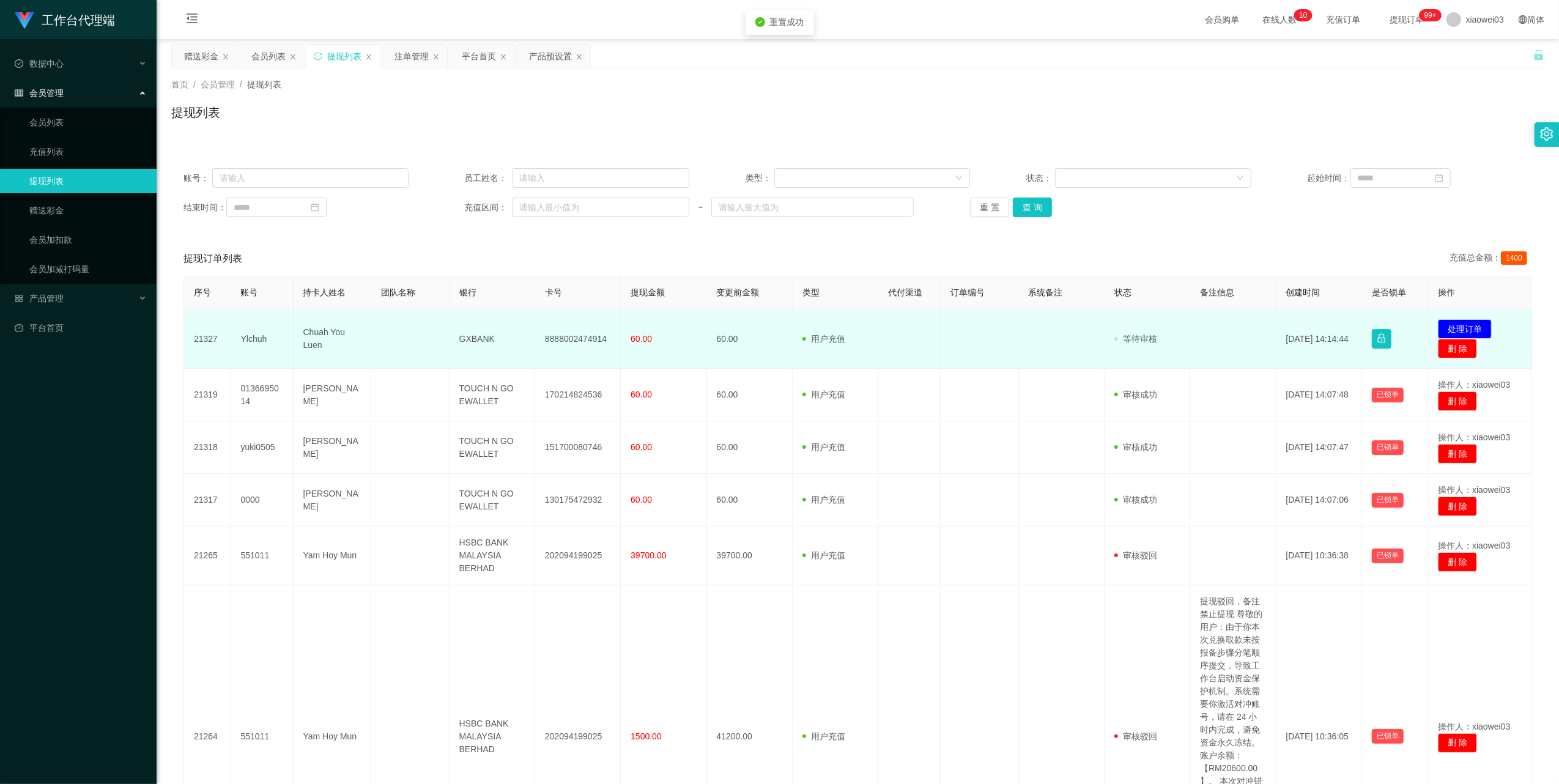
click at [574, 342] on td "8888002474914" at bounding box center [578, 339] width 85 height 60
click at [466, 341] on td "GXBANK" at bounding box center [493, 339] width 85 height 60
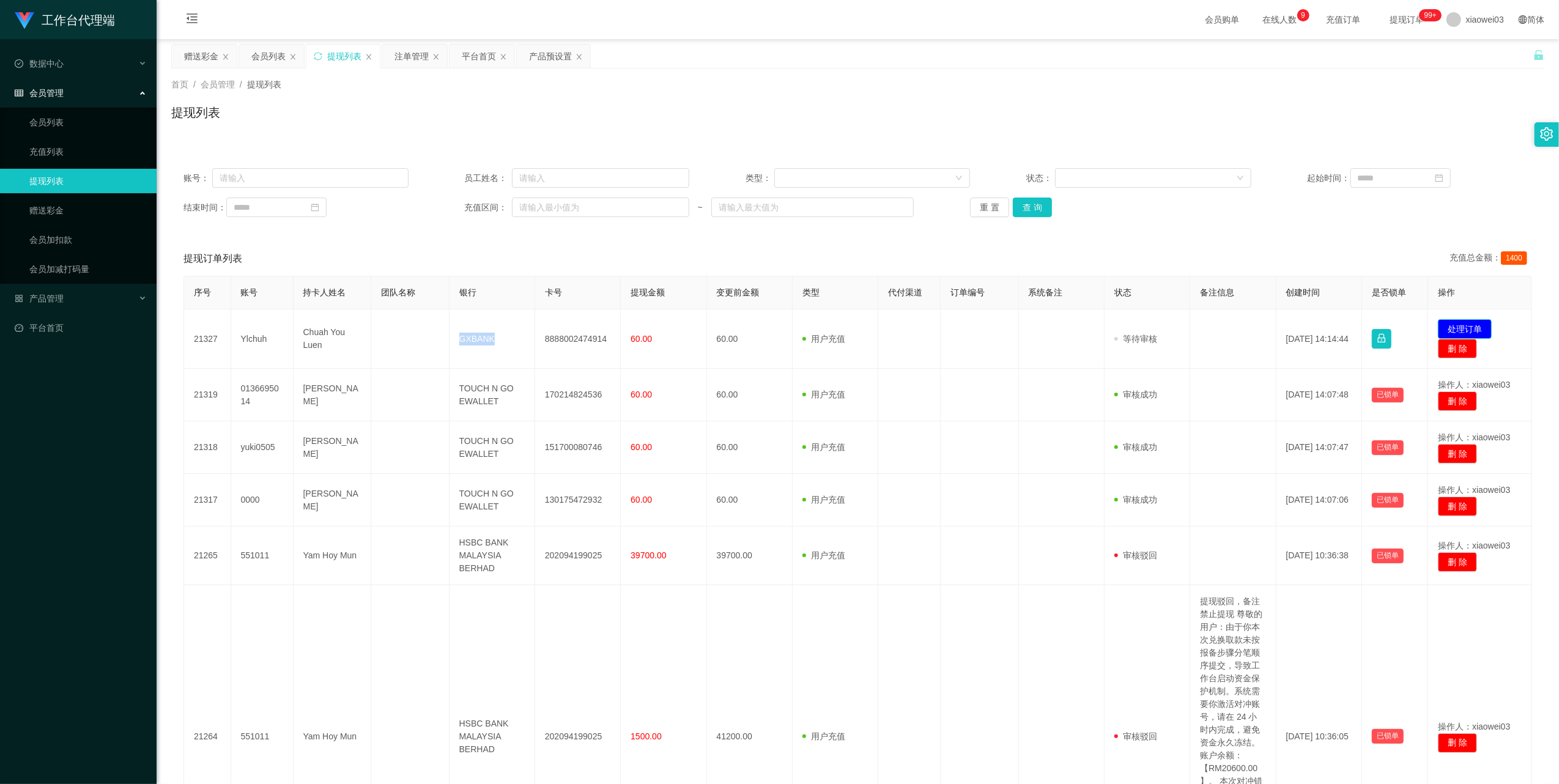
drag, startPoint x: 1442, startPoint y: 321, endPoint x: 1328, endPoint y: 292, distance: 117.6
click at [1442, 321] on button "处理订单" at bounding box center [1465, 329] width 54 height 19
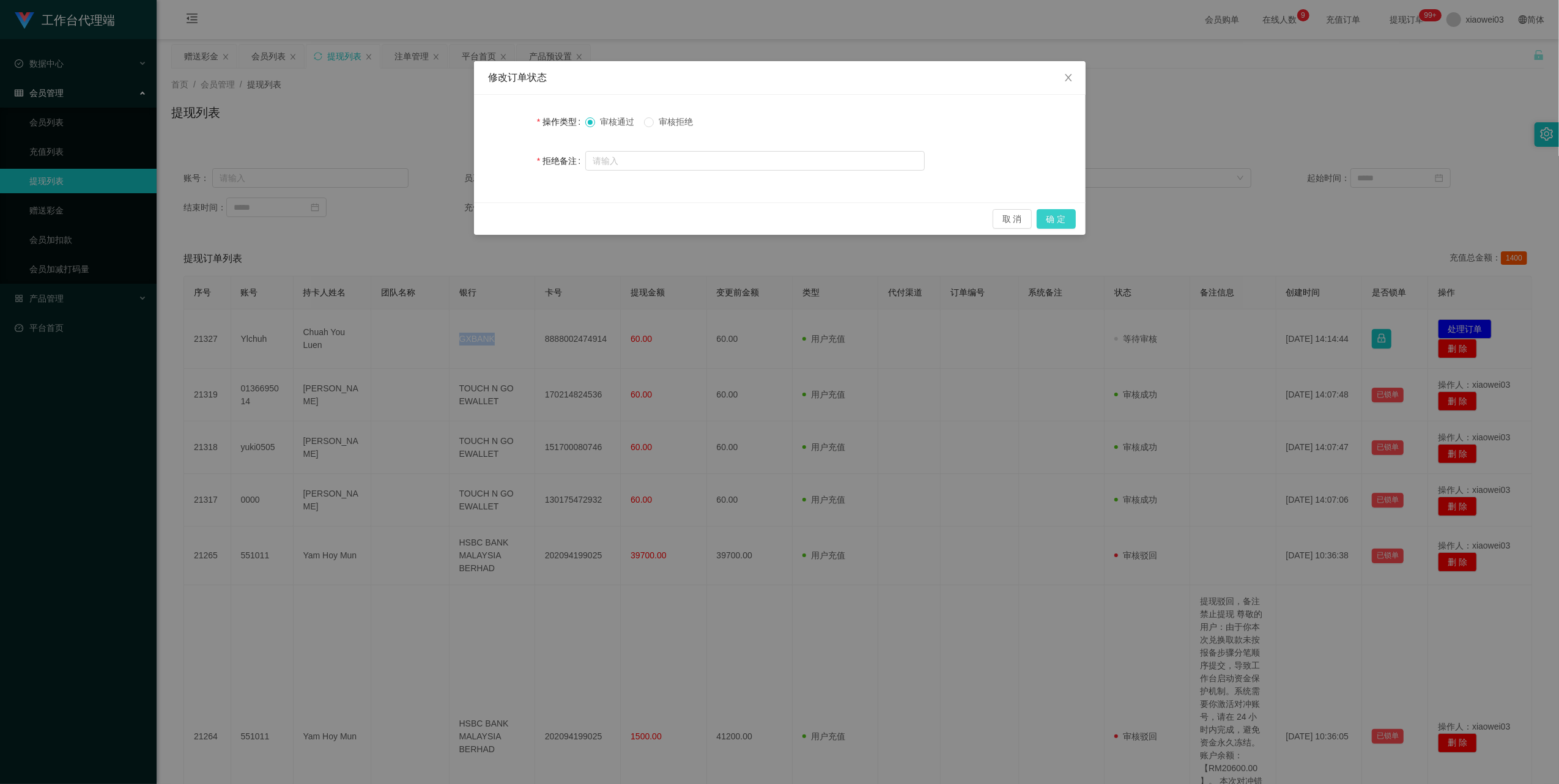
click at [1056, 214] on button "确 定" at bounding box center [1056, 219] width 39 height 19
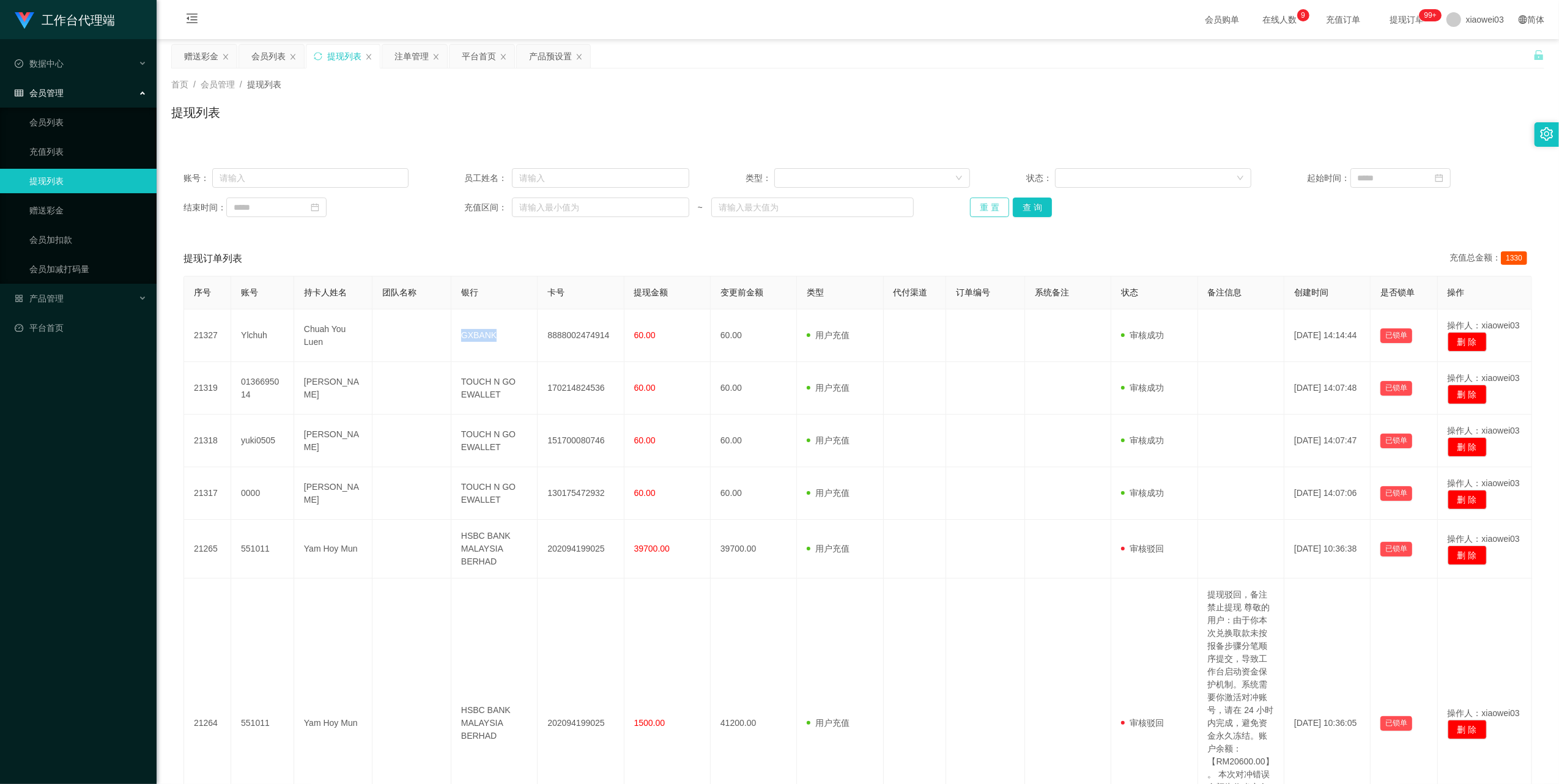
drag, startPoint x: 986, startPoint y: 215, endPoint x: 984, endPoint y: 225, distance: 10.2
click at [986, 214] on button "重 置" at bounding box center [990, 207] width 39 height 19
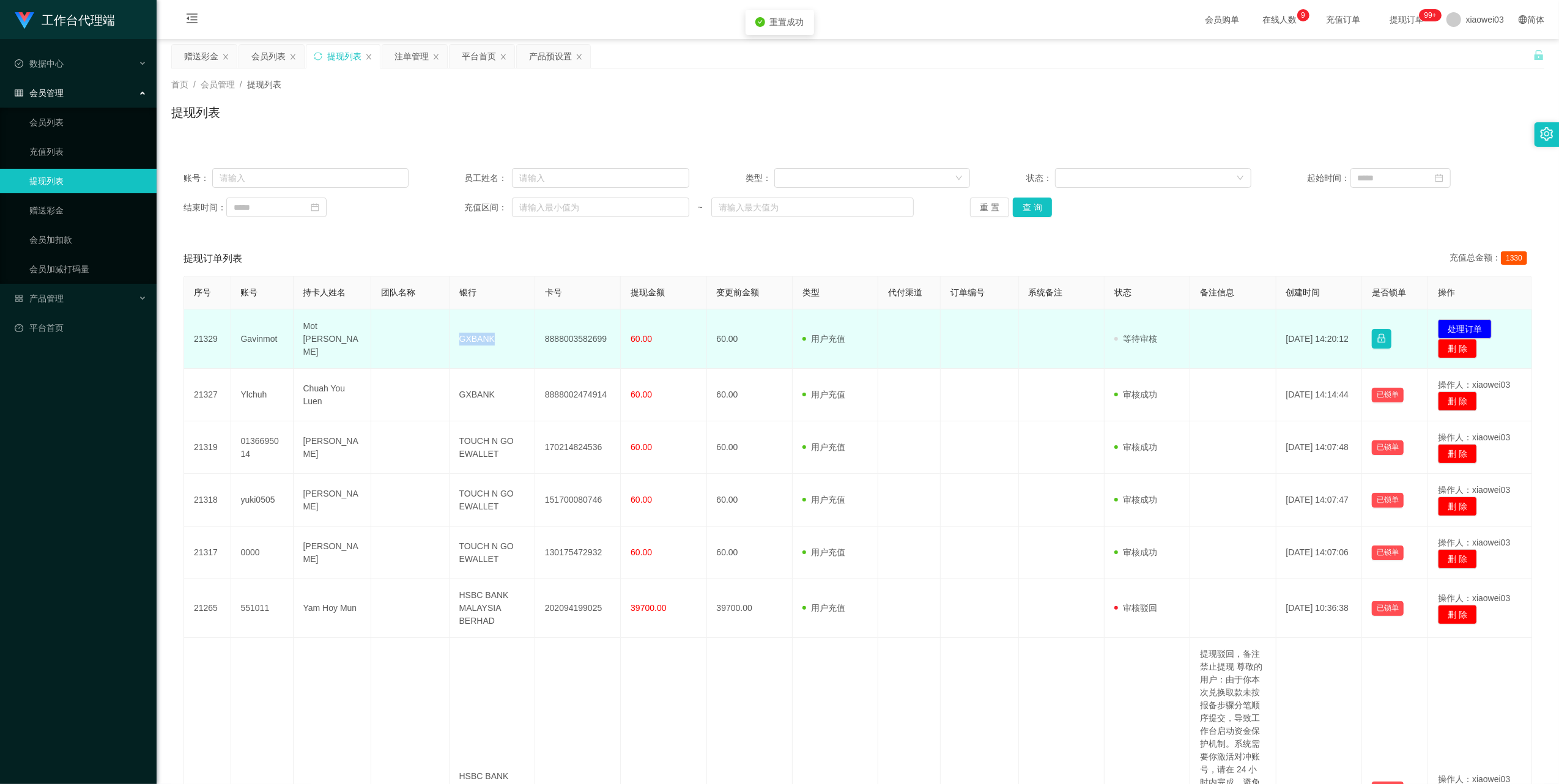
click at [569, 341] on td "8888003582699" at bounding box center [578, 339] width 85 height 60
click at [480, 336] on td "GXBANK" at bounding box center [493, 339] width 85 height 60
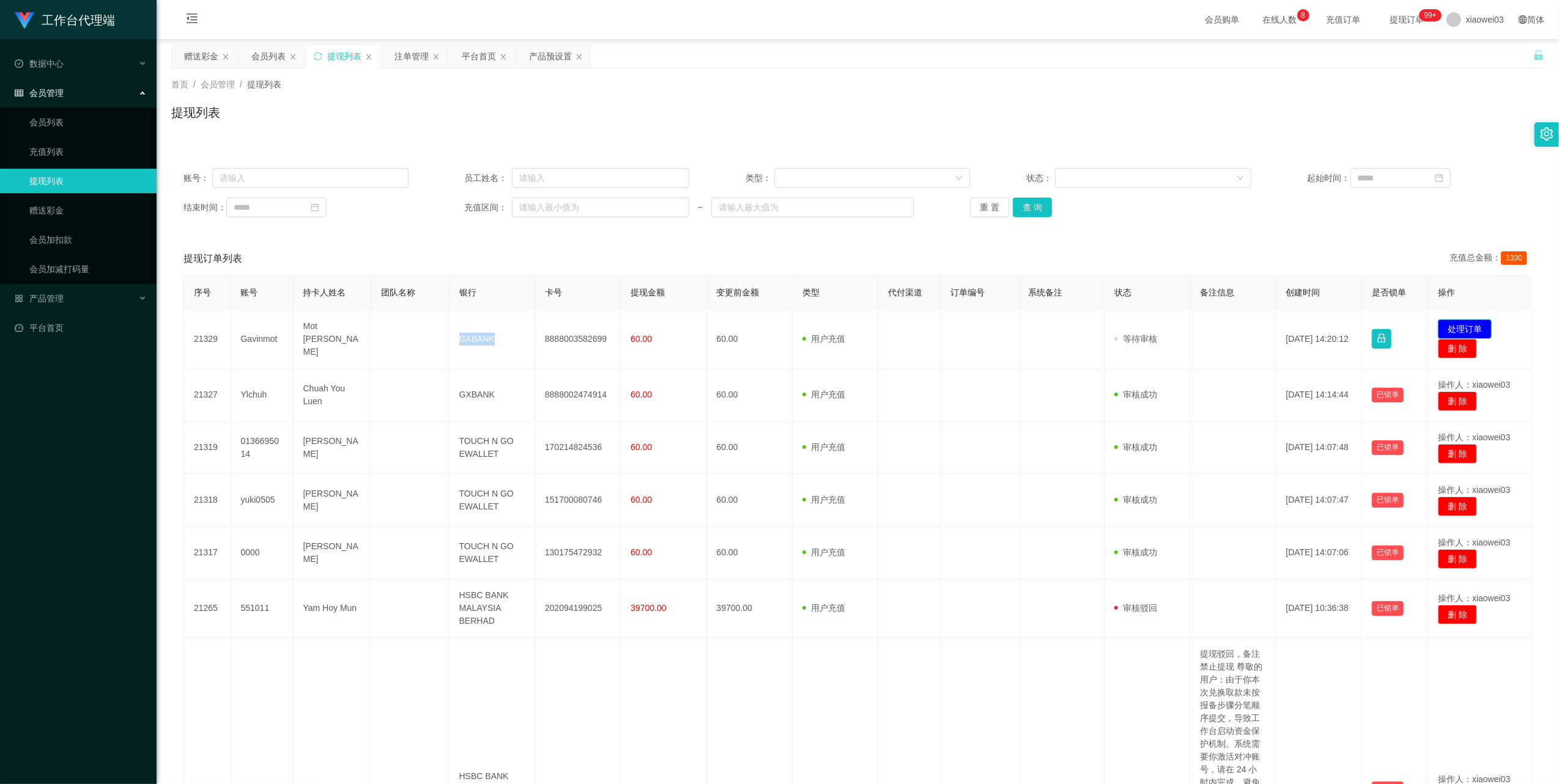
drag, startPoint x: 1452, startPoint y: 323, endPoint x: 1123, endPoint y: 243, distance: 338.6
click at [1452, 323] on button "处理订单" at bounding box center [1465, 329] width 54 height 19
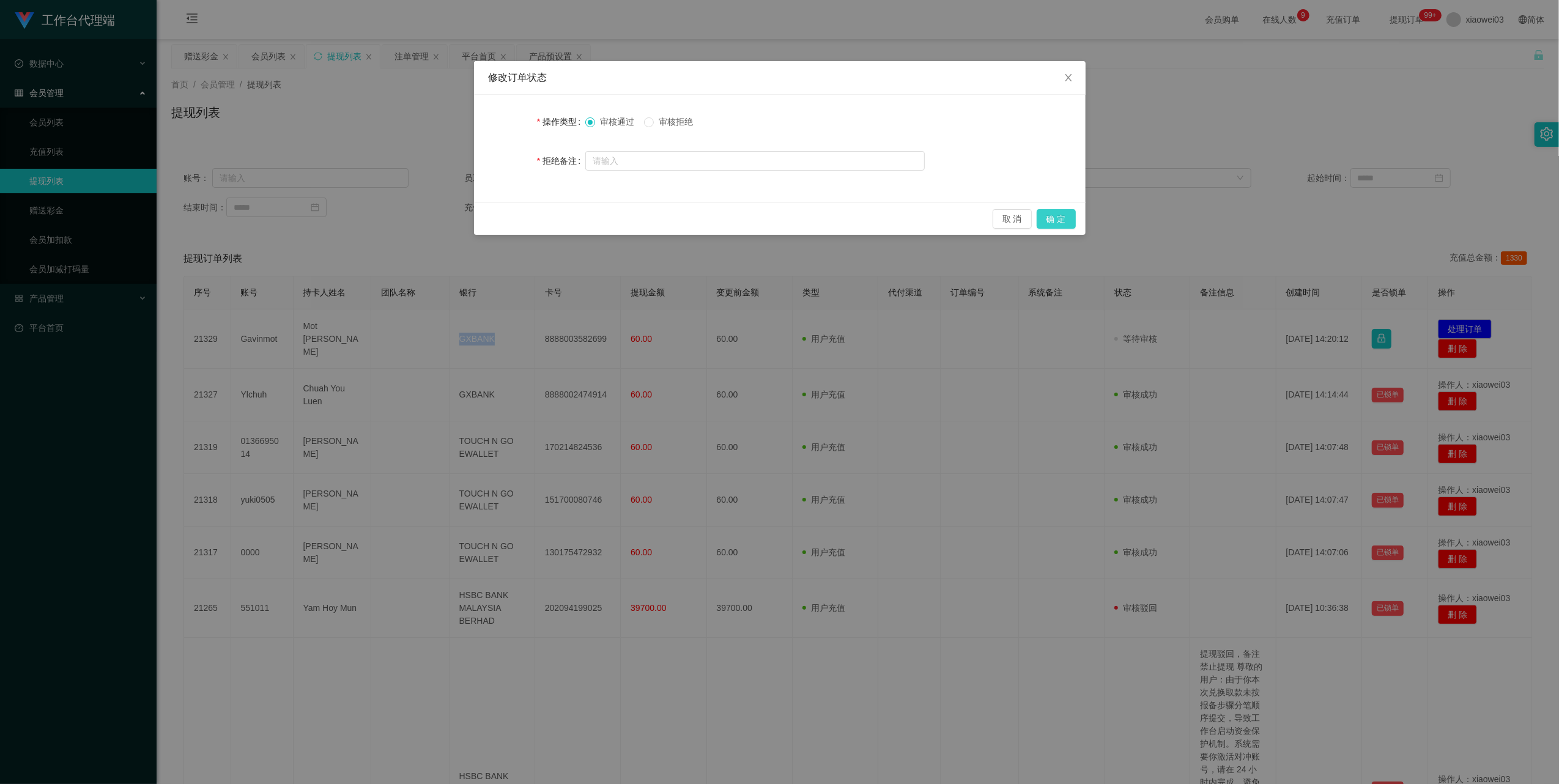
click at [1055, 221] on button "确 定" at bounding box center [1056, 219] width 39 height 19
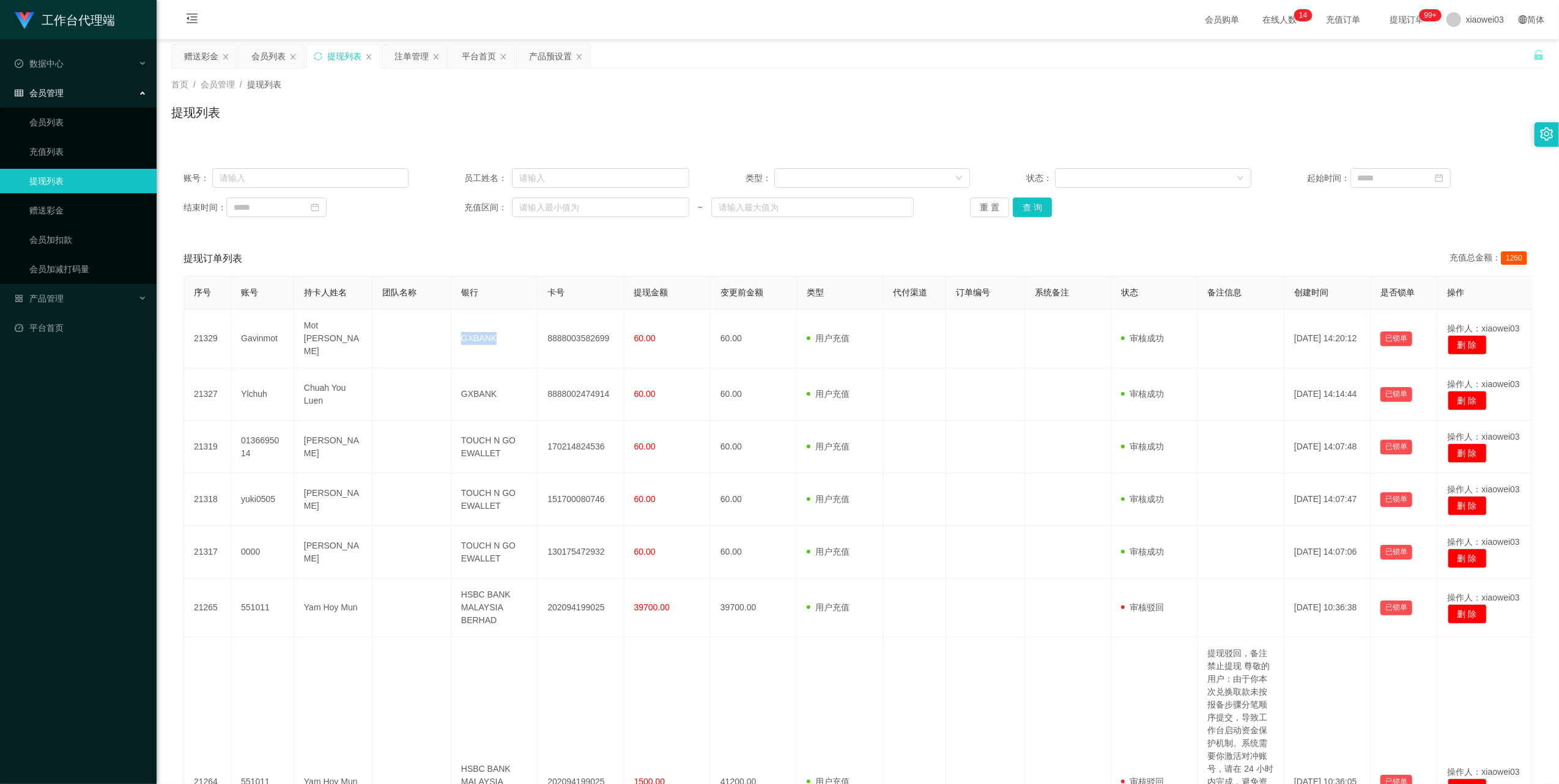
drag, startPoint x: 551, startPoint y: 56, endPoint x: 501, endPoint y: 214, distance: 165.7
click at [549, 56] on div "产品预设置" at bounding box center [550, 56] width 43 height 23
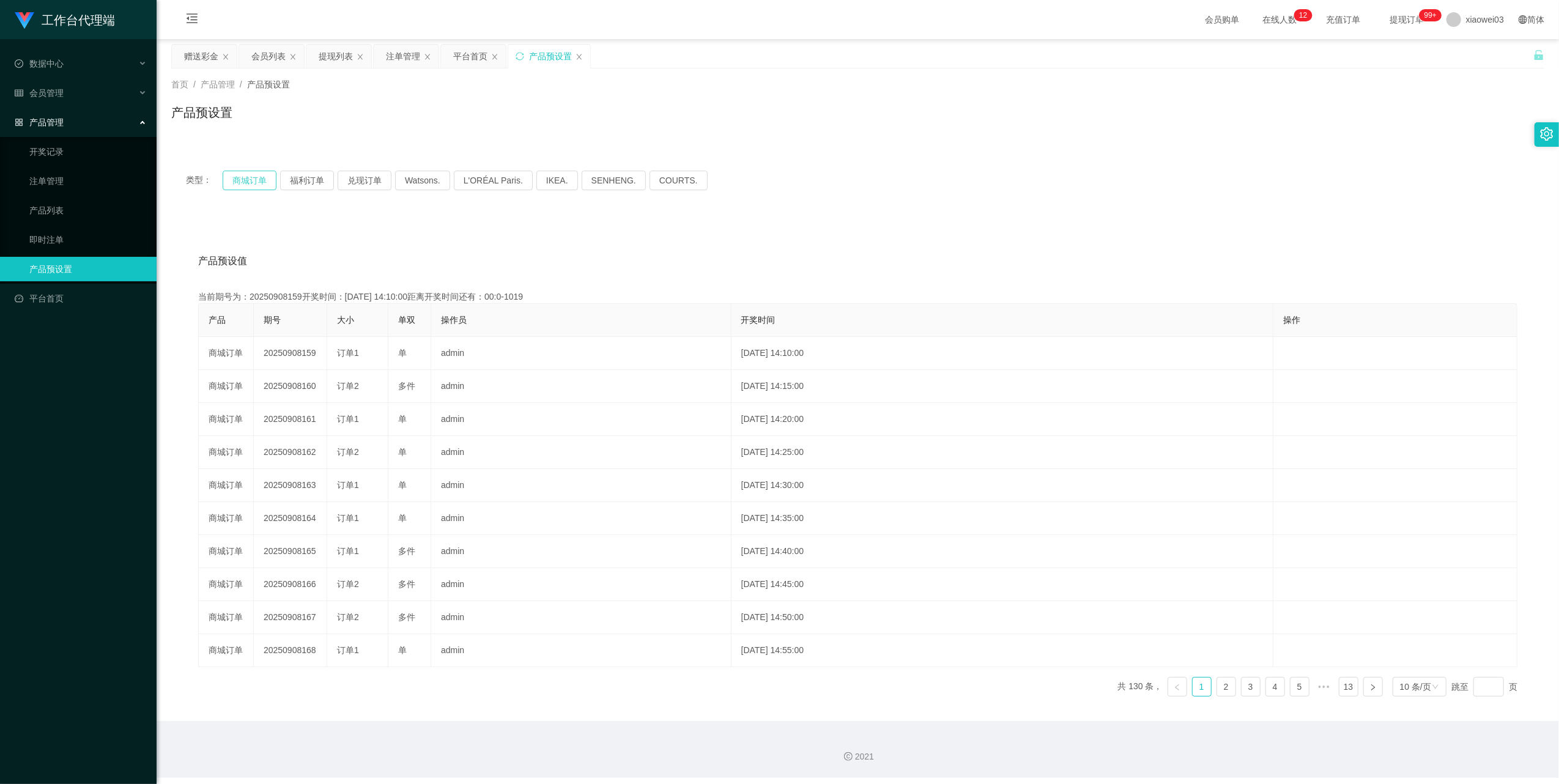
click at [250, 184] on button "商城订单" at bounding box center [249, 180] width 54 height 19
click at [527, 49] on div "产品预设置" at bounding box center [550, 56] width 82 height 23
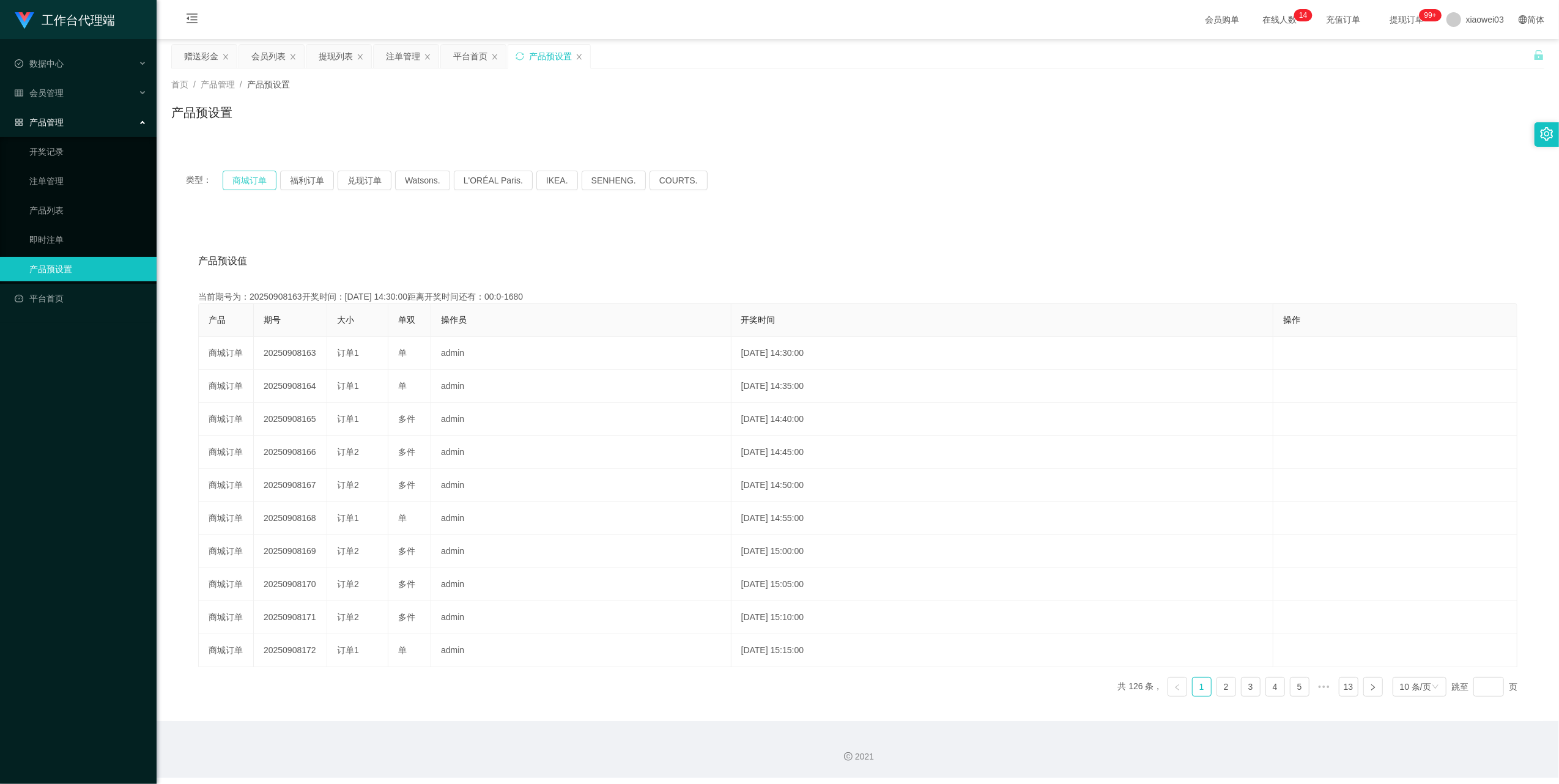
click at [247, 177] on button "商城订单" at bounding box center [249, 180] width 54 height 19
click at [404, 60] on div "注单管理" at bounding box center [403, 56] width 34 height 23
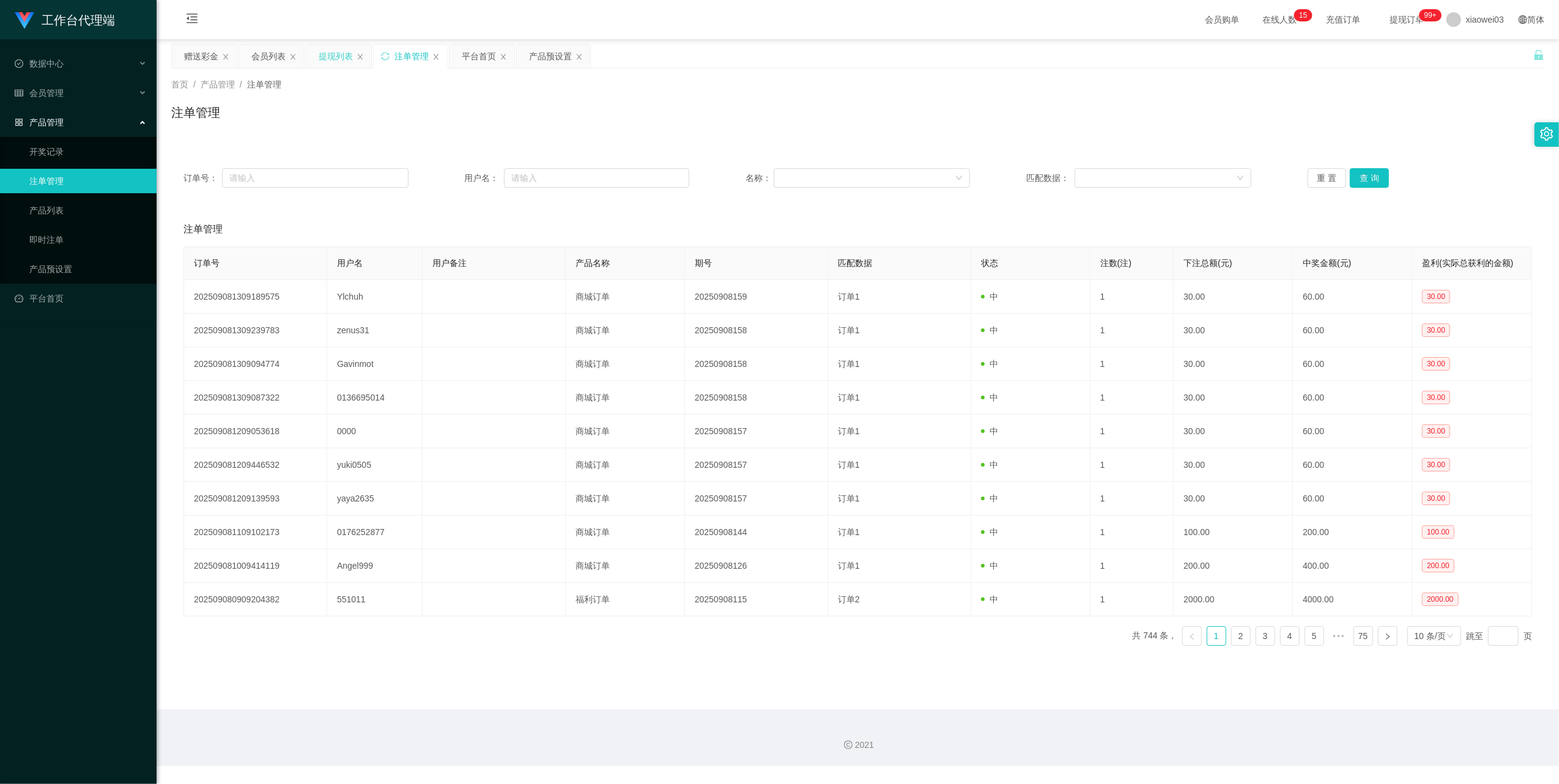
click at [343, 57] on div "提现列表" at bounding box center [335, 56] width 34 height 23
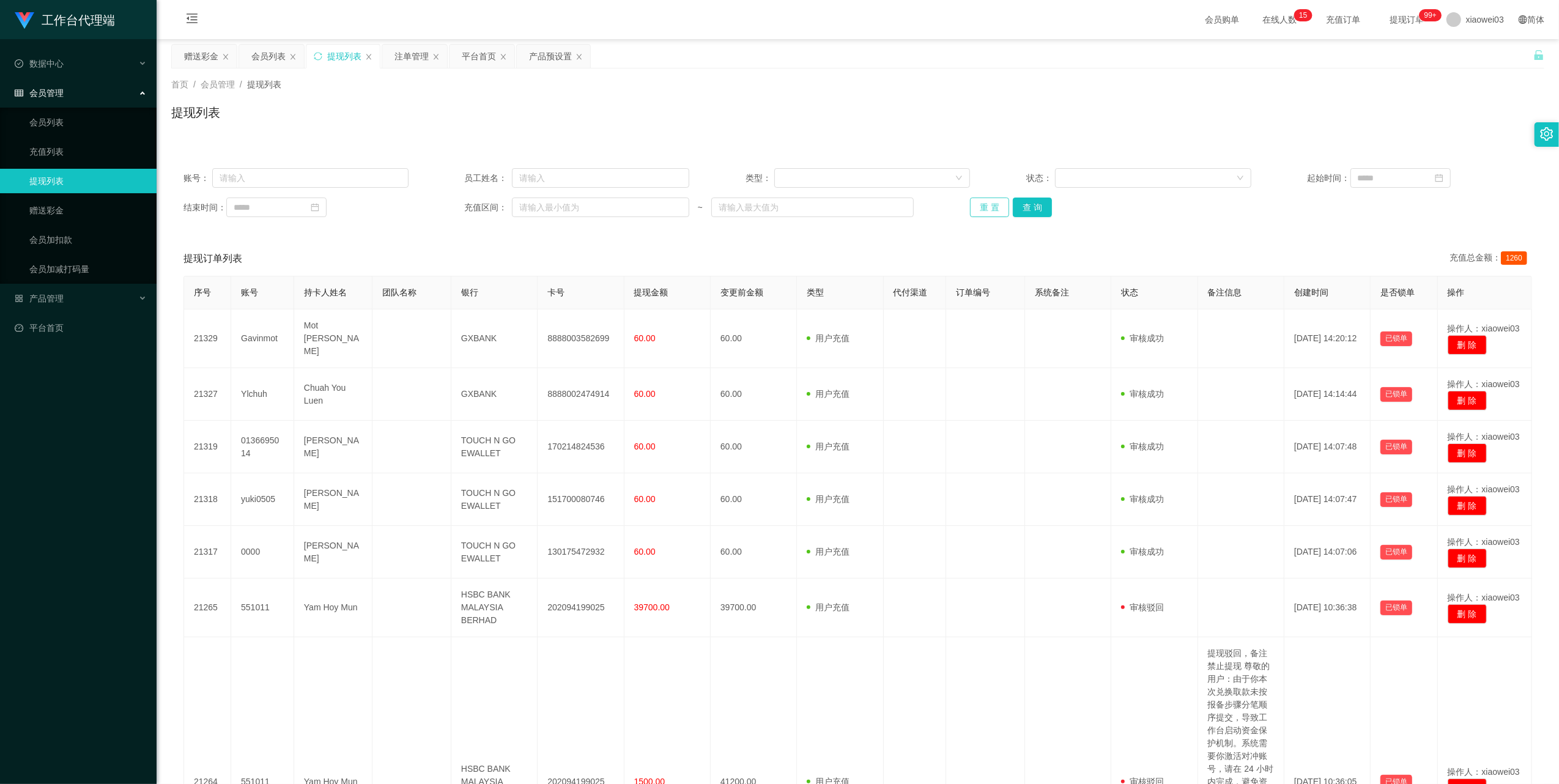
click at [992, 209] on button "重 置" at bounding box center [990, 207] width 39 height 19
click at [993, 204] on button "重 置" at bounding box center [990, 207] width 39 height 19
drag, startPoint x: 335, startPoint y: 179, endPoint x: 443, endPoint y: 201, distance: 110.2
click at [335, 179] on input "text" at bounding box center [310, 178] width 197 height 19
paste input "waycc"
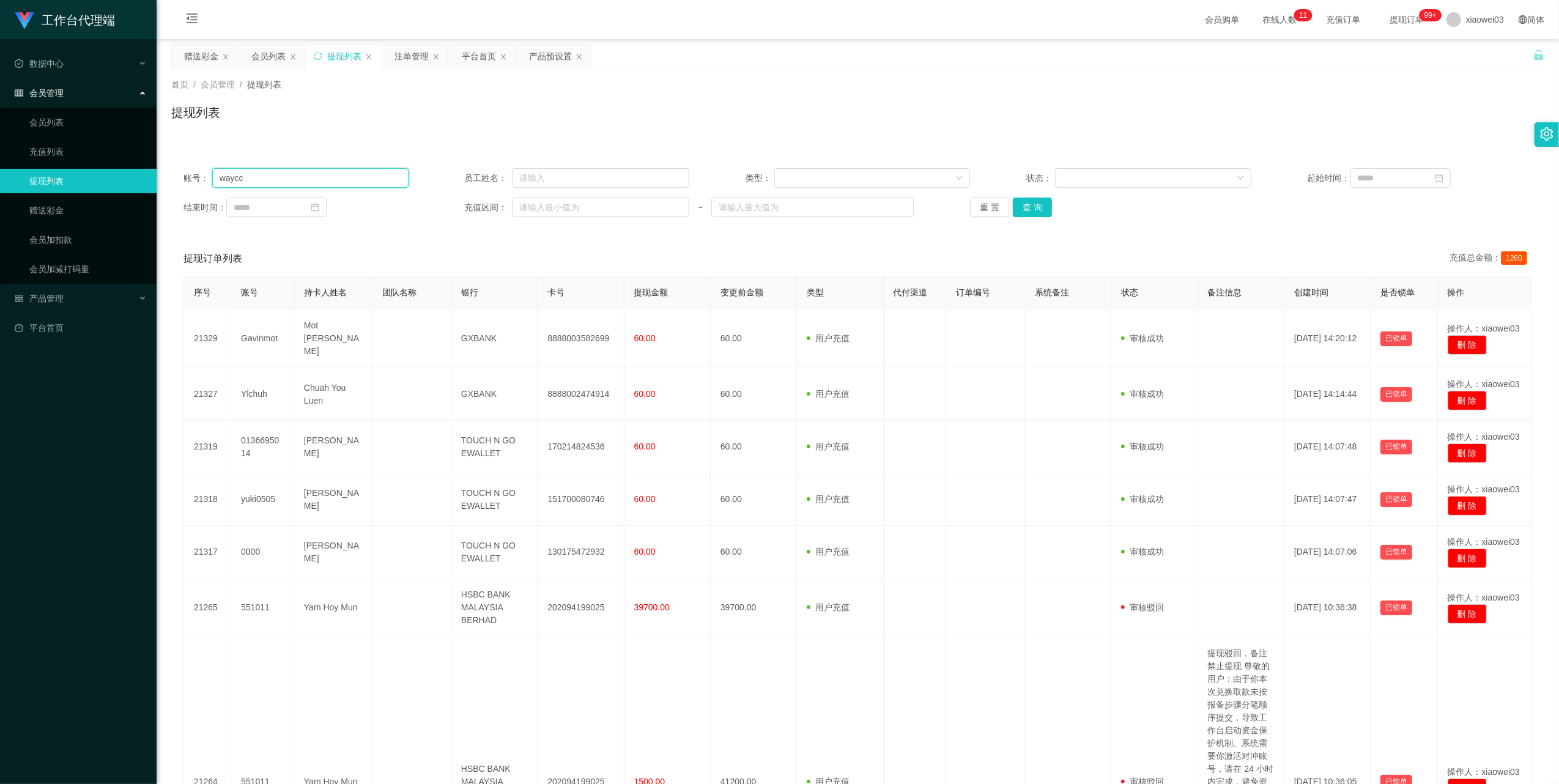
type input "waycc"
click at [1037, 194] on div "账号： waycc 员工姓名： 类型： 状态： 起始时间： 结束时间： 充值区间： ~ 重 置 查 询" at bounding box center [858, 193] width 1374 height 73
click at [1040, 197] on button "查 询" at bounding box center [1033, 207] width 39 height 19
click at [1038, 204] on div "重 置 查 询" at bounding box center [1083, 207] width 225 height 19
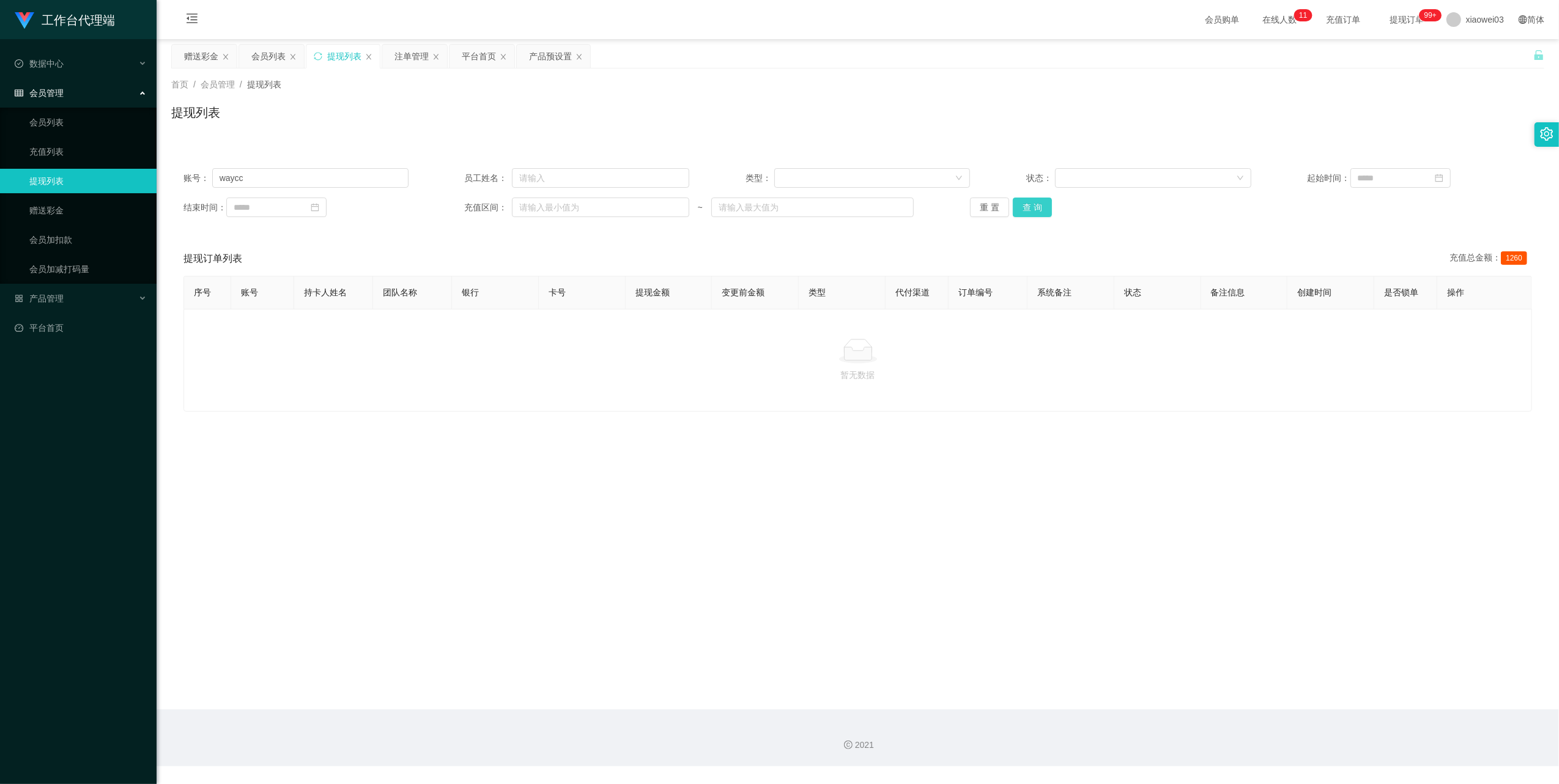
click at [1038, 204] on button "查 询" at bounding box center [1033, 207] width 39 height 19
click at [1038, 204] on div "重 置 查 询" at bounding box center [1083, 207] width 225 height 19
drag, startPoint x: 414, startPoint y: 59, endPoint x: 544, endPoint y: 189, distance: 183.8
click at [412, 59] on div "注单管理" at bounding box center [411, 56] width 34 height 23
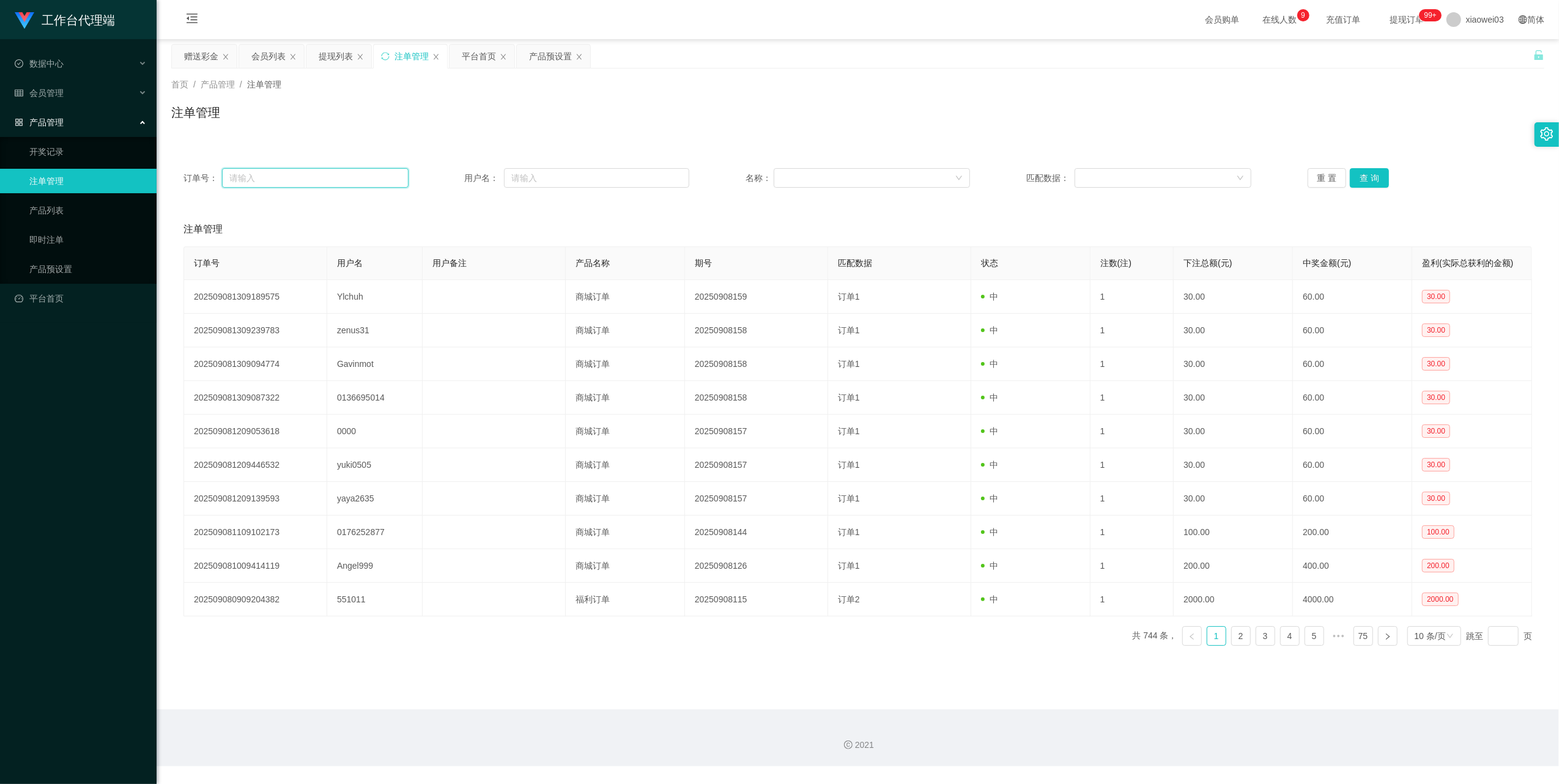
click at [364, 182] on input "text" at bounding box center [314, 178] width 186 height 19
drag, startPoint x: 560, startPoint y: 174, endPoint x: 567, endPoint y: 175, distance: 7.1
click at [564, 174] on input "text" at bounding box center [597, 178] width 185 height 19
paste input "waycc"
type input "waycc"
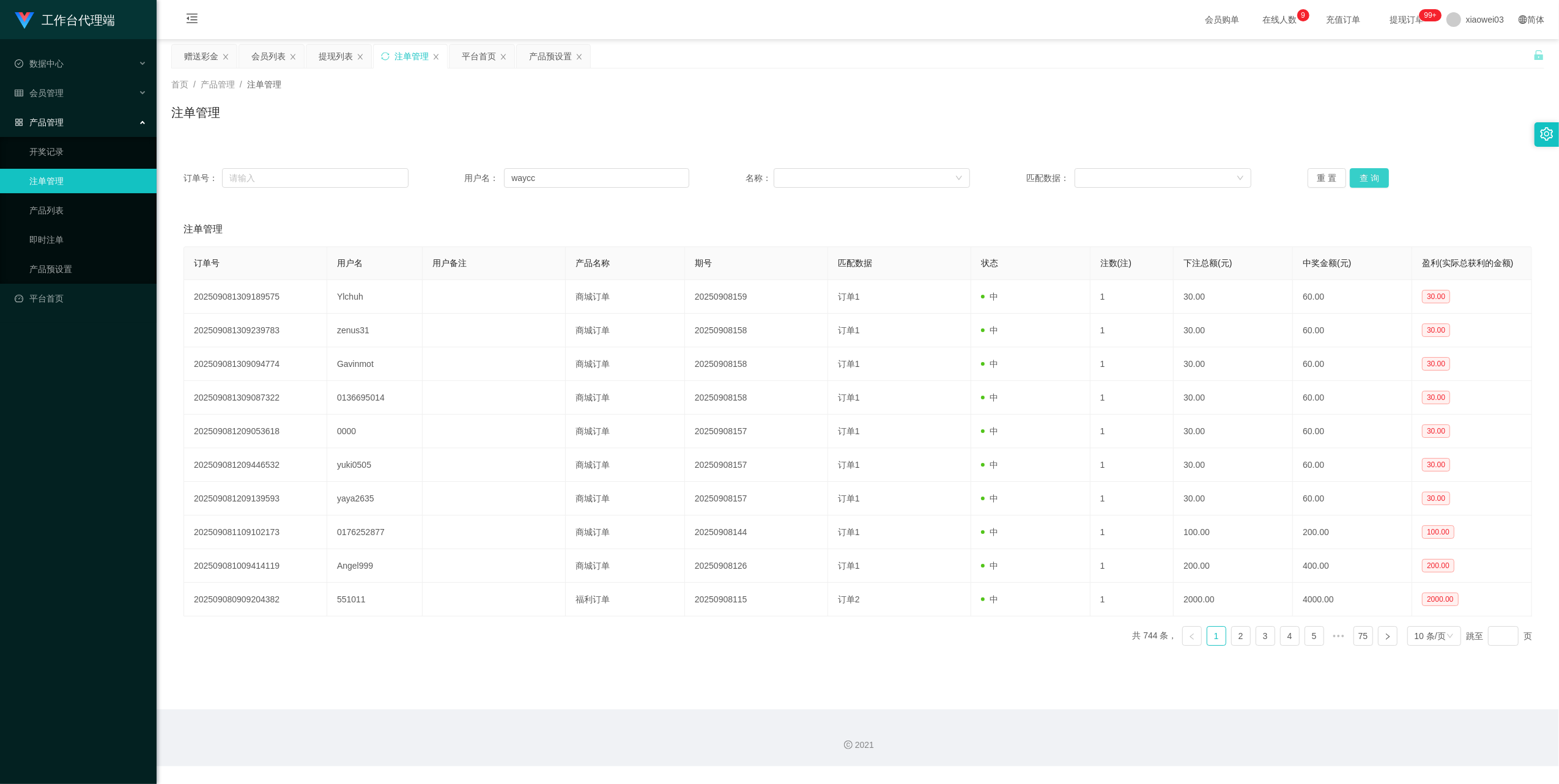
click at [1382, 174] on button "查 询" at bounding box center [1370, 178] width 39 height 19
click at [1378, 174] on button "查 询" at bounding box center [1376, 178] width 52 height 19
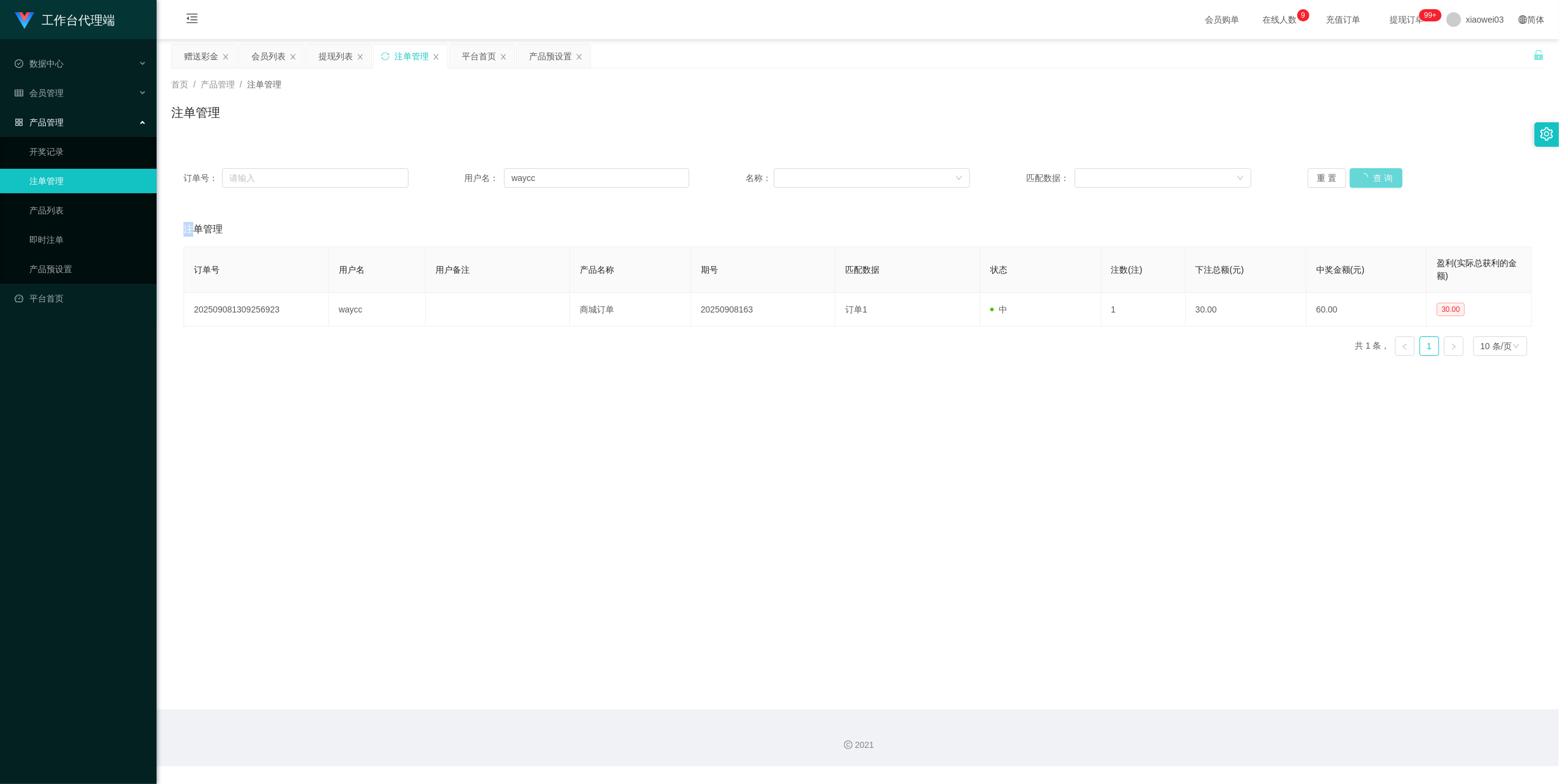
click at [1378, 174] on div "重 置 查 询" at bounding box center [1420, 178] width 225 height 19
click at [1378, 174] on button "查 询" at bounding box center [1370, 178] width 39 height 19
click at [478, 60] on div "平台首页" at bounding box center [479, 56] width 34 height 23
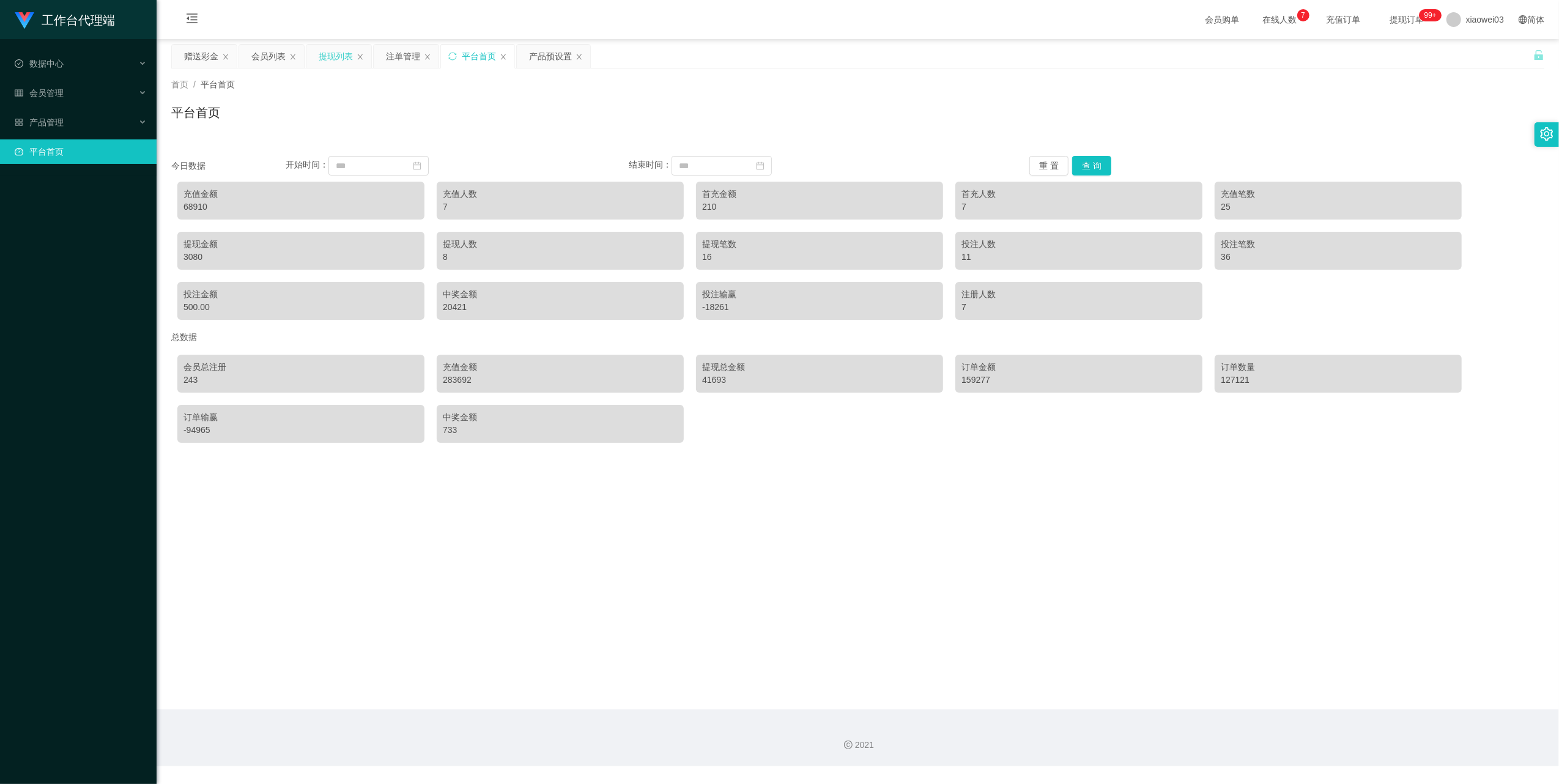
click at [346, 64] on div "提现列表" at bounding box center [335, 56] width 34 height 23
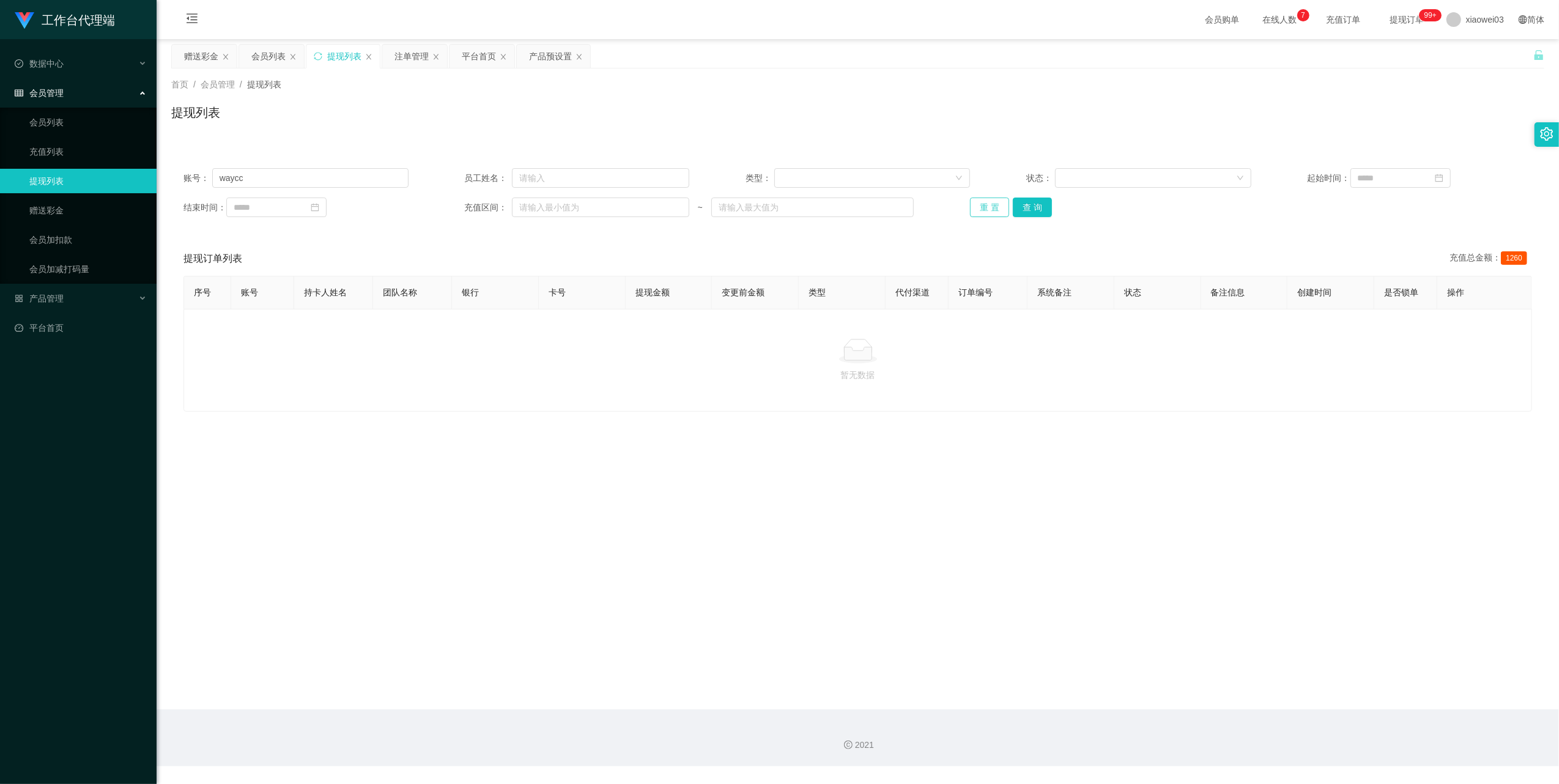
click at [971, 208] on button "重 置" at bounding box center [990, 207] width 39 height 19
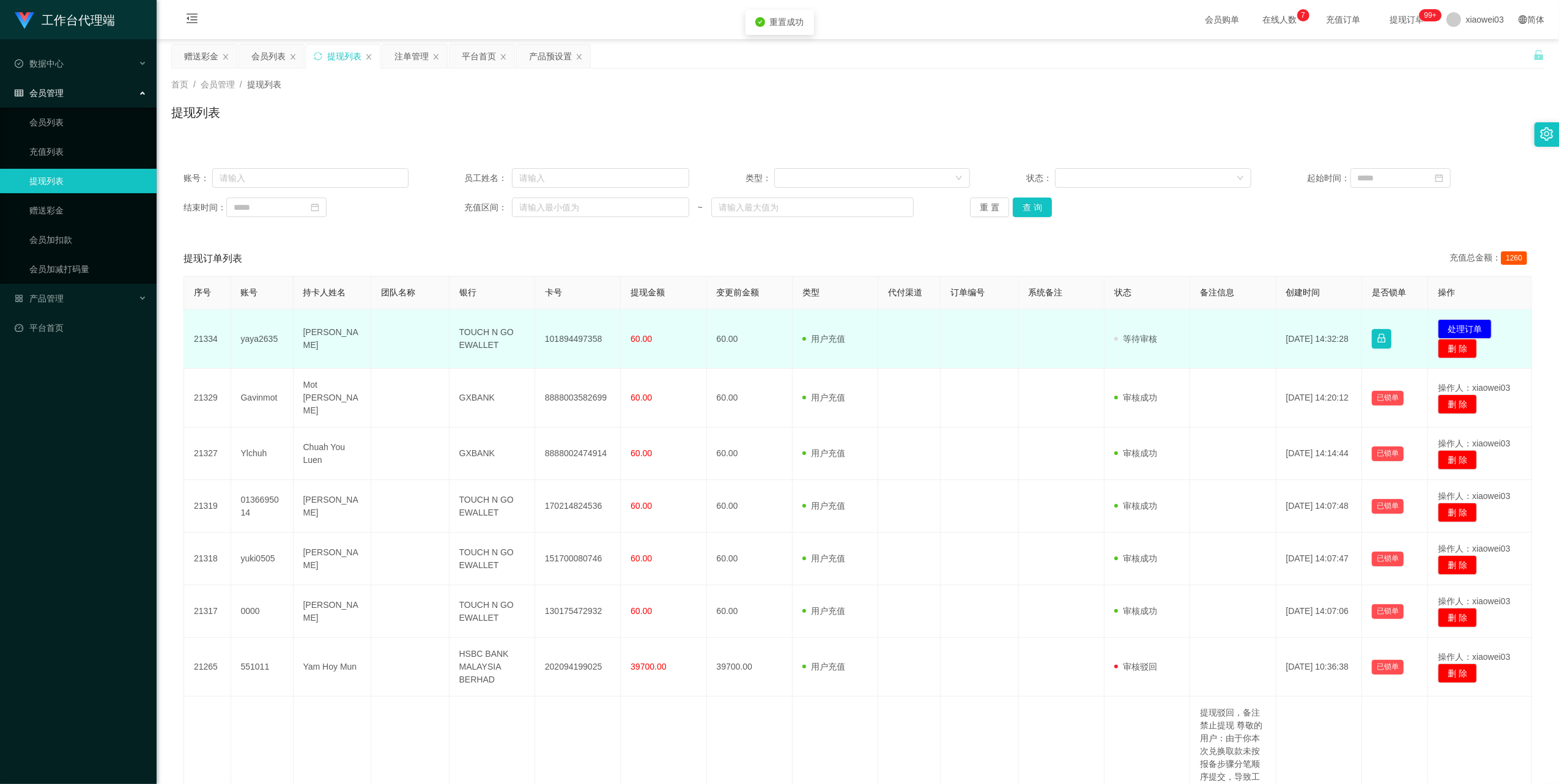
click at [578, 340] on td "101894497358" at bounding box center [578, 339] width 85 height 60
click at [483, 333] on td "TOUCH N GO EWALLET" at bounding box center [493, 339] width 85 height 60
click at [470, 335] on td "TOUCH N GO EWALLET" at bounding box center [493, 339] width 85 height 60
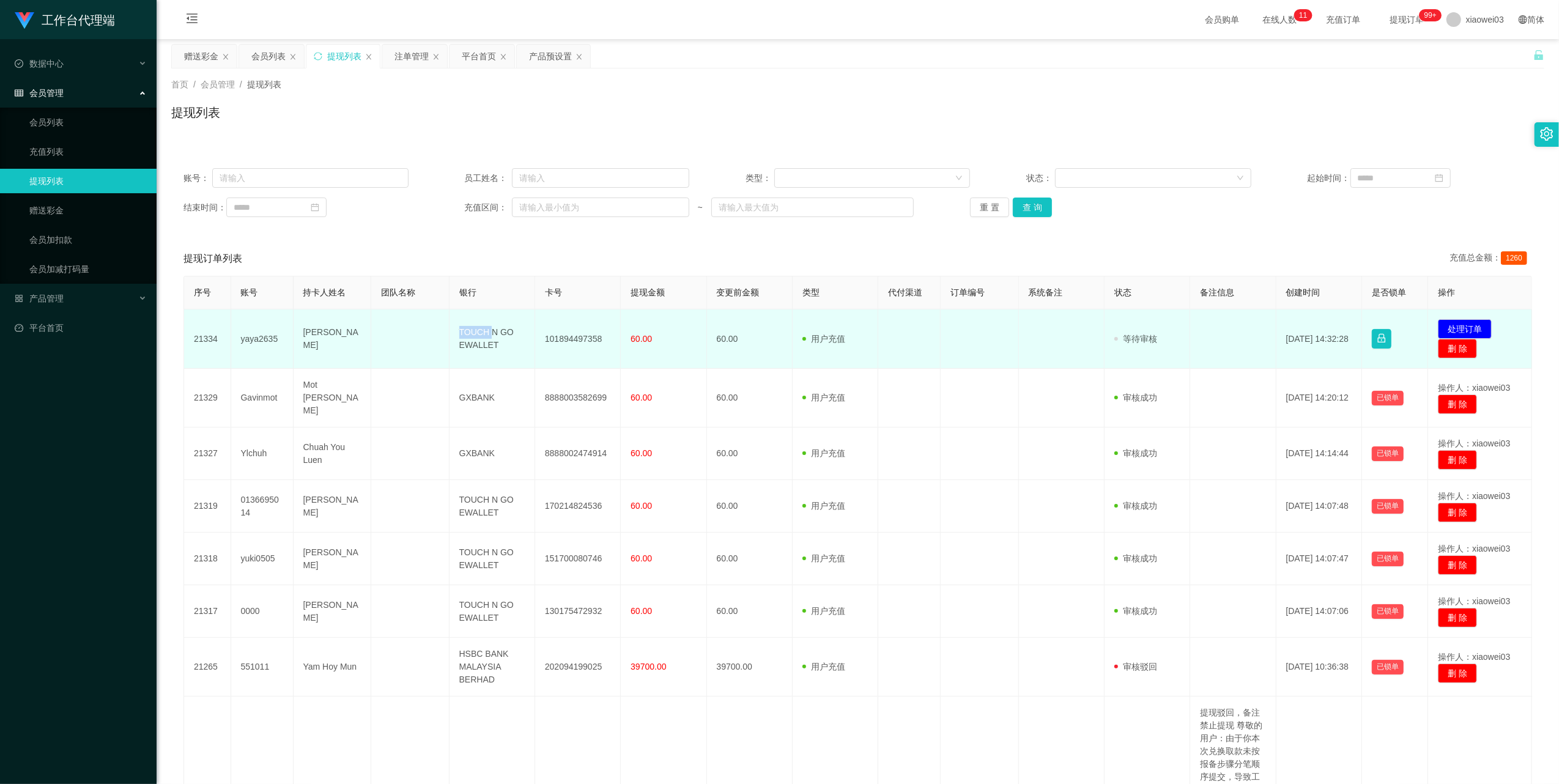
click at [470, 335] on td "TOUCH N GO EWALLET" at bounding box center [493, 339] width 85 height 60
click at [1457, 326] on button "处理订单" at bounding box center [1465, 329] width 54 height 19
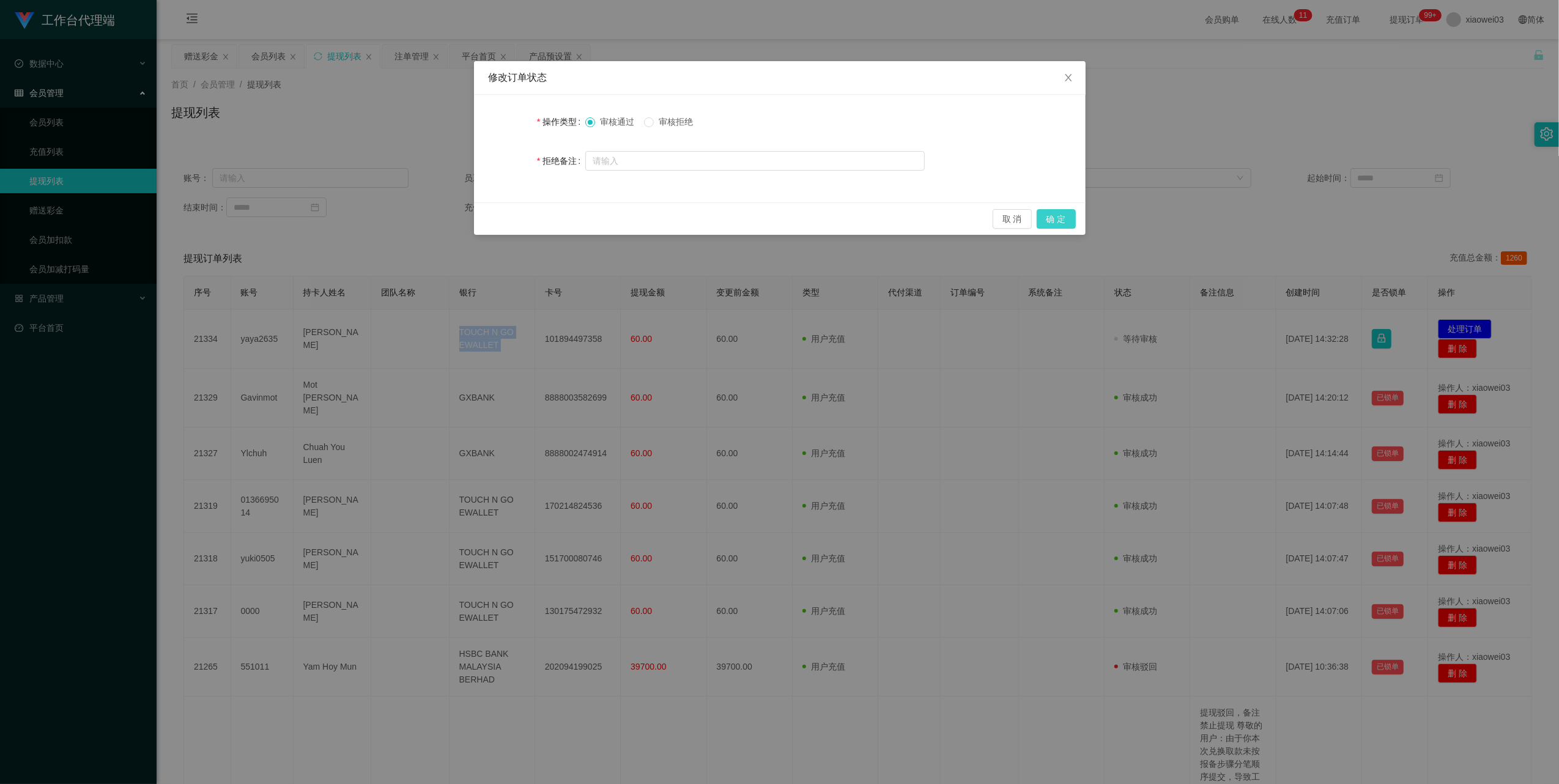
click at [1061, 222] on button "确 定" at bounding box center [1056, 219] width 39 height 19
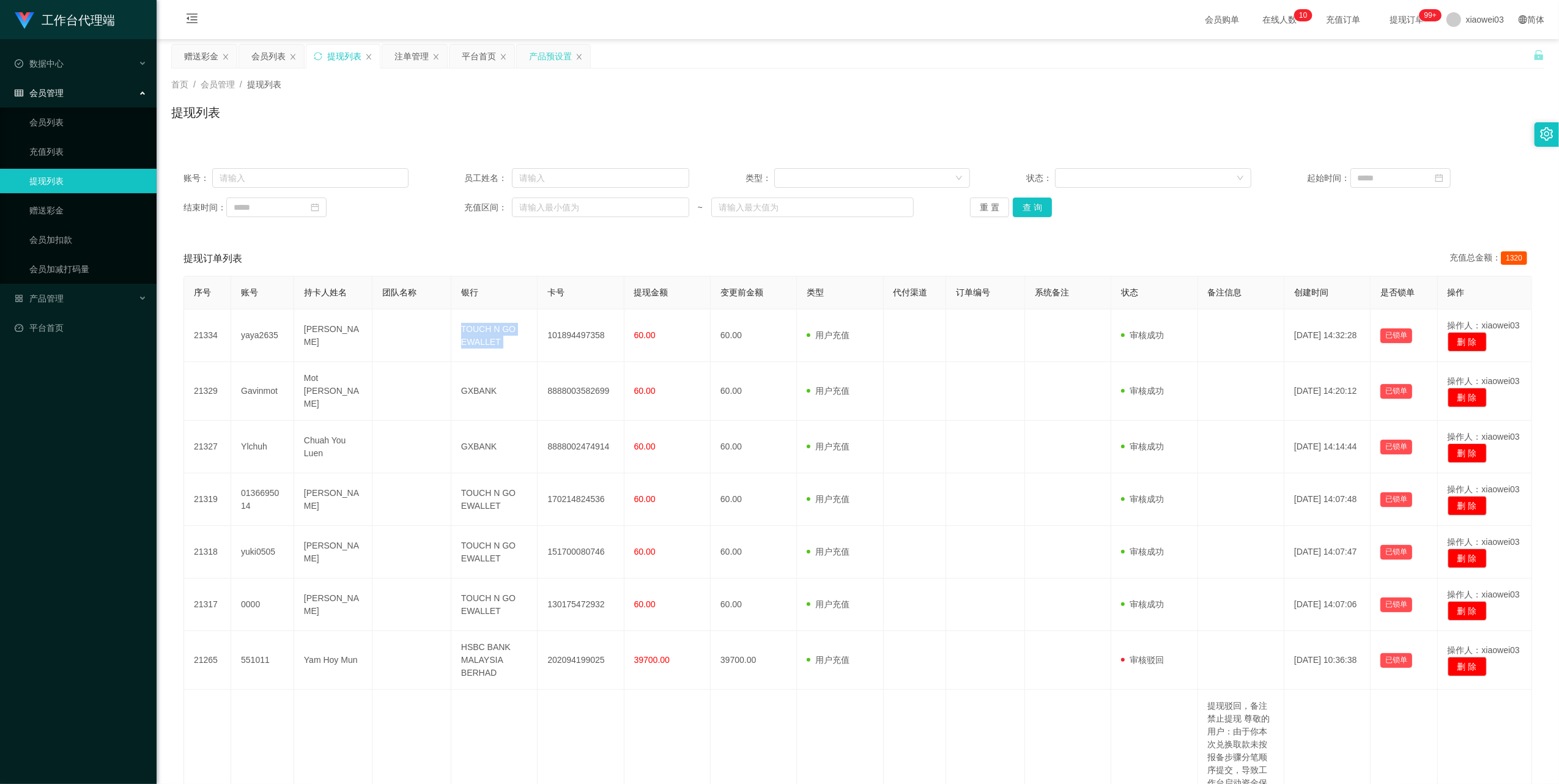
click at [536, 61] on div "产品预设置" at bounding box center [550, 56] width 43 height 23
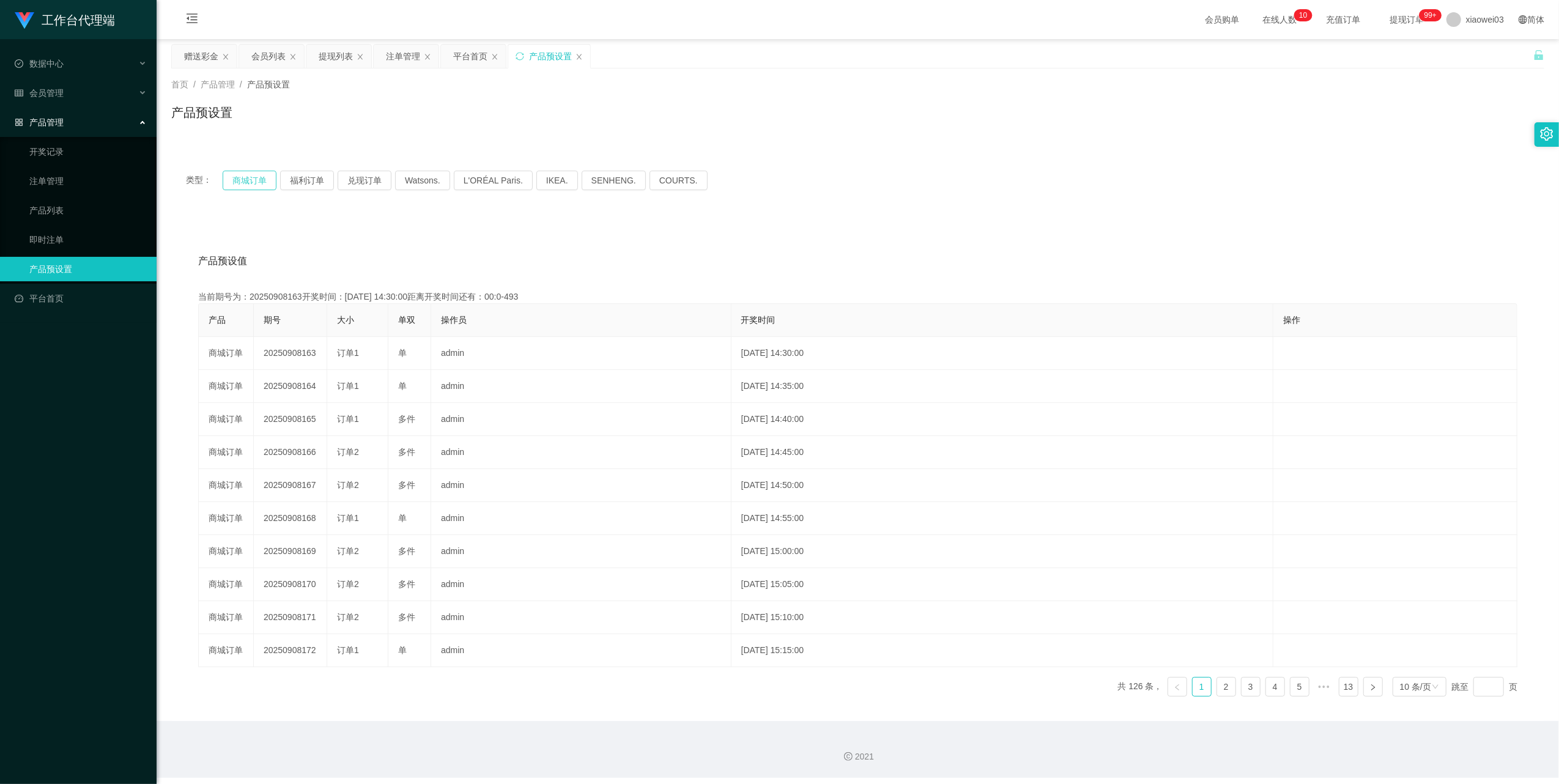
click at [251, 182] on button "商城订单" at bounding box center [249, 180] width 54 height 19
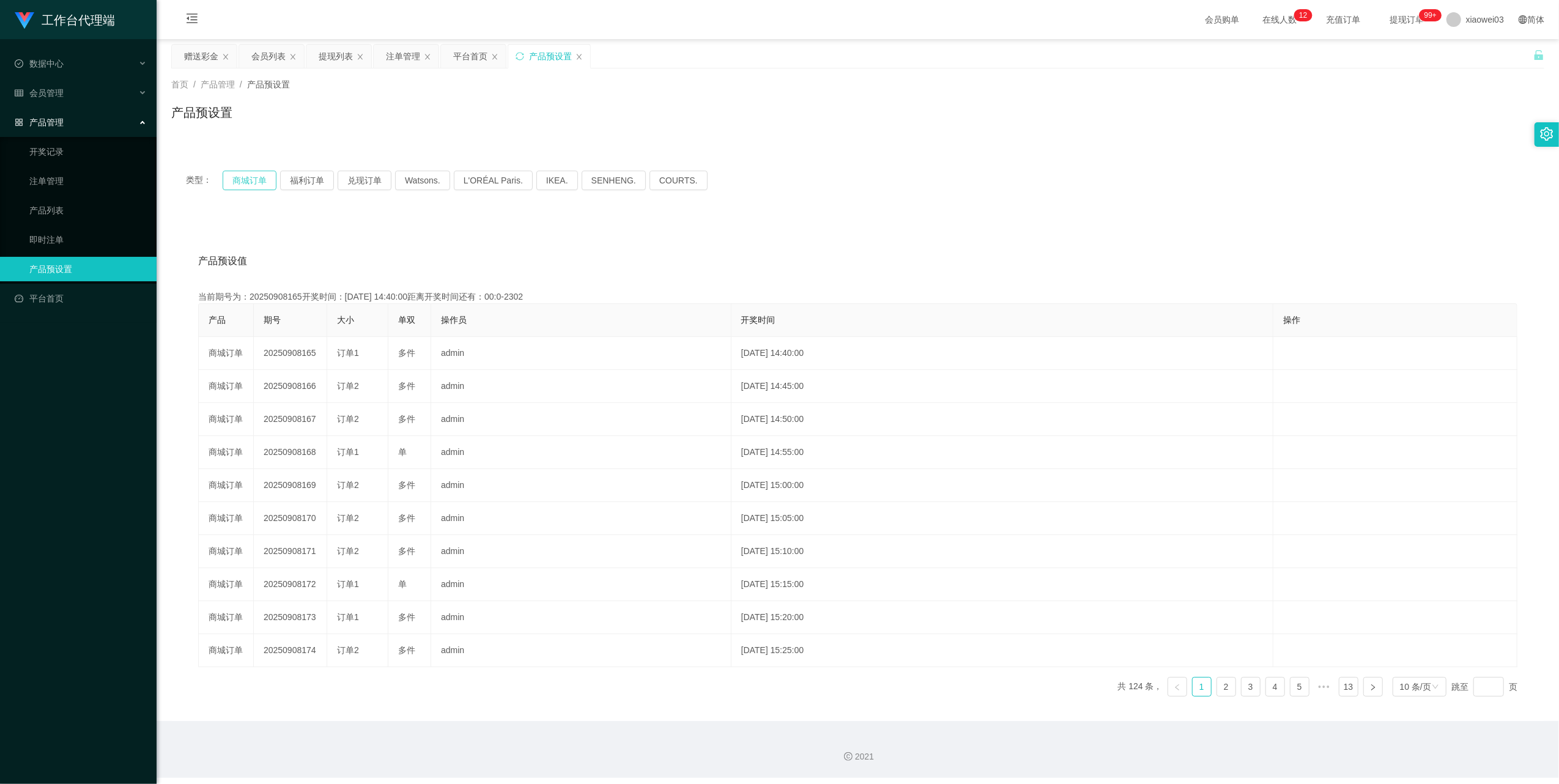
click at [250, 177] on button "商城订单" at bounding box center [249, 180] width 54 height 19
click at [228, 186] on button "商城订单" at bounding box center [249, 180] width 54 height 19
click at [252, 168] on div "类型： 商城订单 福利订单 兑现订单 Watsons. L'ORÉAL Paris. IKEA. [GEOGRAPHIC_DATA]. COURTS." at bounding box center [858, 180] width 1374 height 49
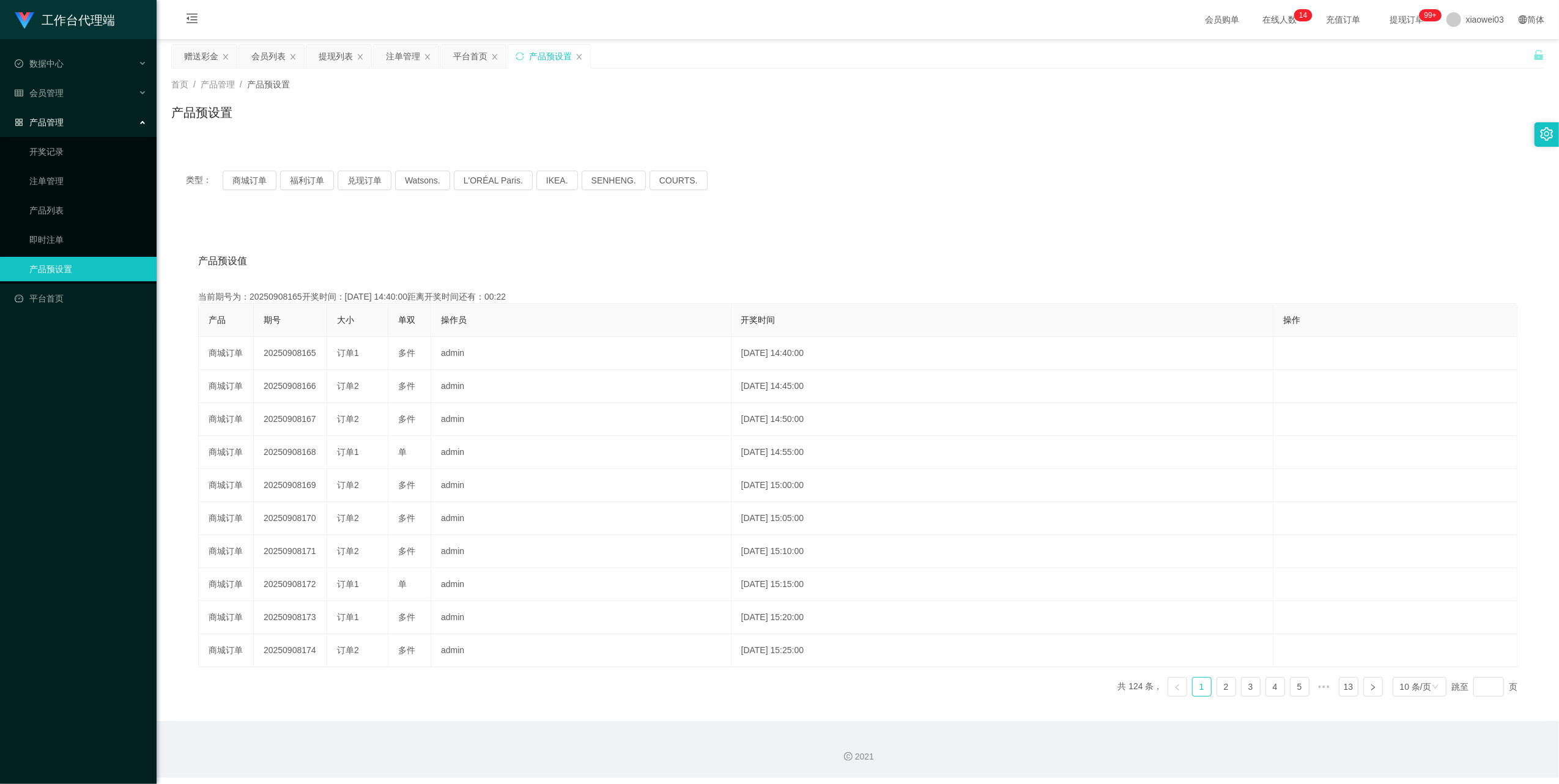
click at [252, 168] on div "类型： 商城订单 福利订单 兑现订单 Watsons. L'ORÉAL Paris. IKEA. [GEOGRAPHIC_DATA]. COURTS." at bounding box center [858, 180] width 1374 height 49
click at [253, 172] on button "商城订单" at bounding box center [249, 180] width 54 height 19
drag, startPoint x: 253, startPoint y: 172, endPoint x: 400, endPoint y: 68, distance: 180.1
click at [400, 68] on div "首页 / 产品管理 / 产品预设置 / 产品预设置" at bounding box center [858, 105] width 1403 height 73
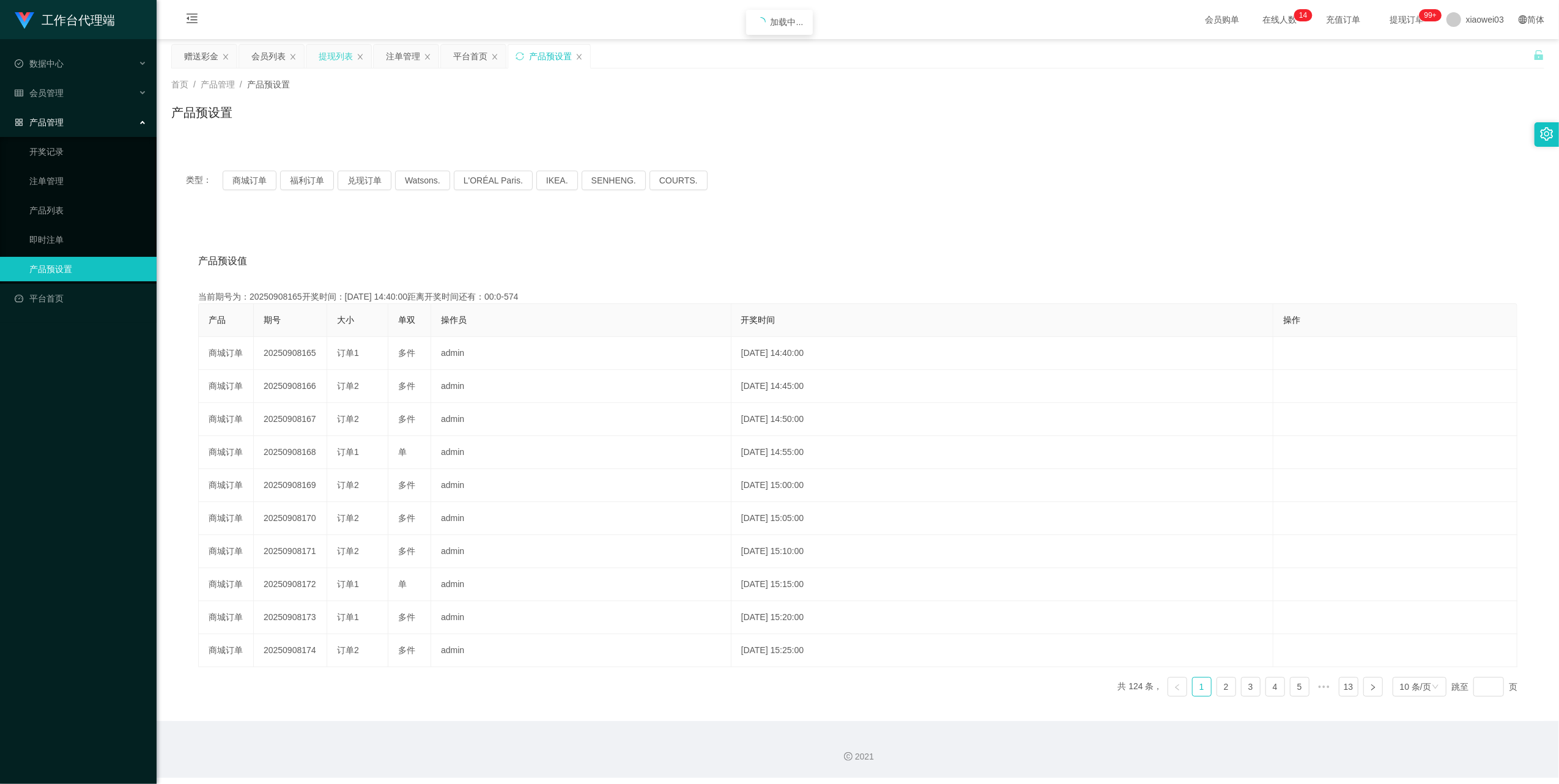
click at [308, 57] on div "提现列表" at bounding box center [339, 56] width 64 height 23
click at [343, 60] on div "提现列表" at bounding box center [335, 56] width 34 height 23
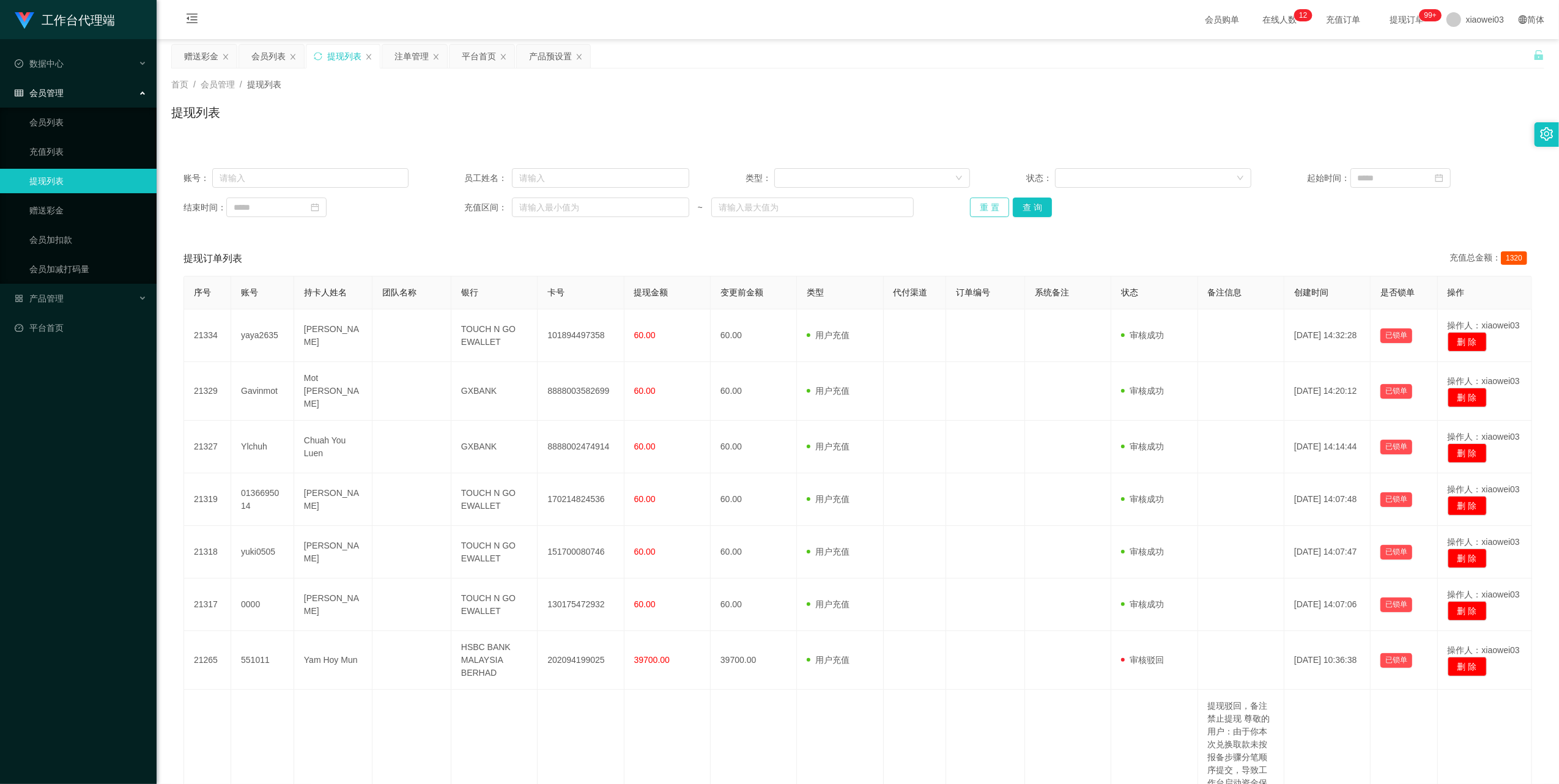
click at [980, 216] on button "重 置" at bounding box center [990, 207] width 39 height 19
click at [980, 213] on div "重 置 查 询" at bounding box center [1083, 207] width 225 height 19
click at [980, 213] on button "重 置" at bounding box center [990, 207] width 39 height 19
click at [986, 213] on button "重 置" at bounding box center [990, 207] width 39 height 19
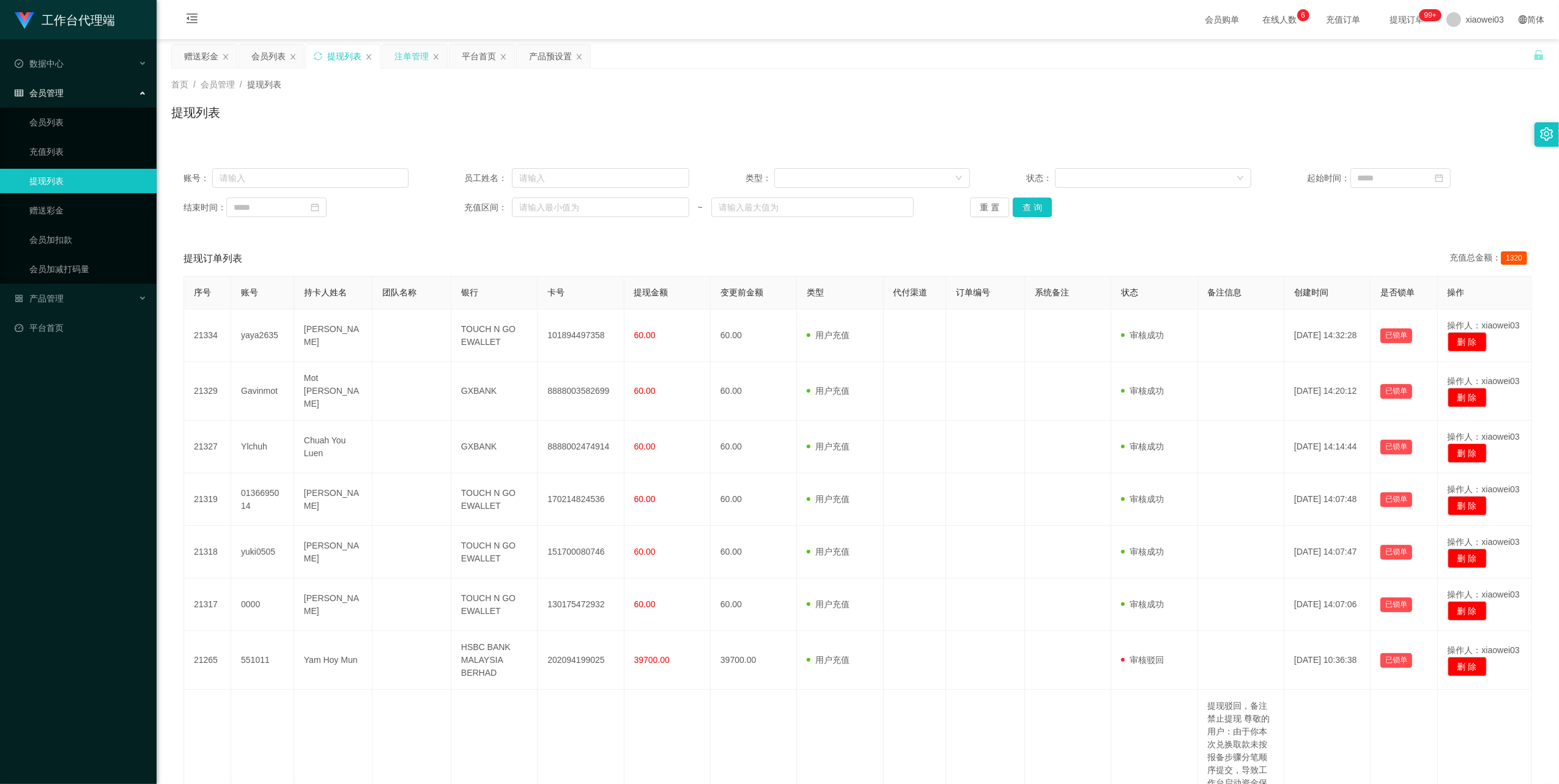
click at [425, 50] on div "注单管理" at bounding box center [411, 56] width 34 height 23
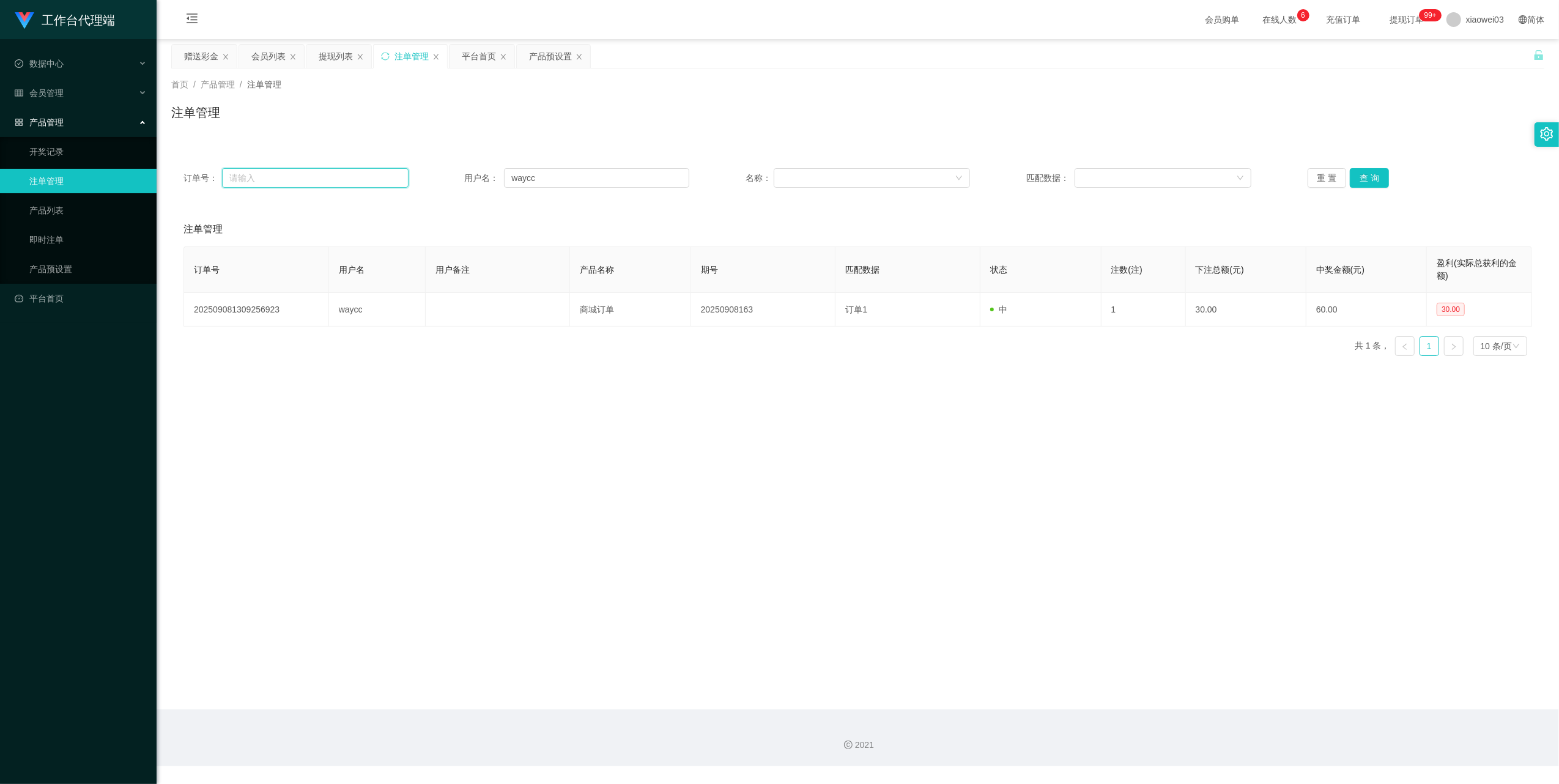
click at [359, 175] on input "text" at bounding box center [314, 178] width 186 height 19
click at [593, 174] on input "waycc" at bounding box center [597, 178] width 185 height 19
drag, startPoint x: 593, startPoint y: 174, endPoint x: 779, endPoint y: 219, distance: 191.4
click at [597, 174] on input "waycc" at bounding box center [597, 178] width 185 height 19
paste input "Chuanmeng"
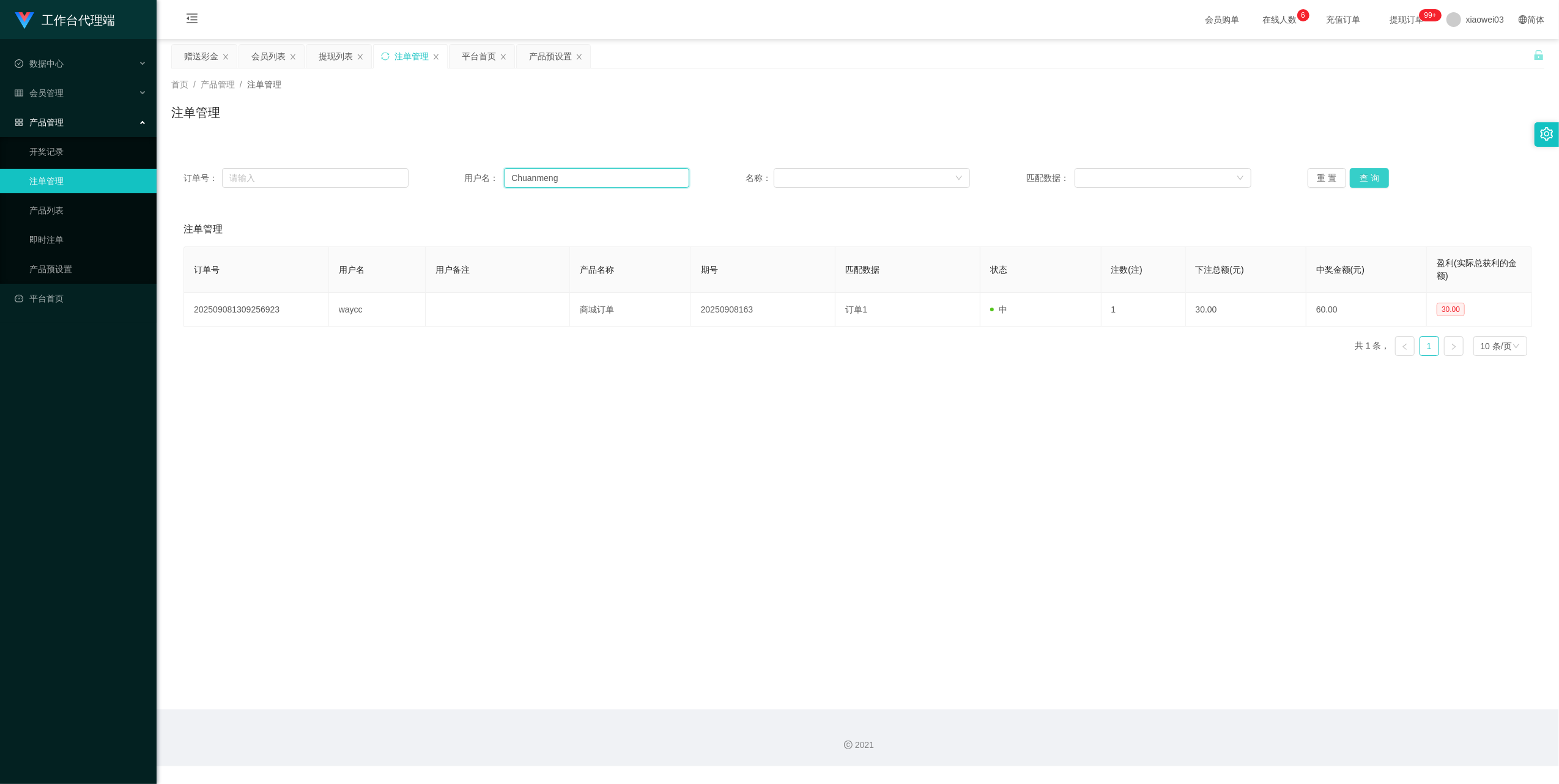
type input "Chuanmeng"
click at [1357, 180] on button "查 询" at bounding box center [1370, 178] width 39 height 19
click at [1353, 174] on button "查 询" at bounding box center [1370, 178] width 39 height 19
click at [571, 184] on input "Chuanmeng" at bounding box center [597, 178] width 185 height 19
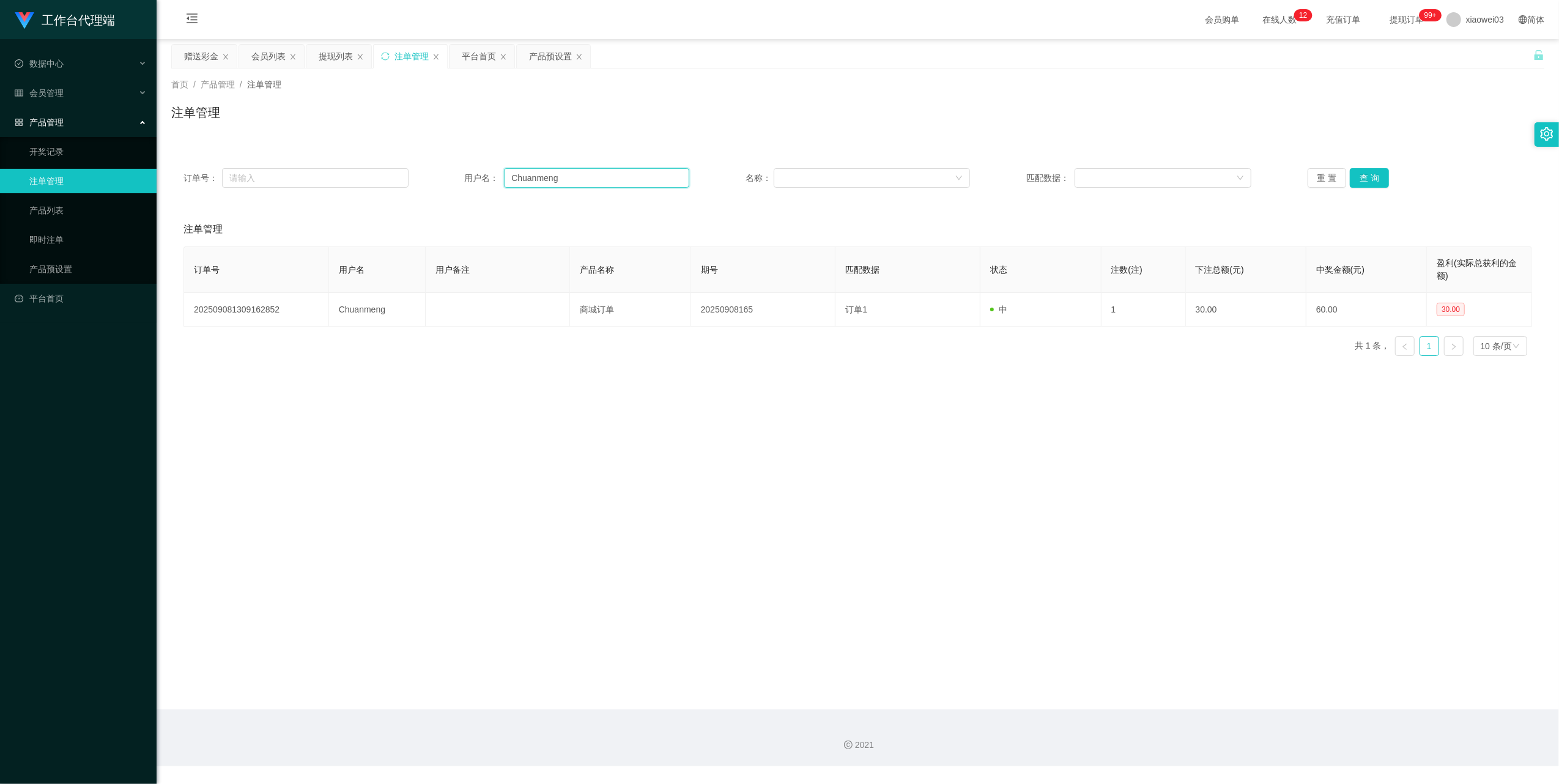
click at [571, 184] on input "Chuanmeng" at bounding box center [597, 178] width 185 height 19
click at [1383, 186] on div "重 置 查 询" at bounding box center [1420, 178] width 225 height 19
click at [314, 62] on div "提现列表" at bounding box center [339, 56] width 64 height 23
click at [343, 55] on div "提现列表" at bounding box center [335, 56] width 34 height 23
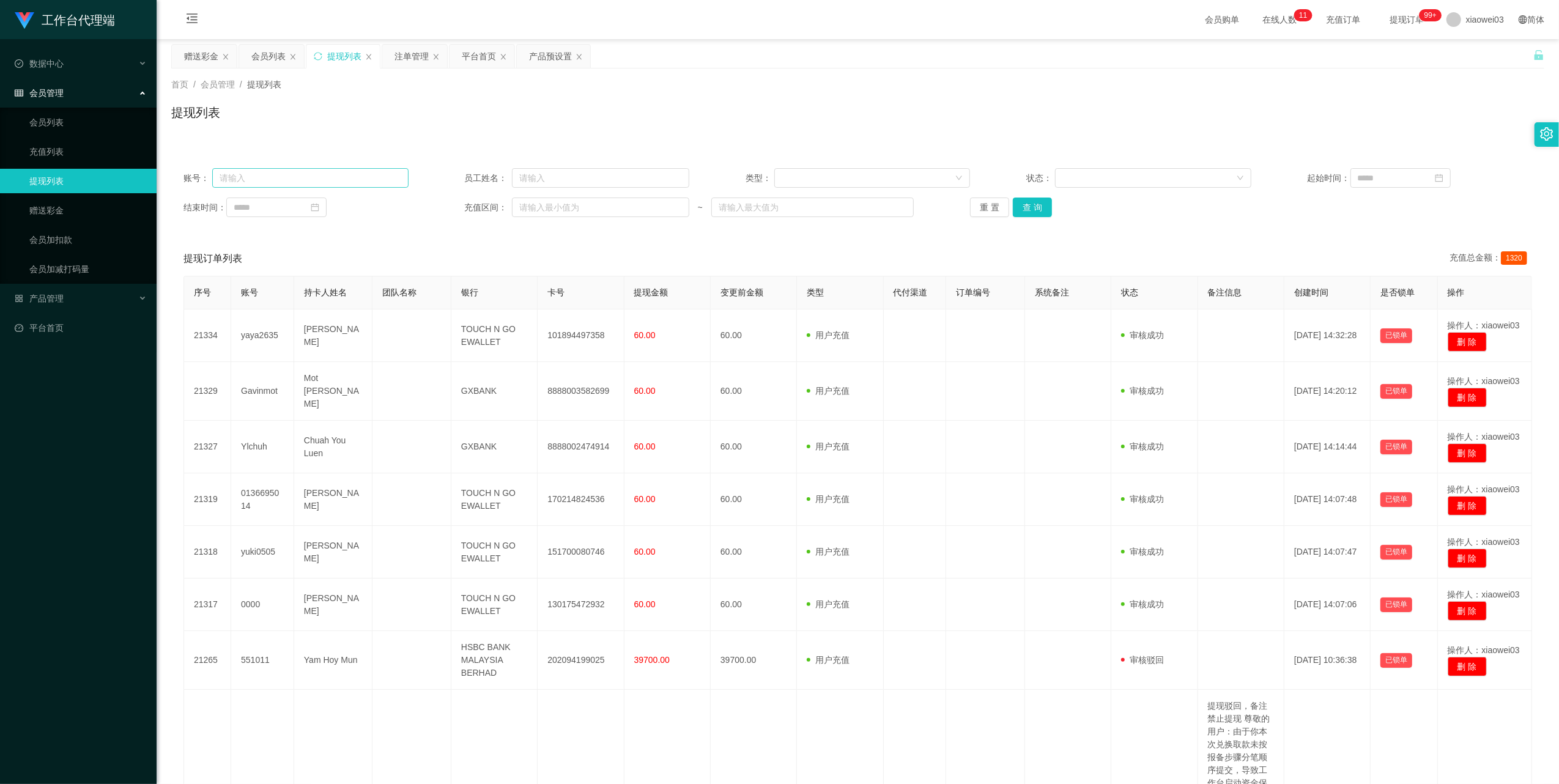
click at [351, 166] on div "账号： 员工姓名： 类型： 状态： 起始时间： 结束时间： 充值区间： ~ 重 置 查 询" at bounding box center [858, 193] width 1374 height 73
click at [352, 170] on input "text" at bounding box center [310, 178] width 197 height 19
click at [352, 179] on input "text" at bounding box center [310, 178] width 197 height 19
paste input "Chuanmeng"
type input "Chuanmeng"
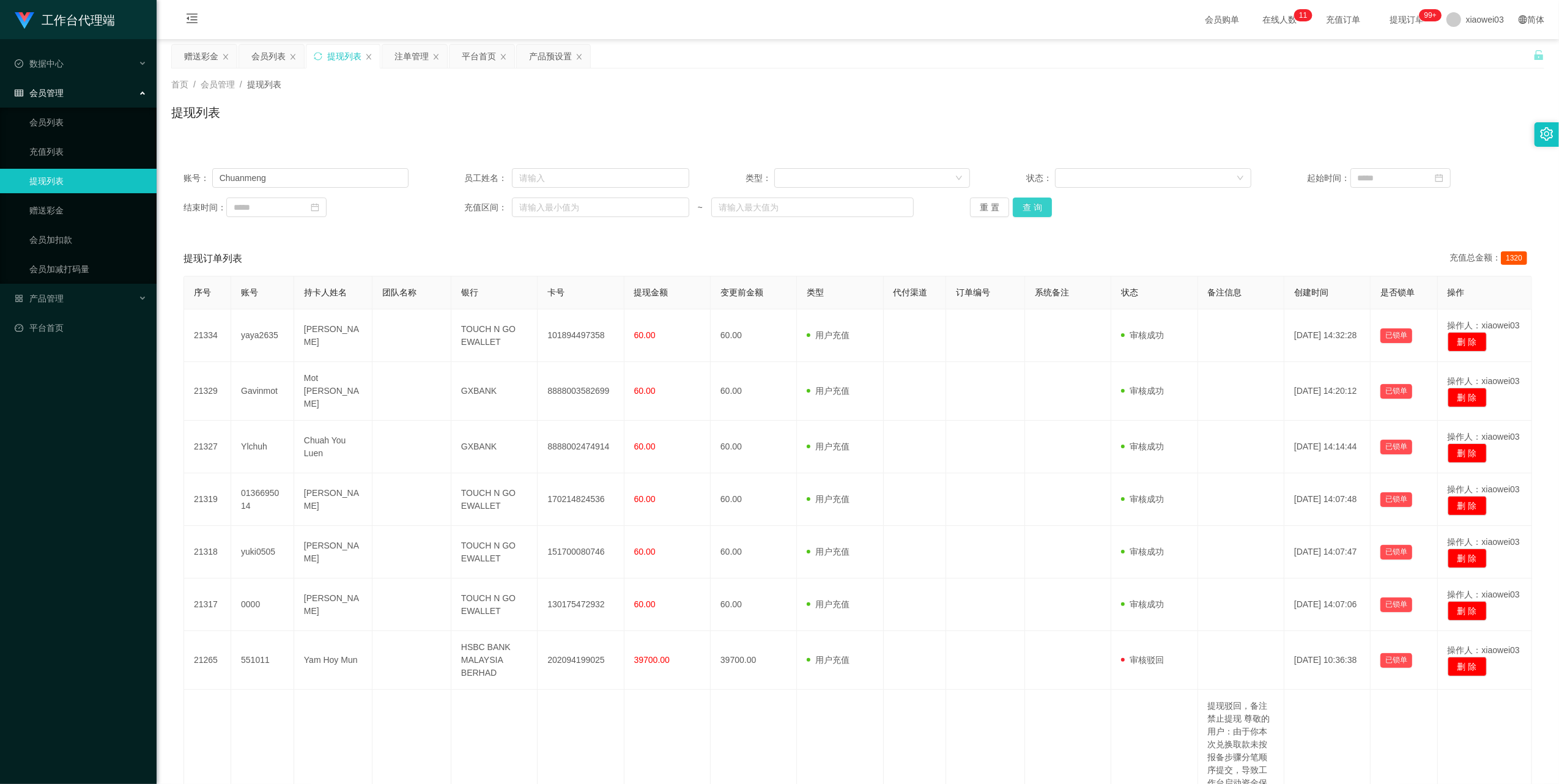
click at [1033, 201] on button "查 询" at bounding box center [1033, 207] width 39 height 19
click at [1033, 201] on div "重 置 查 询" at bounding box center [1083, 207] width 225 height 19
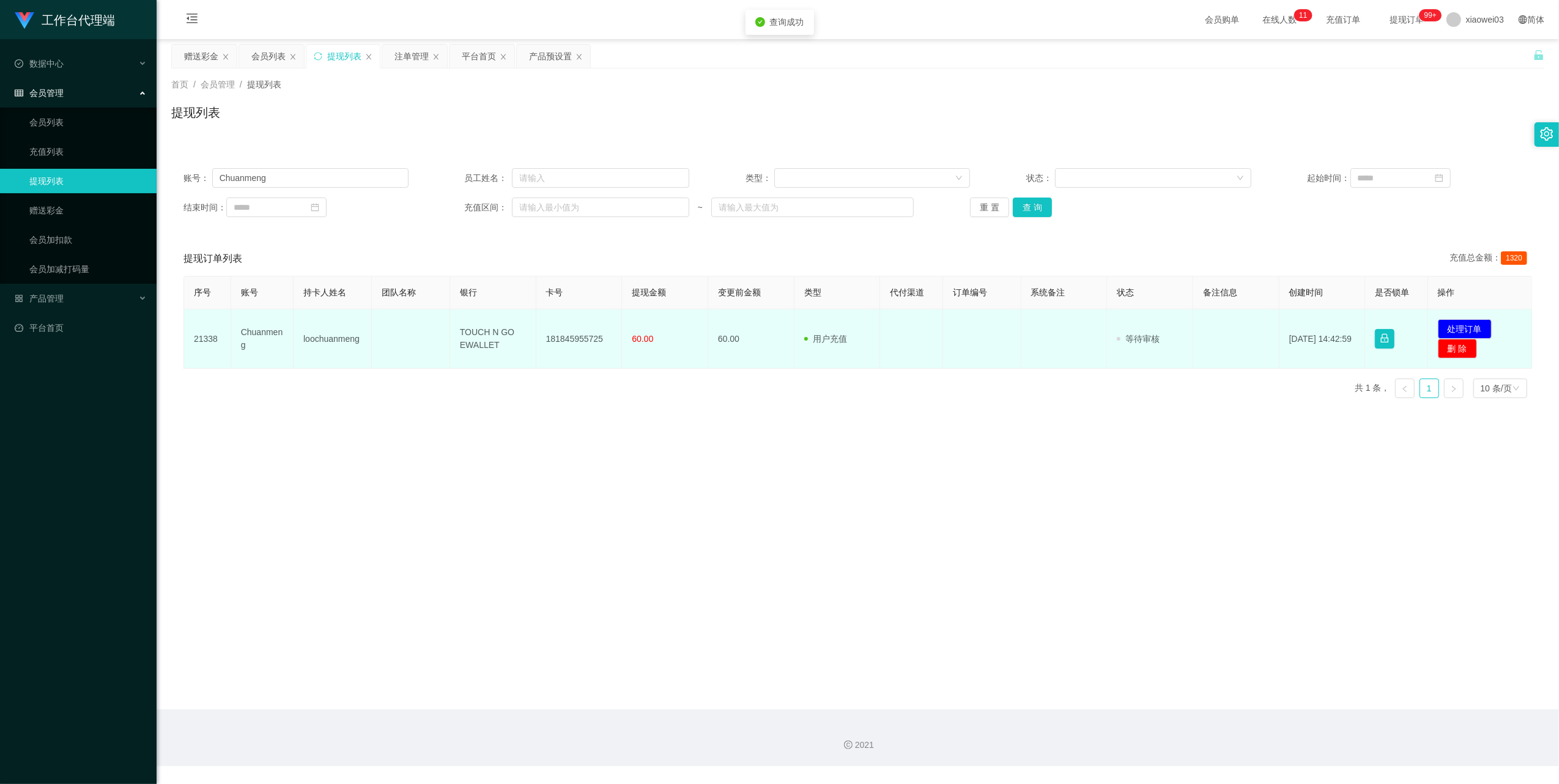
click at [592, 334] on td "181845955725" at bounding box center [580, 339] width 86 height 60
click at [490, 335] on td "TOUCH N GO EWALLET" at bounding box center [493, 339] width 86 height 60
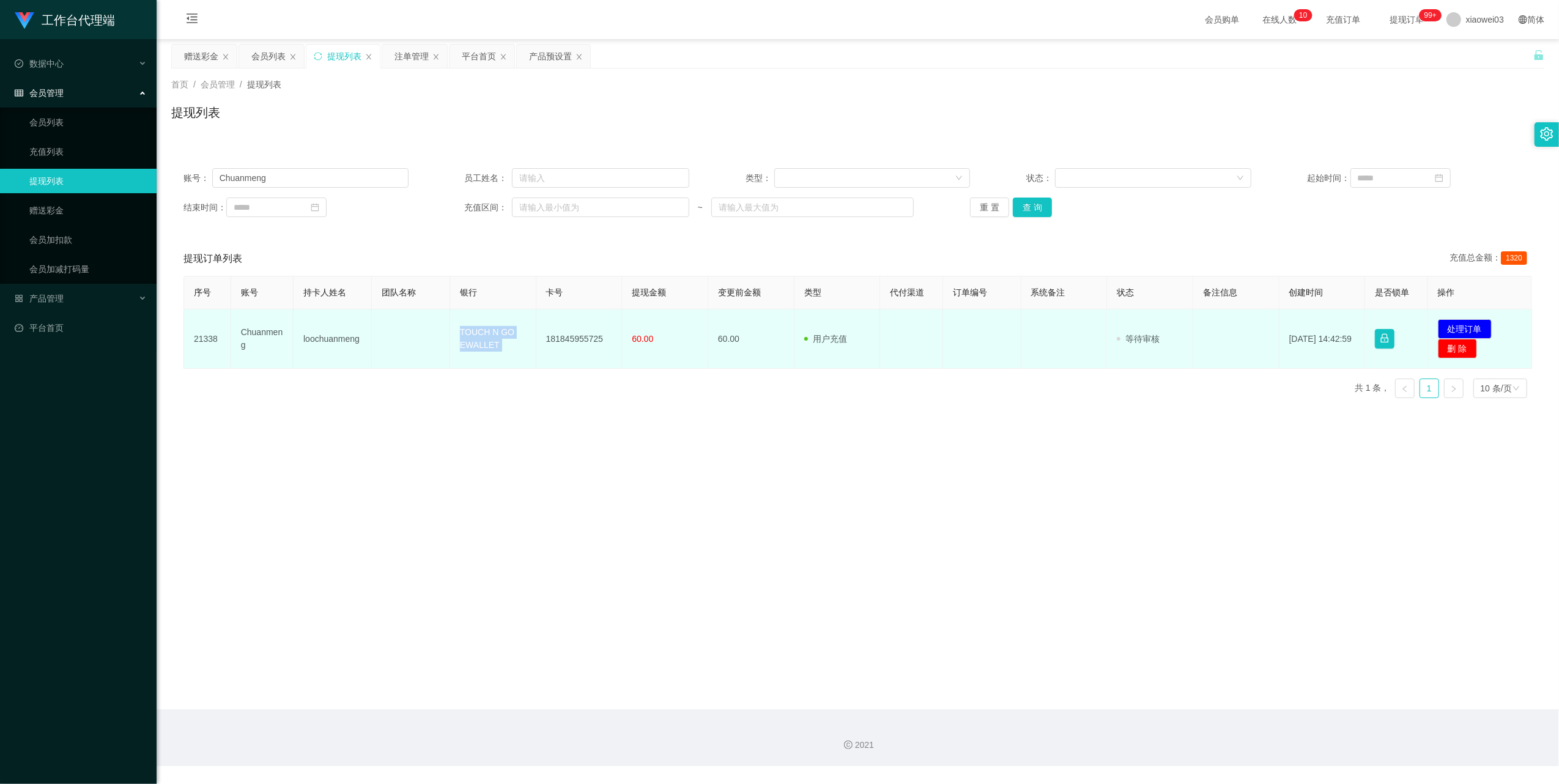
click at [490, 335] on td "TOUCH N GO EWALLET" at bounding box center [493, 339] width 86 height 60
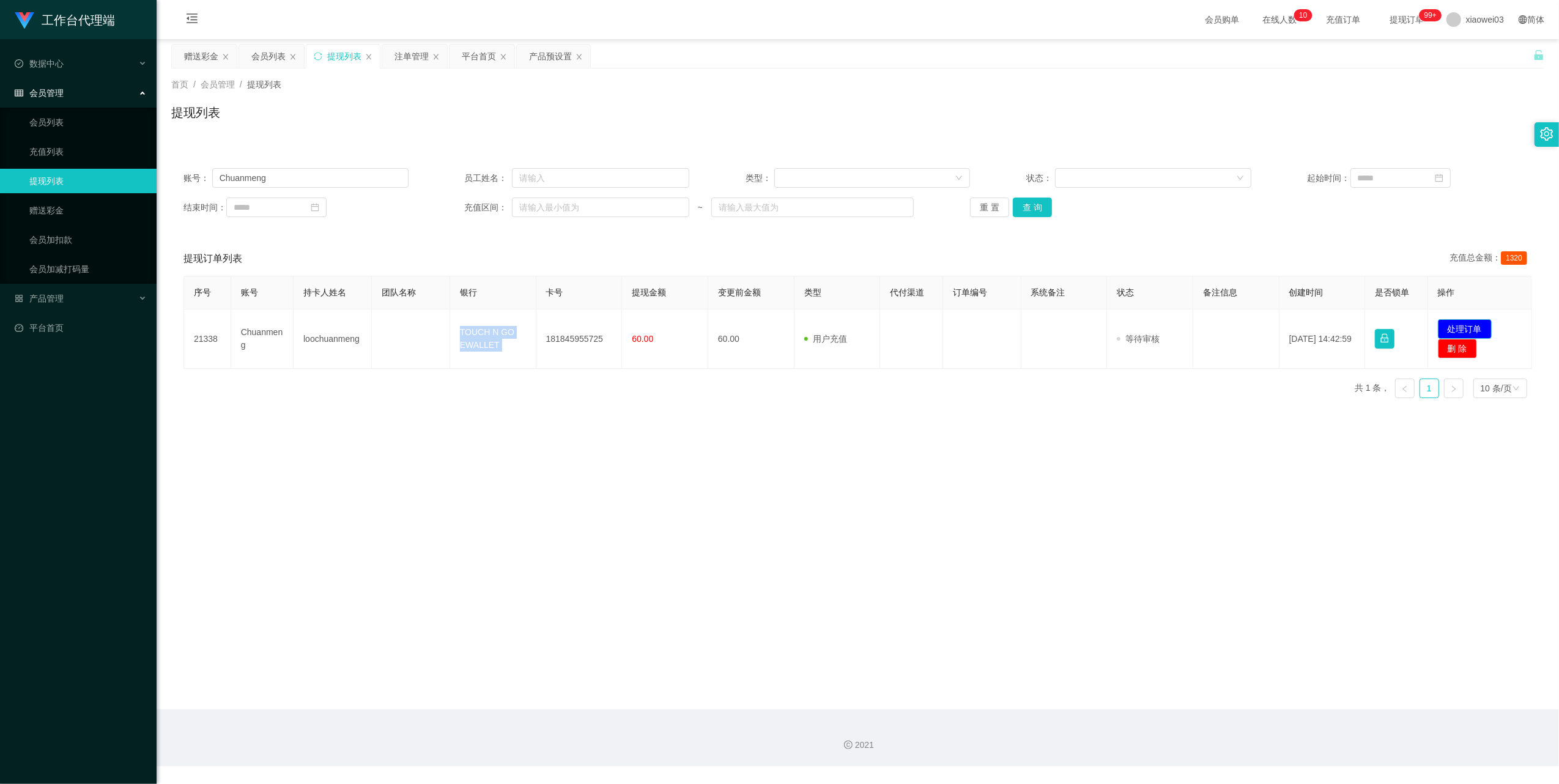
drag, startPoint x: 1440, startPoint y: 326, endPoint x: 1411, endPoint y: 326, distance: 29.0
click at [1440, 326] on button "处理订单" at bounding box center [1465, 329] width 54 height 19
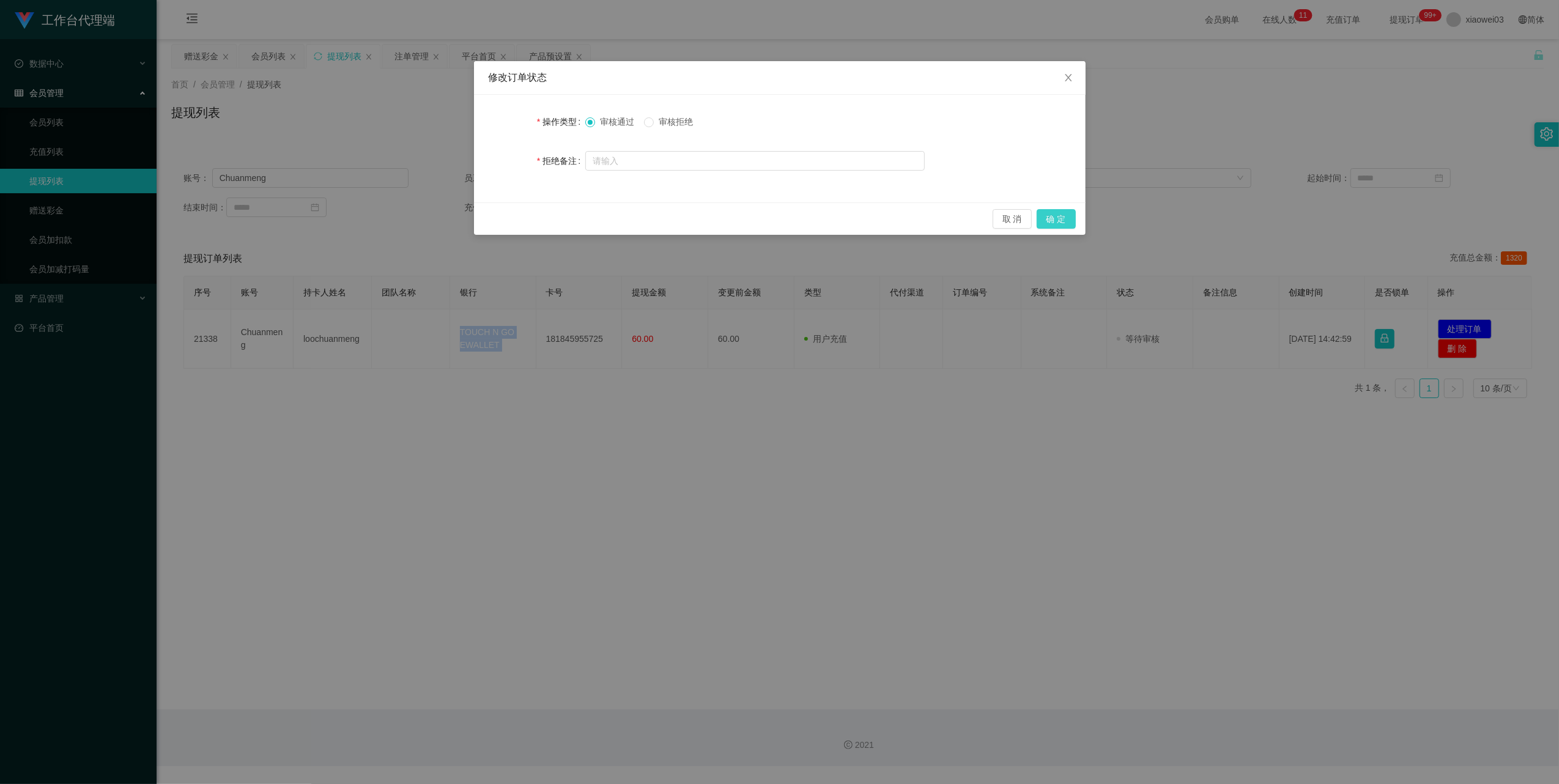
click at [1054, 214] on button "确 定" at bounding box center [1056, 219] width 39 height 19
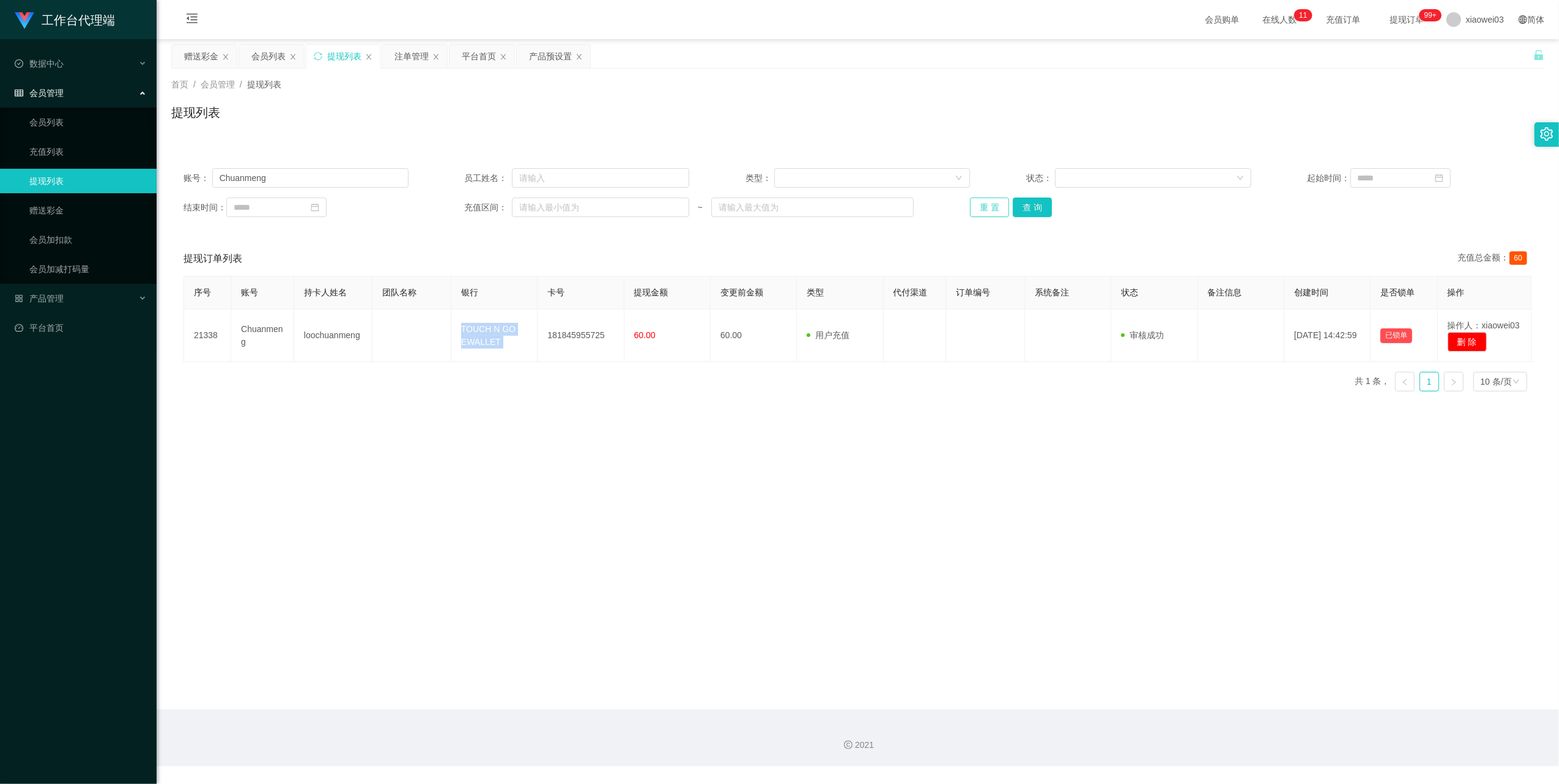
click at [979, 203] on button "重 置" at bounding box center [990, 207] width 39 height 19
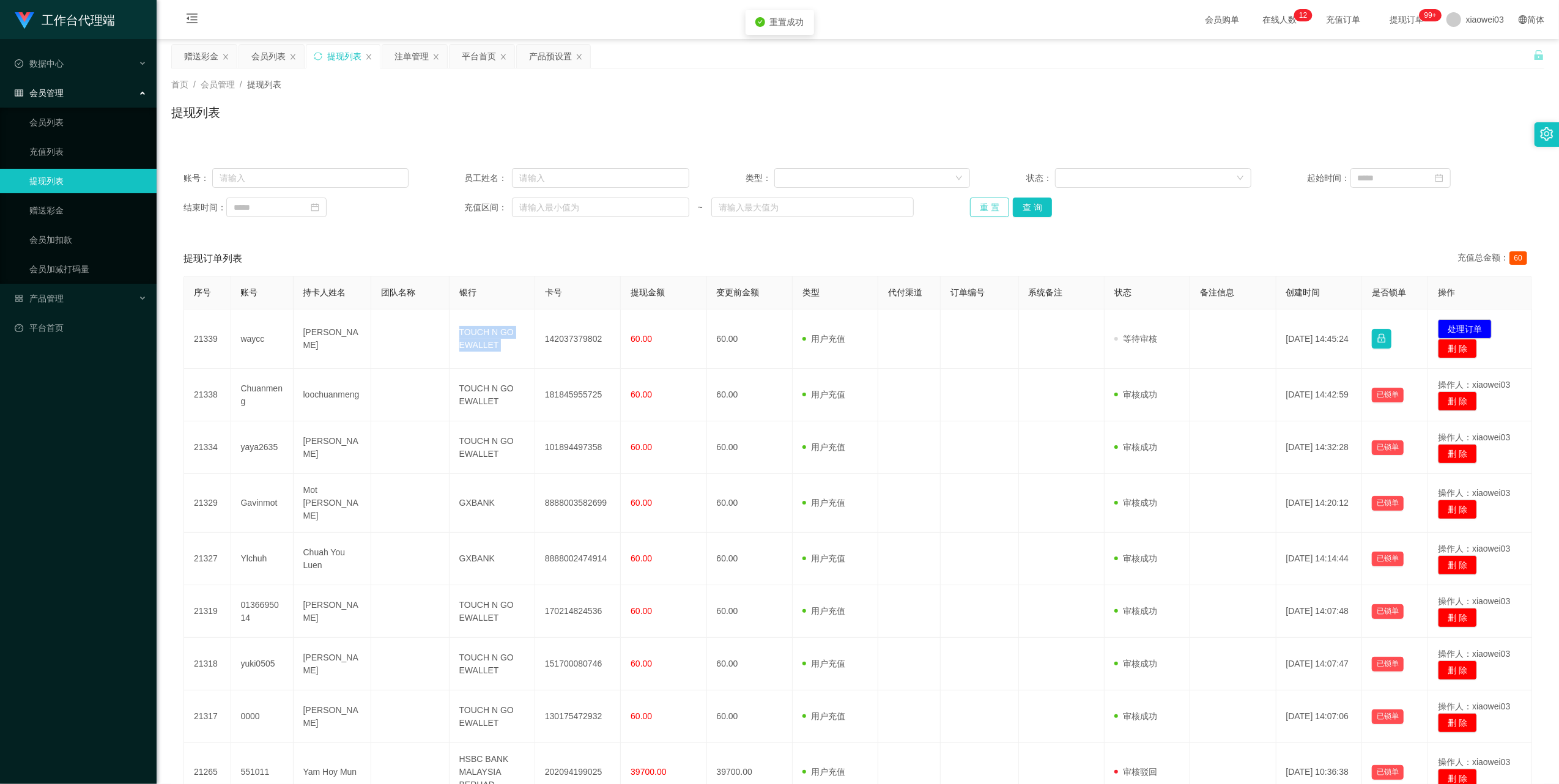
click at [979, 203] on button "重 置" at bounding box center [990, 207] width 39 height 19
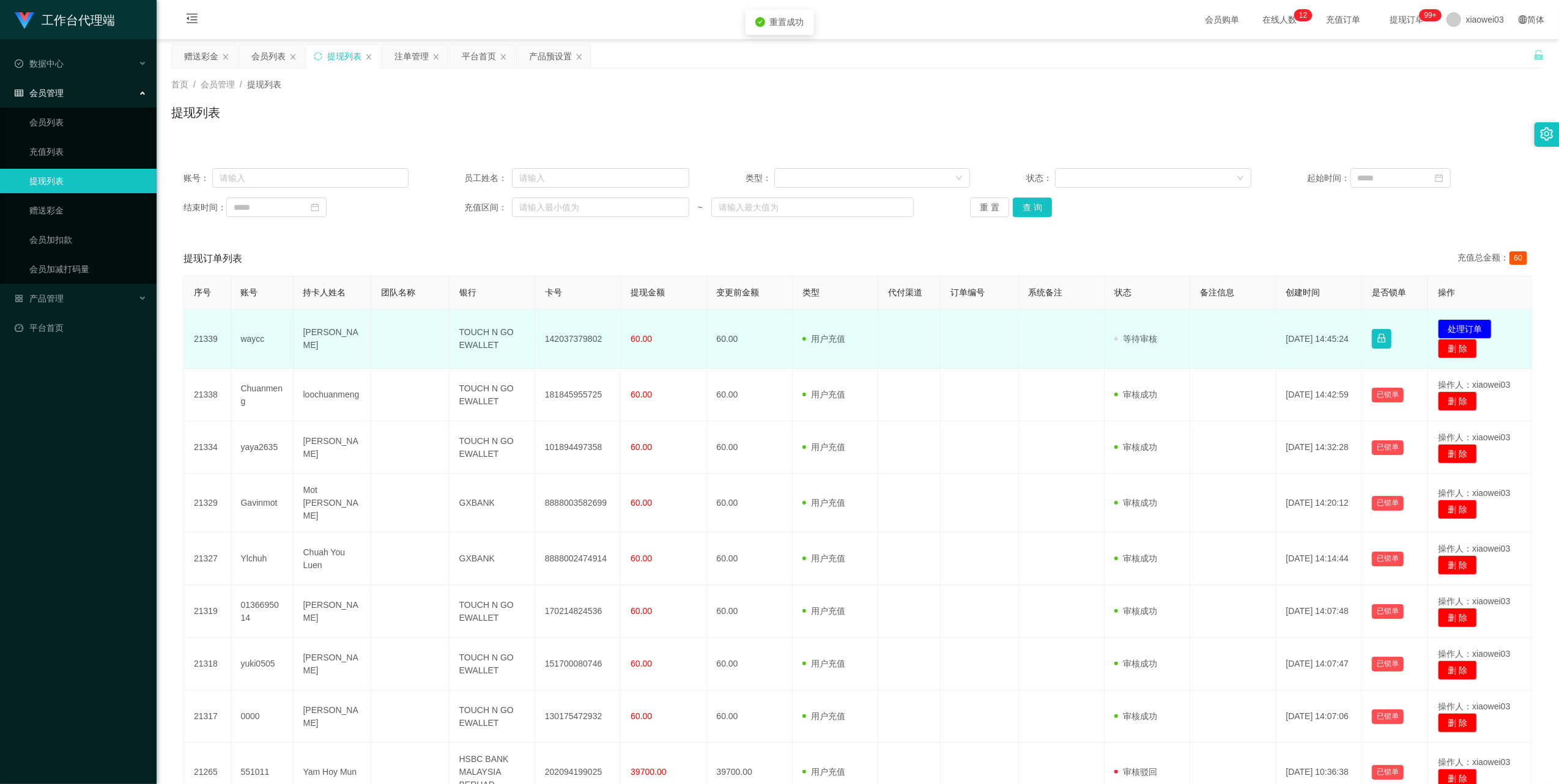
click at [560, 338] on td "142037379802" at bounding box center [578, 339] width 85 height 60
click at [490, 334] on td "TOUCH N GO EWALLET" at bounding box center [493, 339] width 85 height 60
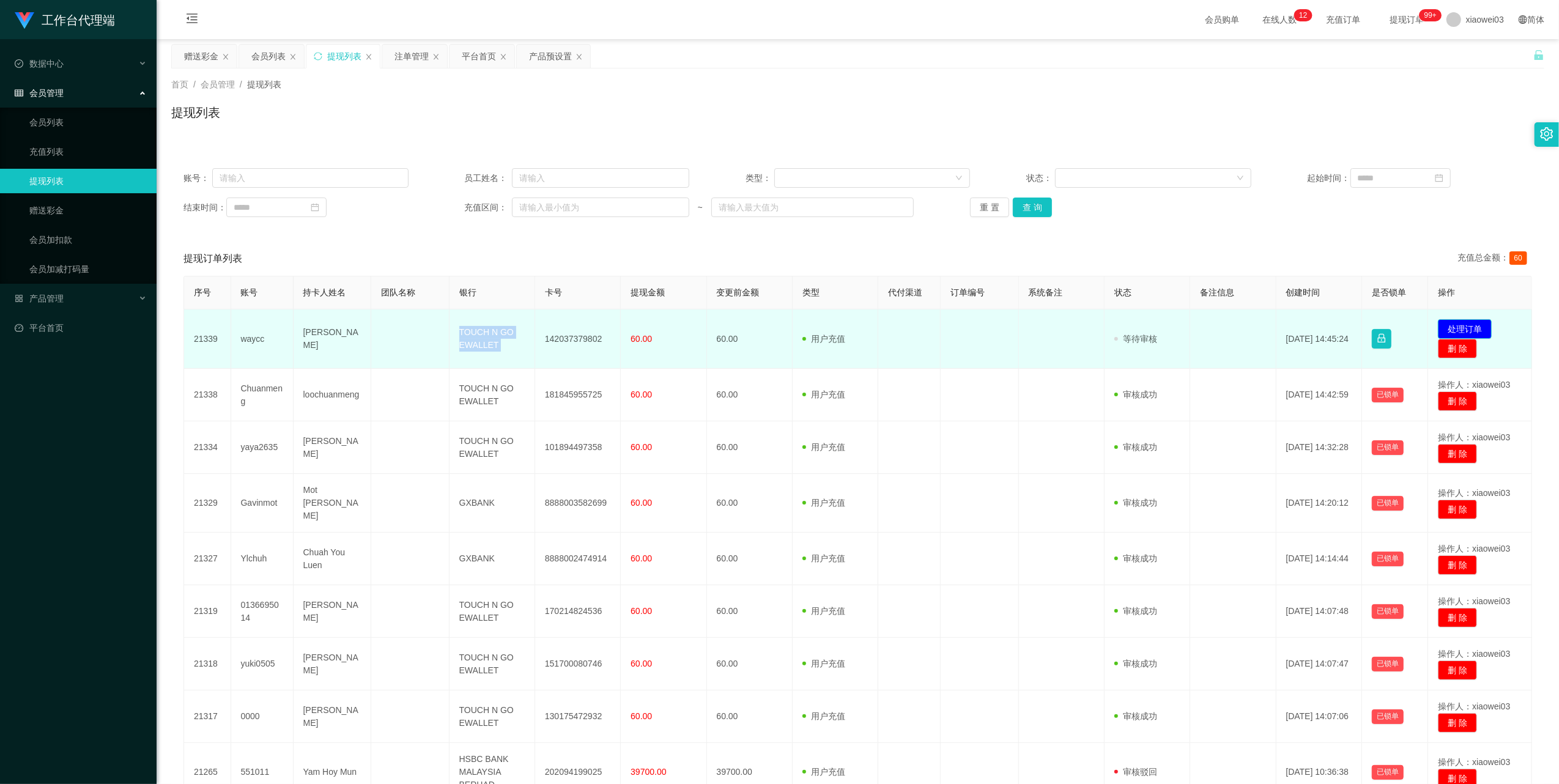
click at [1453, 319] on button "处理订单" at bounding box center [1465, 329] width 54 height 19
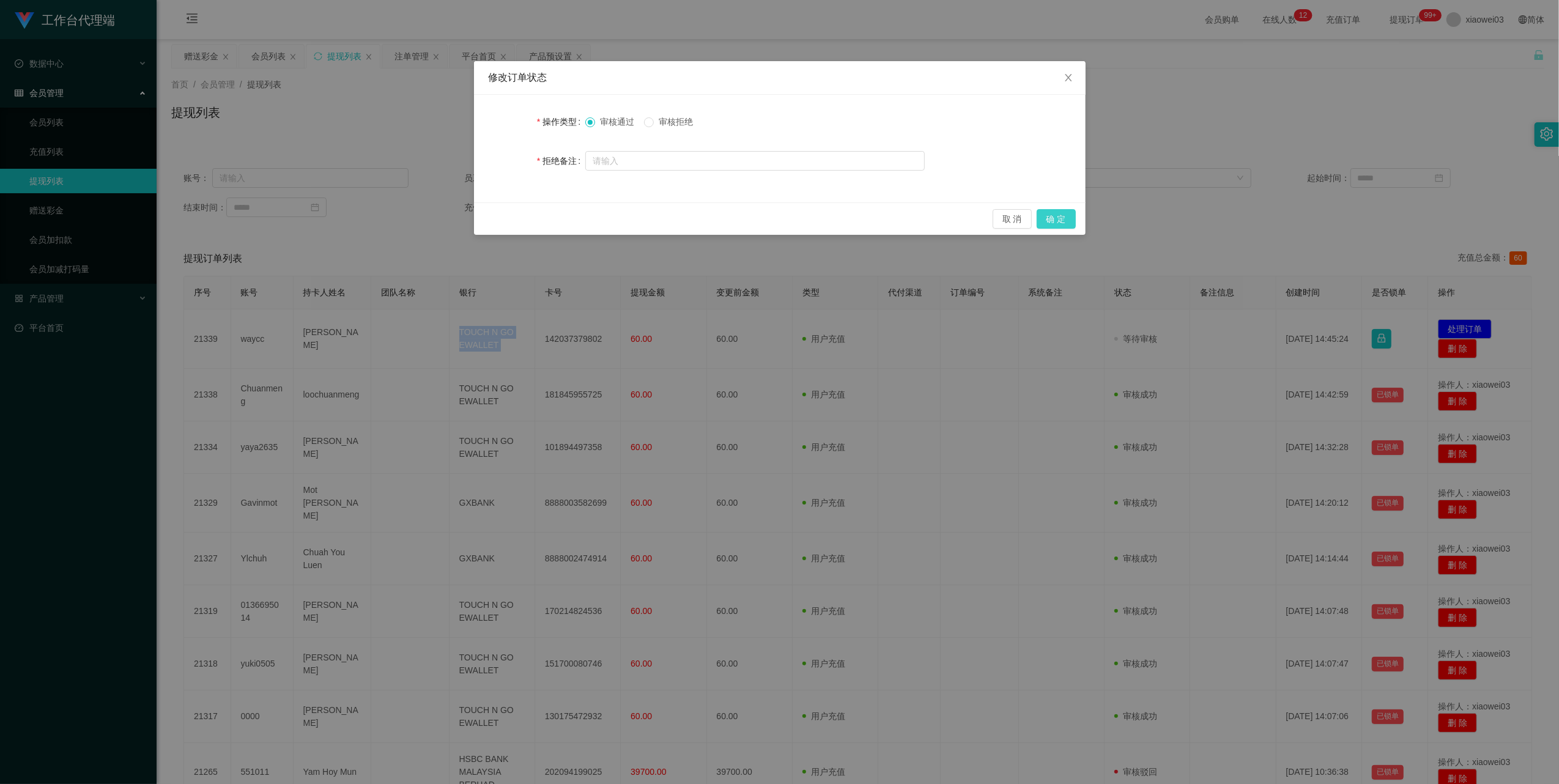
click at [1056, 221] on button "确 定" at bounding box center [1056, 219] width 39 height 19
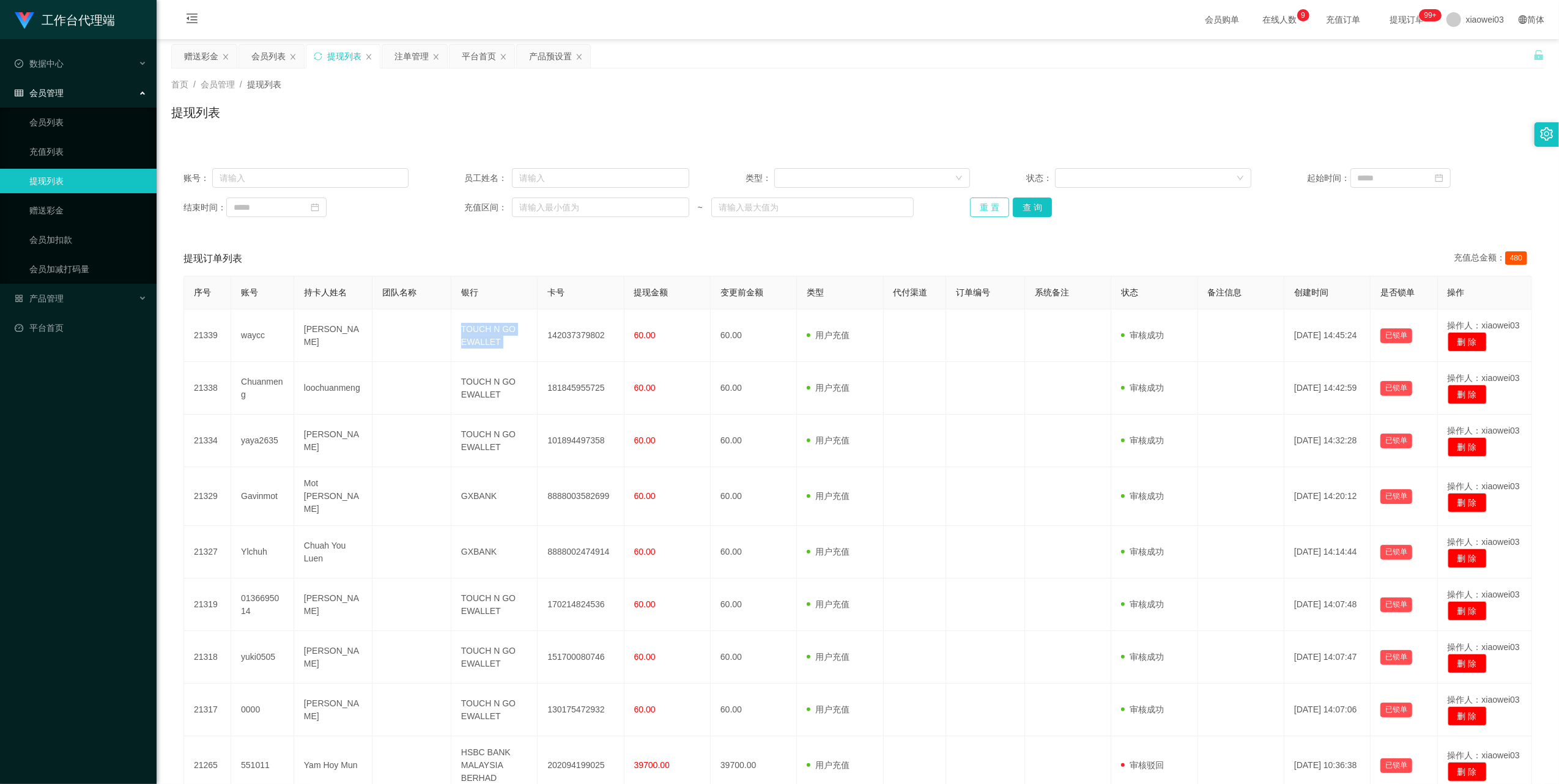
click at [994, 206] on button "重 置" at bounding box center [990, 207] width 39 height 19
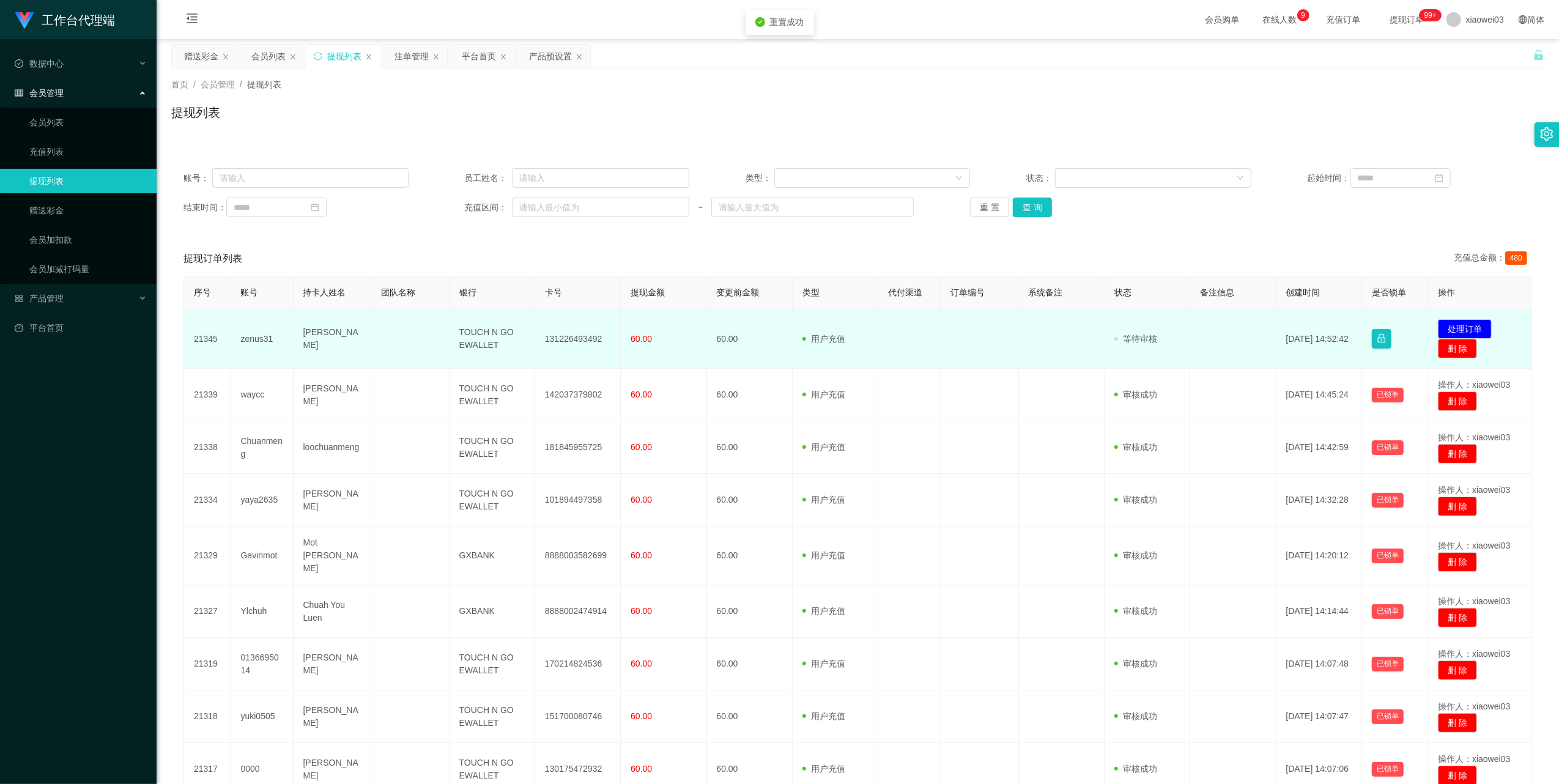
click at [584, 341] on td "131226493492" at bounding box center [578, 339] width 85 height 60
click at [471, 335] on td "TOUCH N GO EWALLET" at bounding box center [493, 339] width 85 height 60
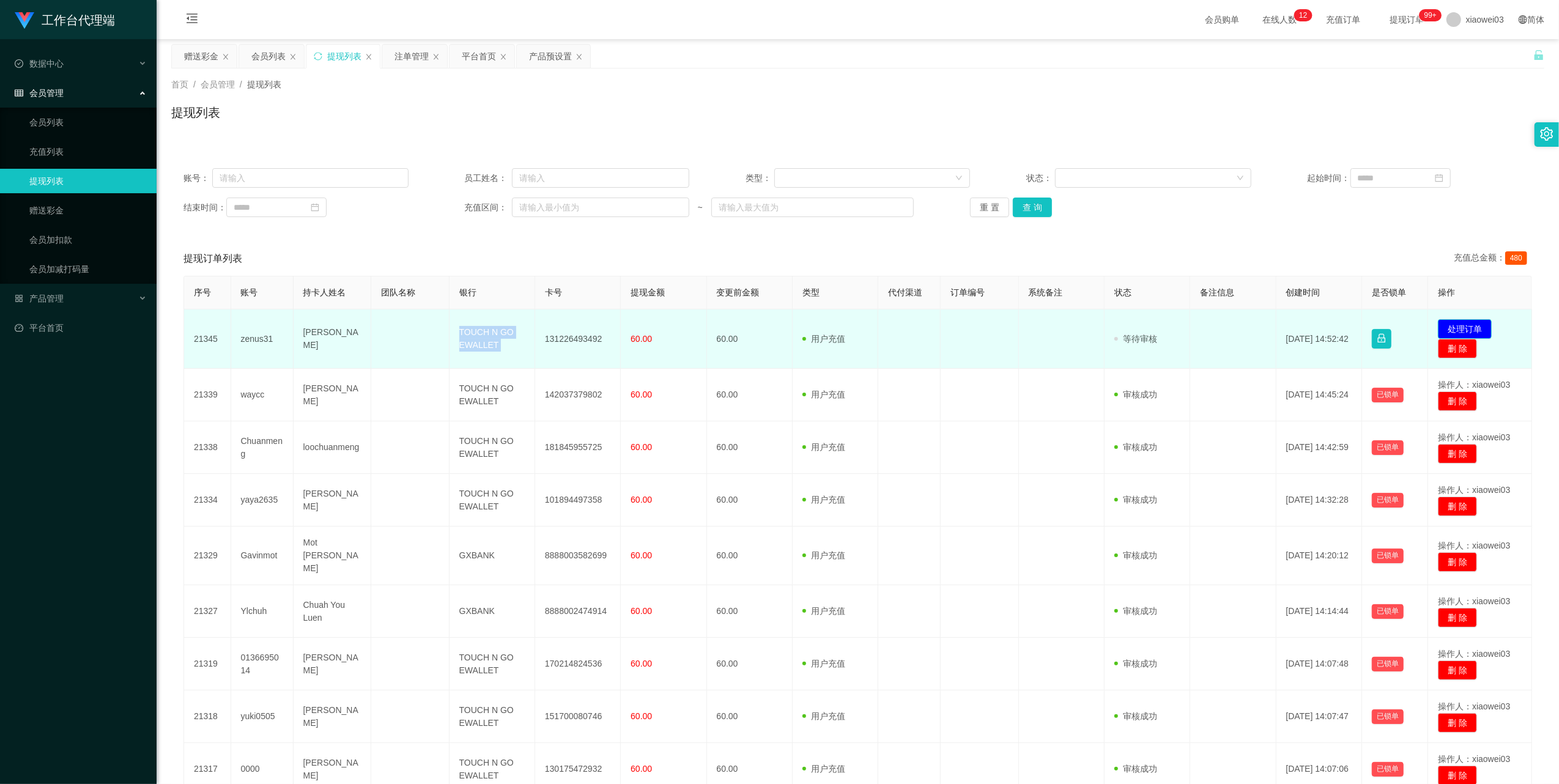
click at [1468, 326] on button "处理订单" at bounding box center [1465, 329] width 54 height 19
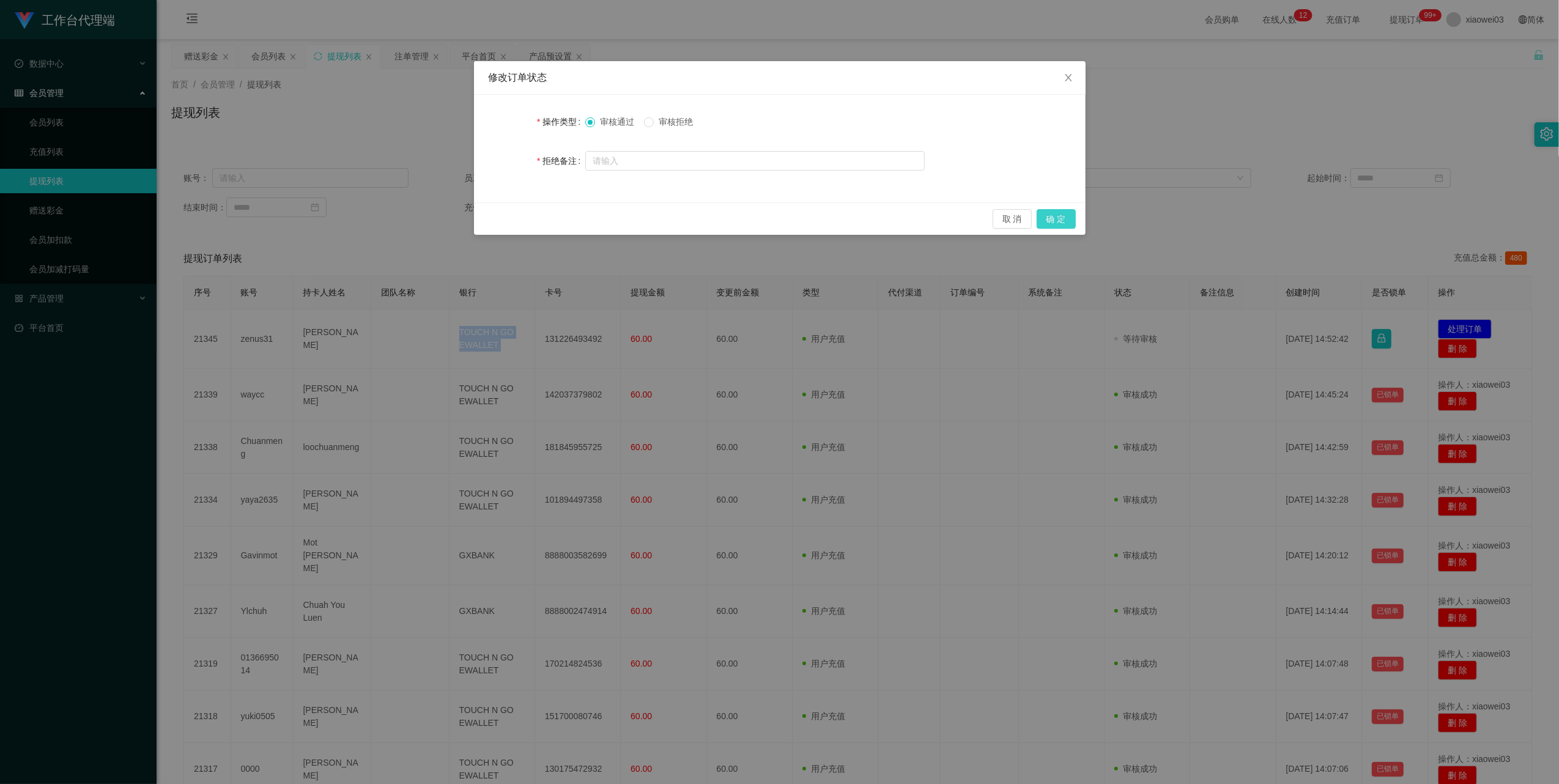
click at [1059, 213] on button "确 定" at bounding box center [1056, 219] width 39 height 19
